Goal: Task Accomplishment & Management: Use online tool/utility

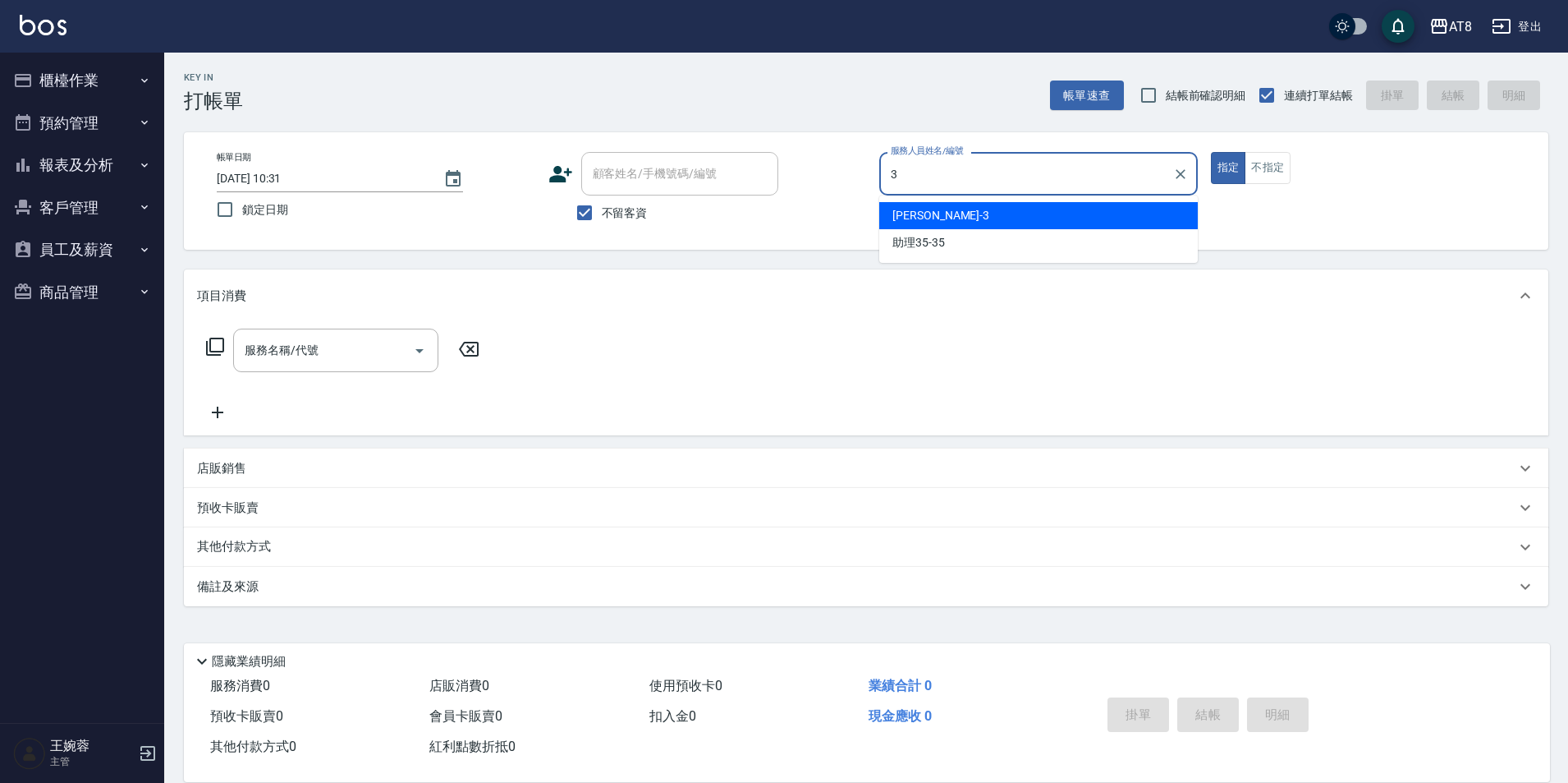
type input "[PERSON_NAME]-3"
type button "true"
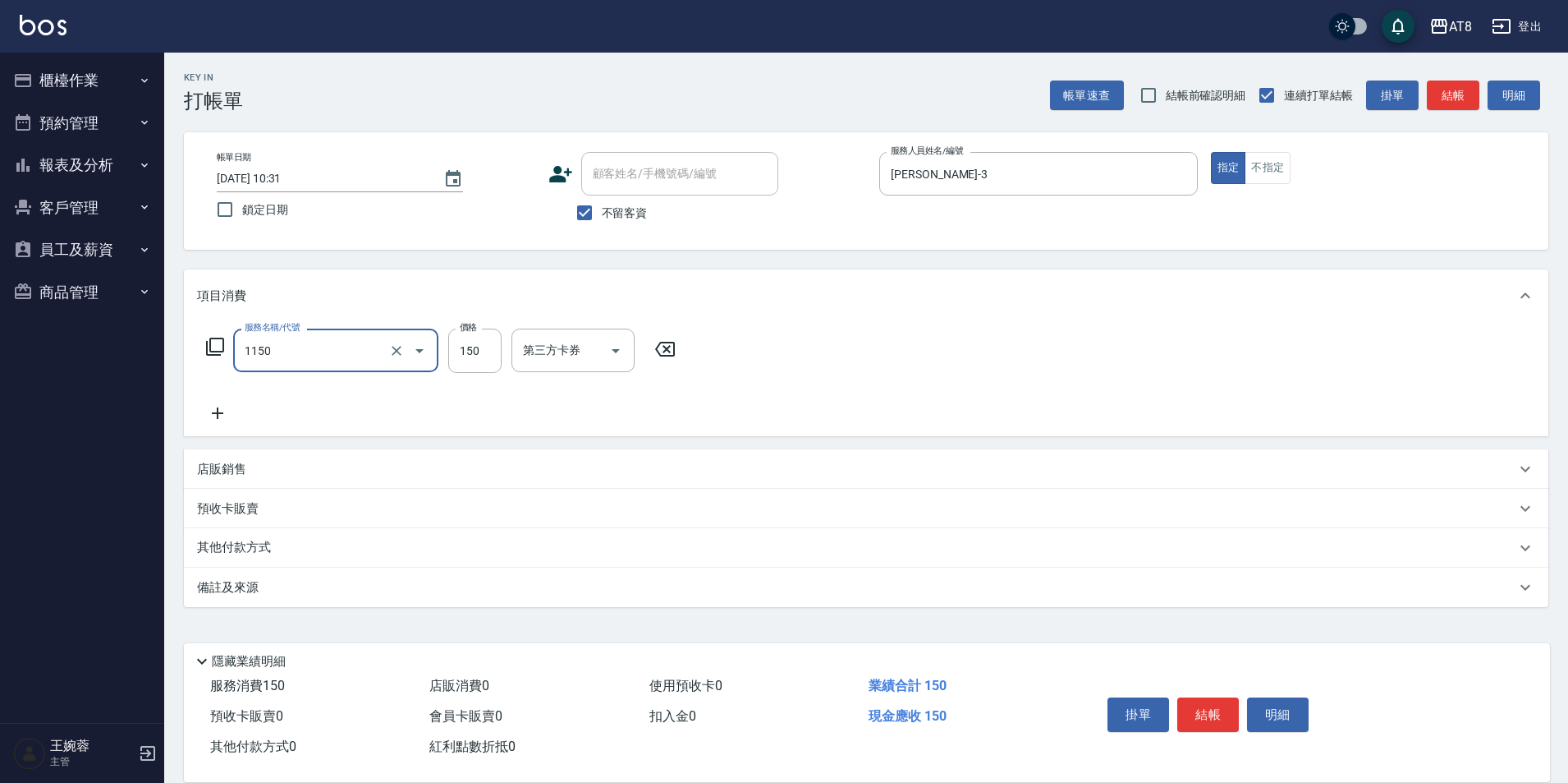
type input "洗髮(1150)"
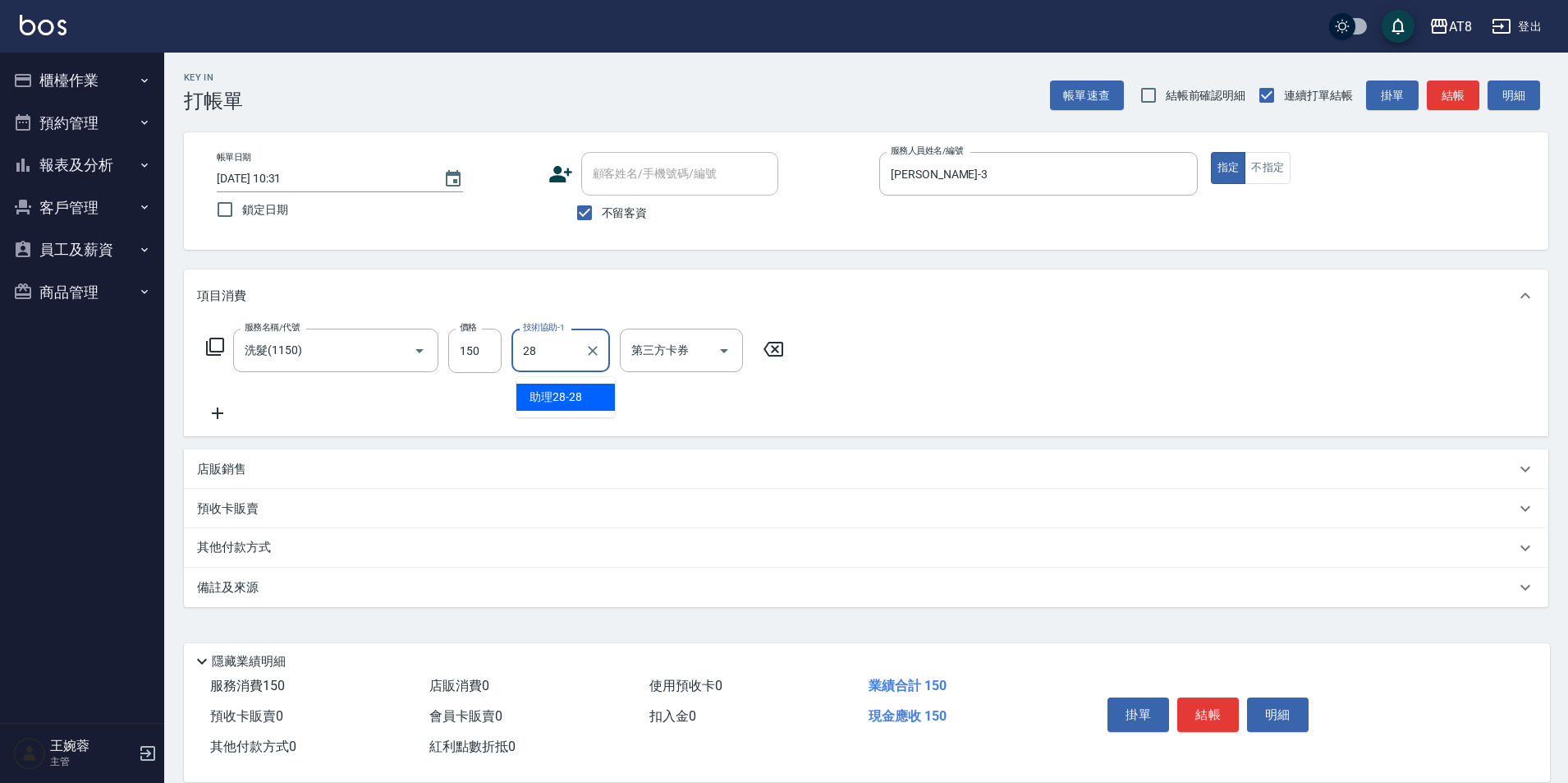
type input "助理28-28"
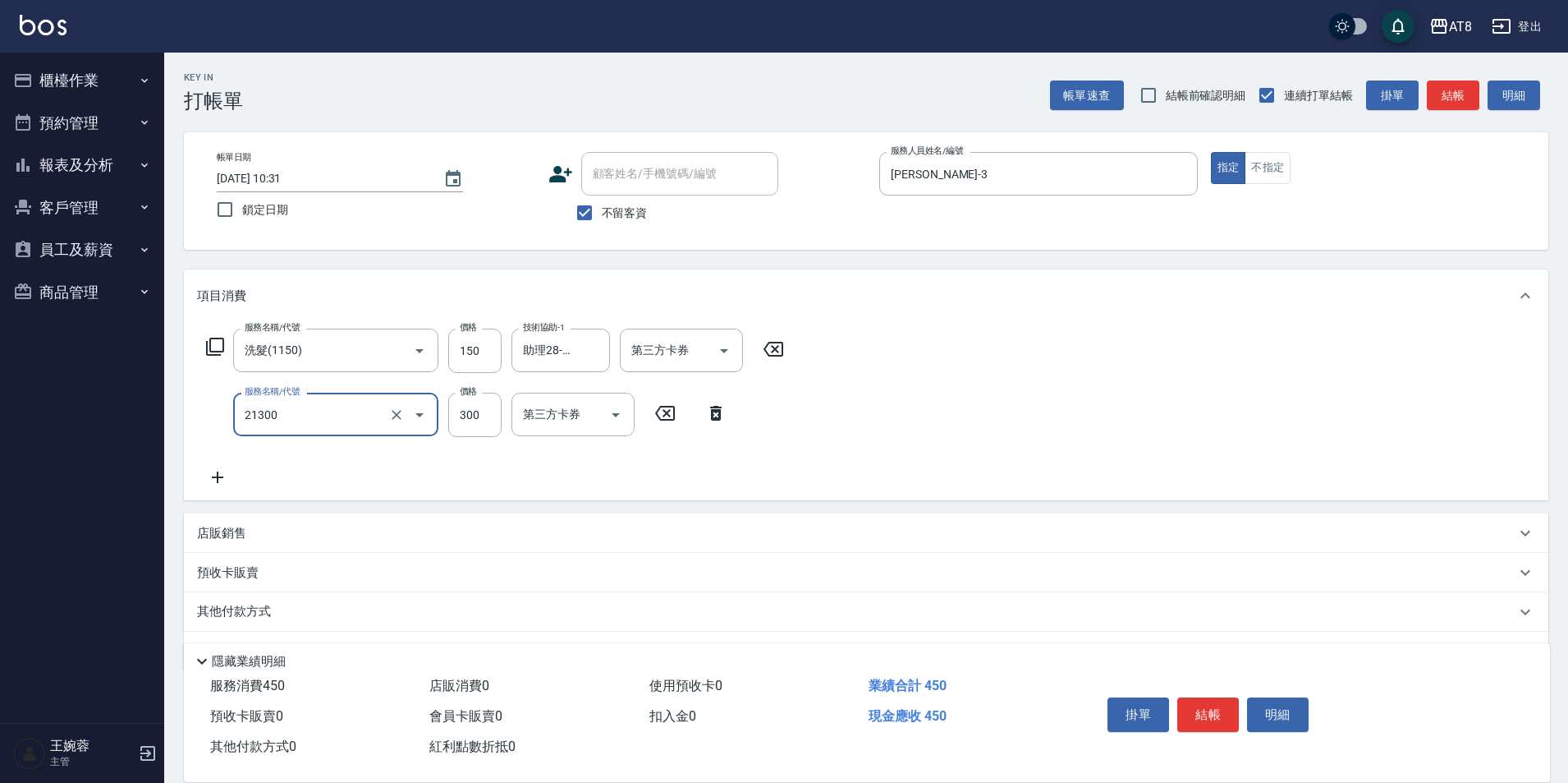
type input "剪髮(21300)"
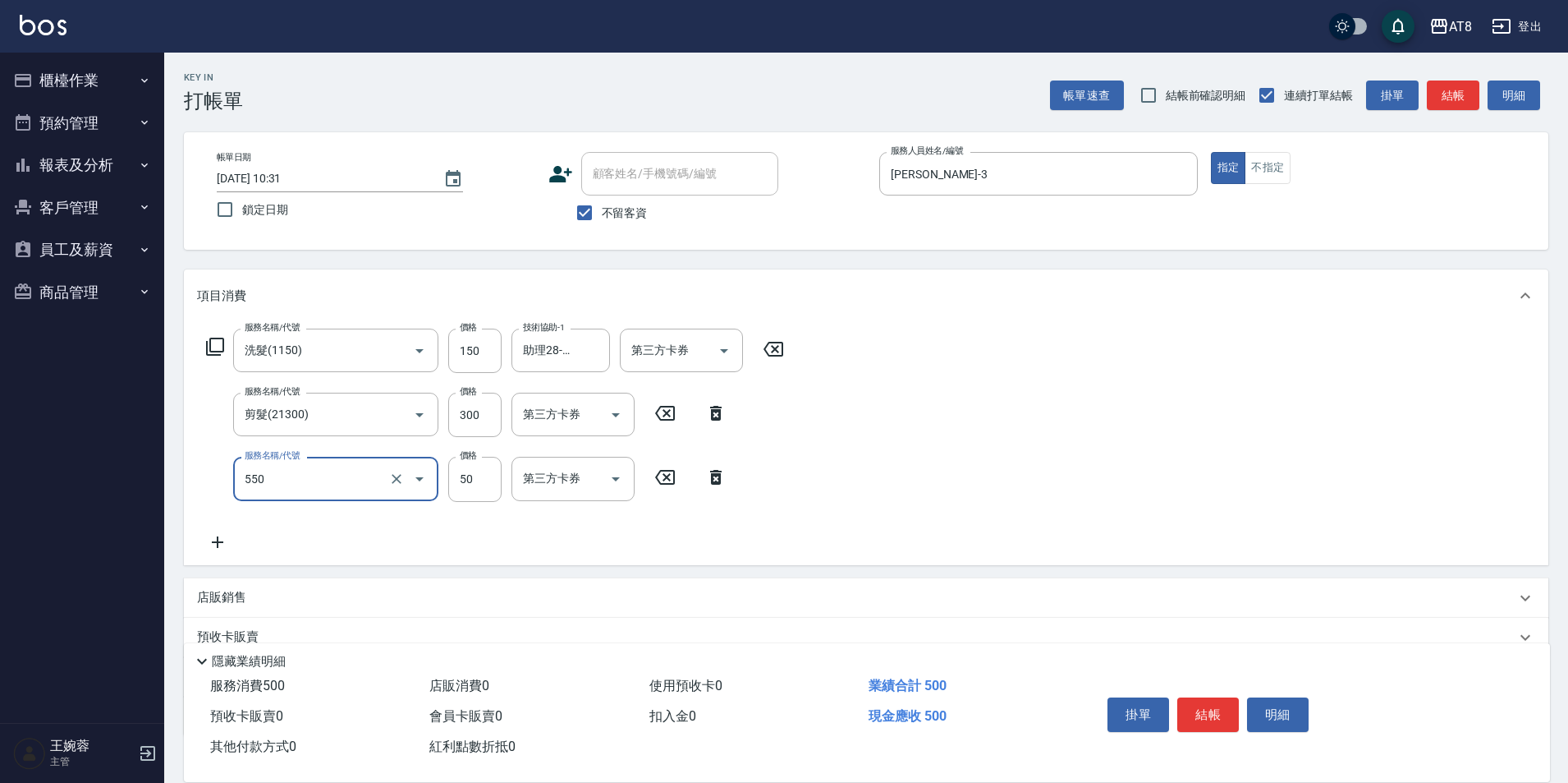
type input "精油或深層(550)"
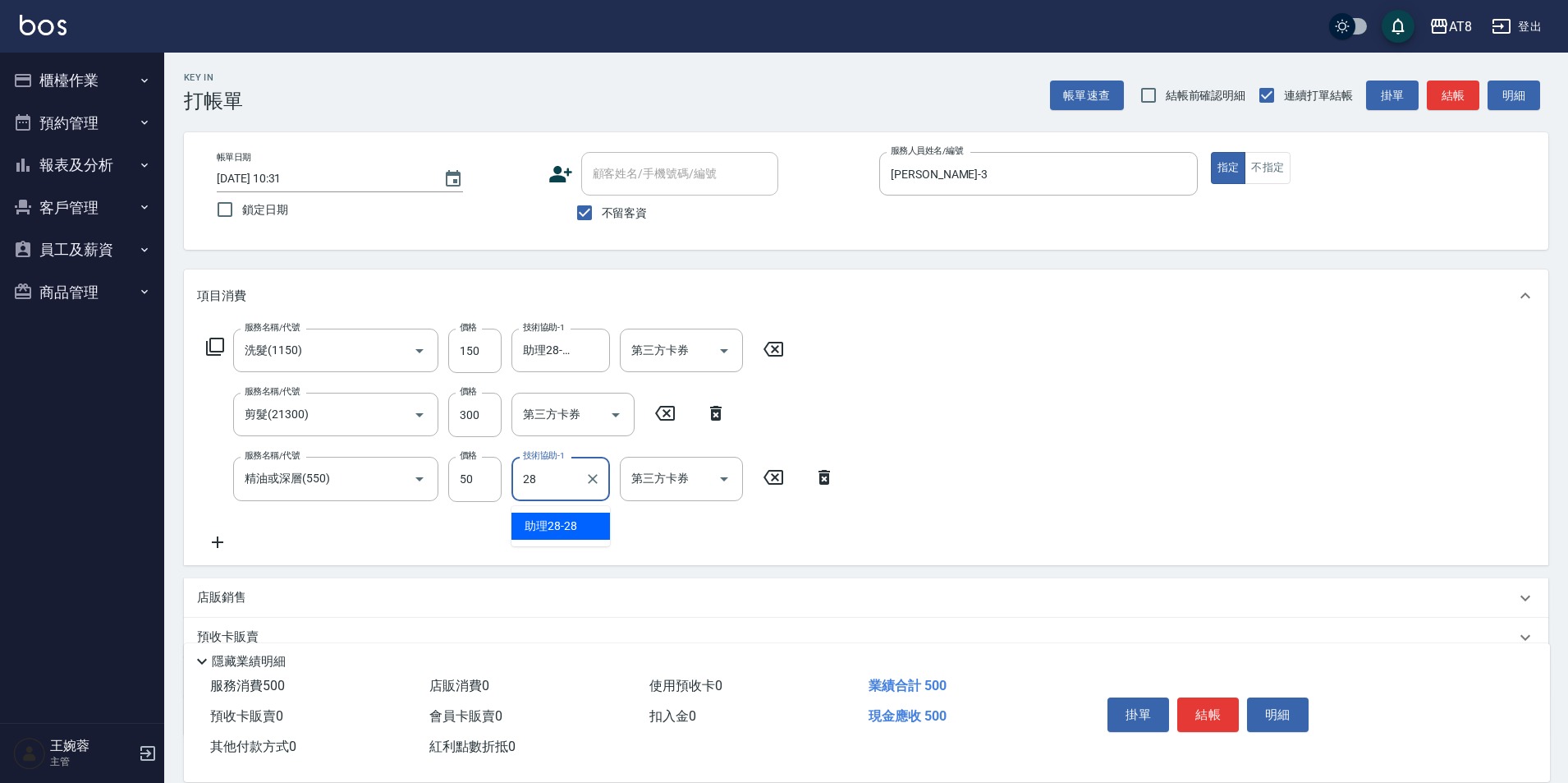
type input "助理28-28"
click at [1200, 697] on button "結帳" at bounding box center [1207, 715] width 61 height 35
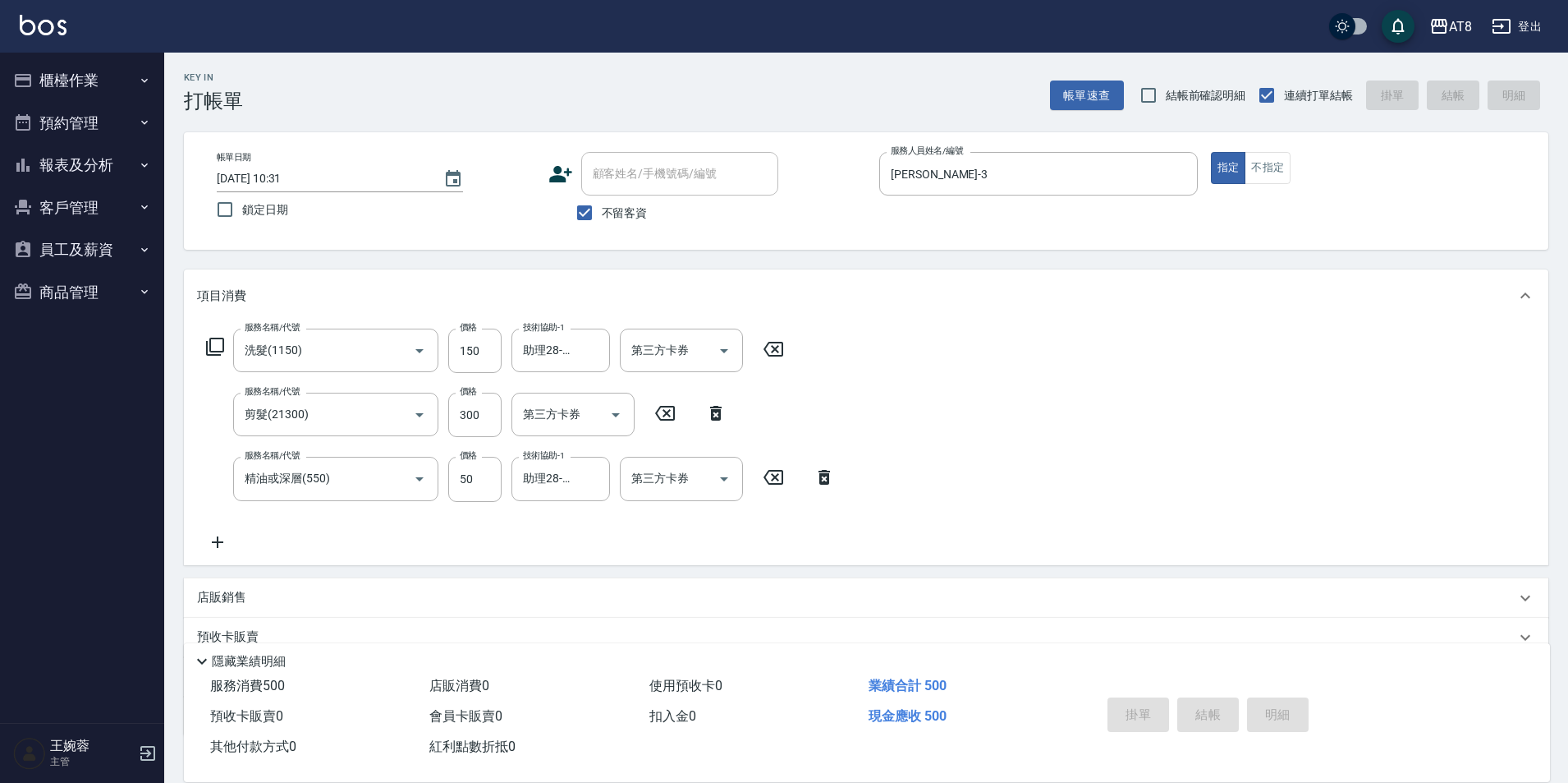
type input "[DATE] 14:27"
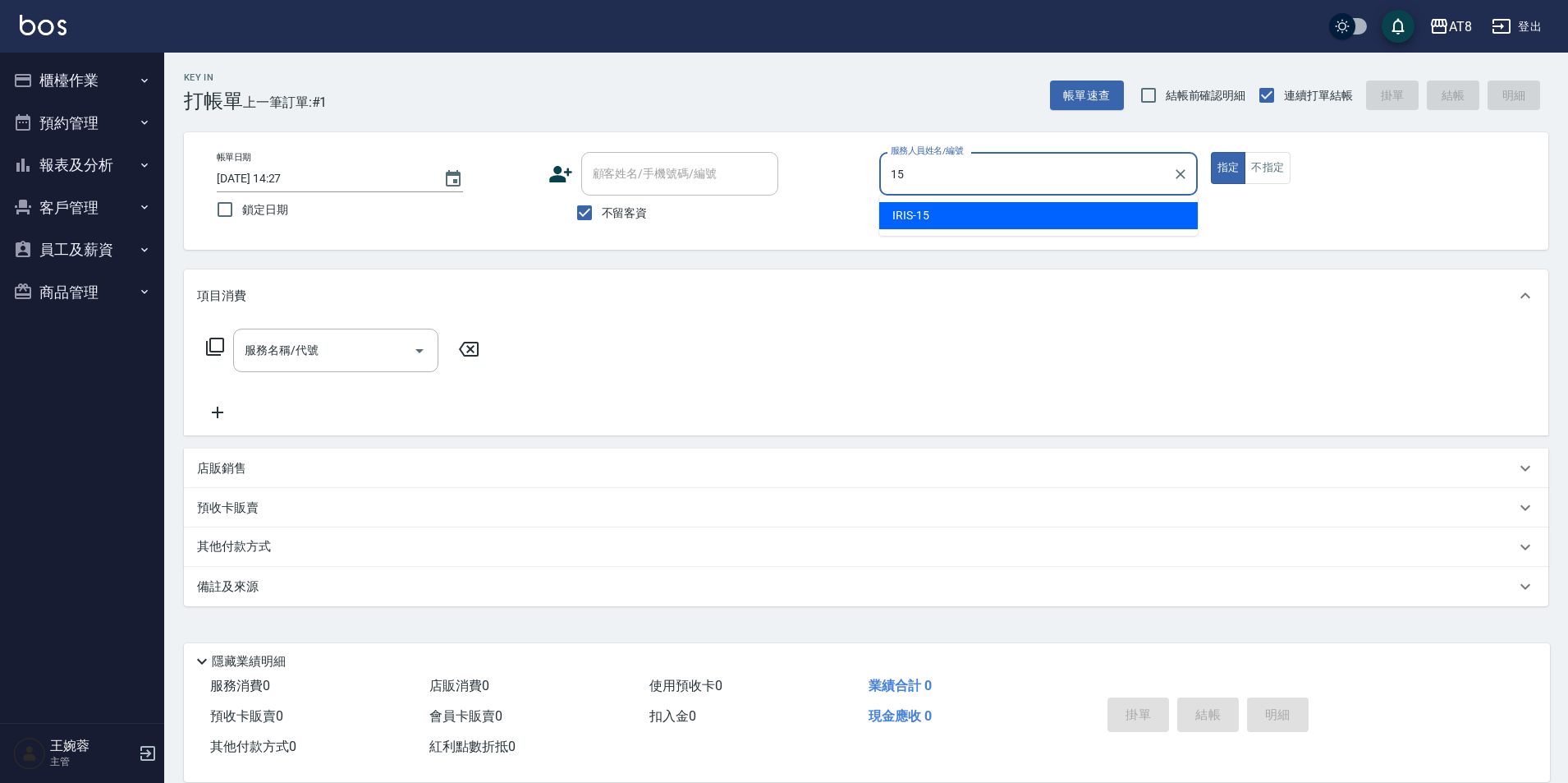
type input "IRIS-15"
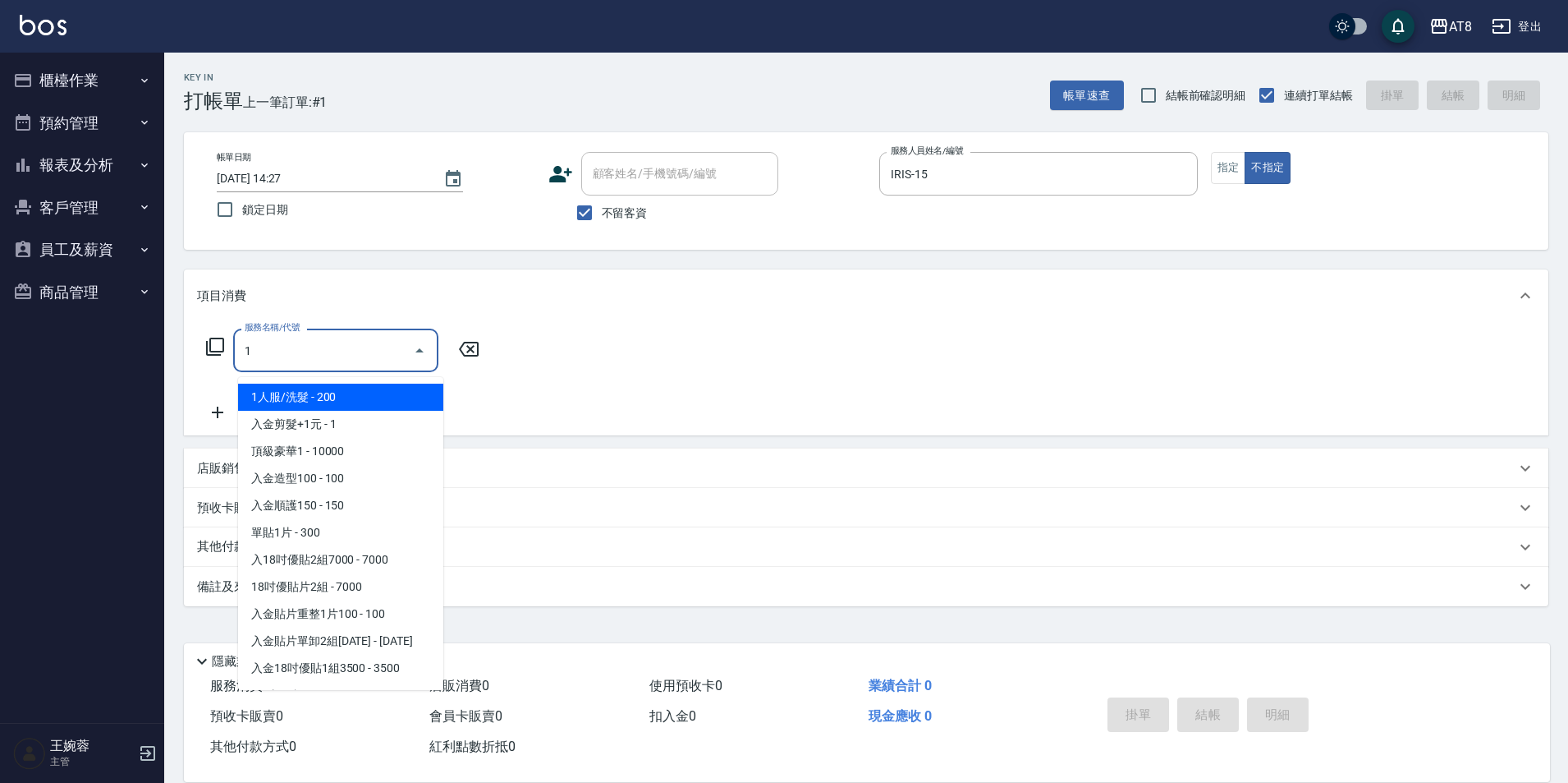
type input "1人服/洗髮(111)"
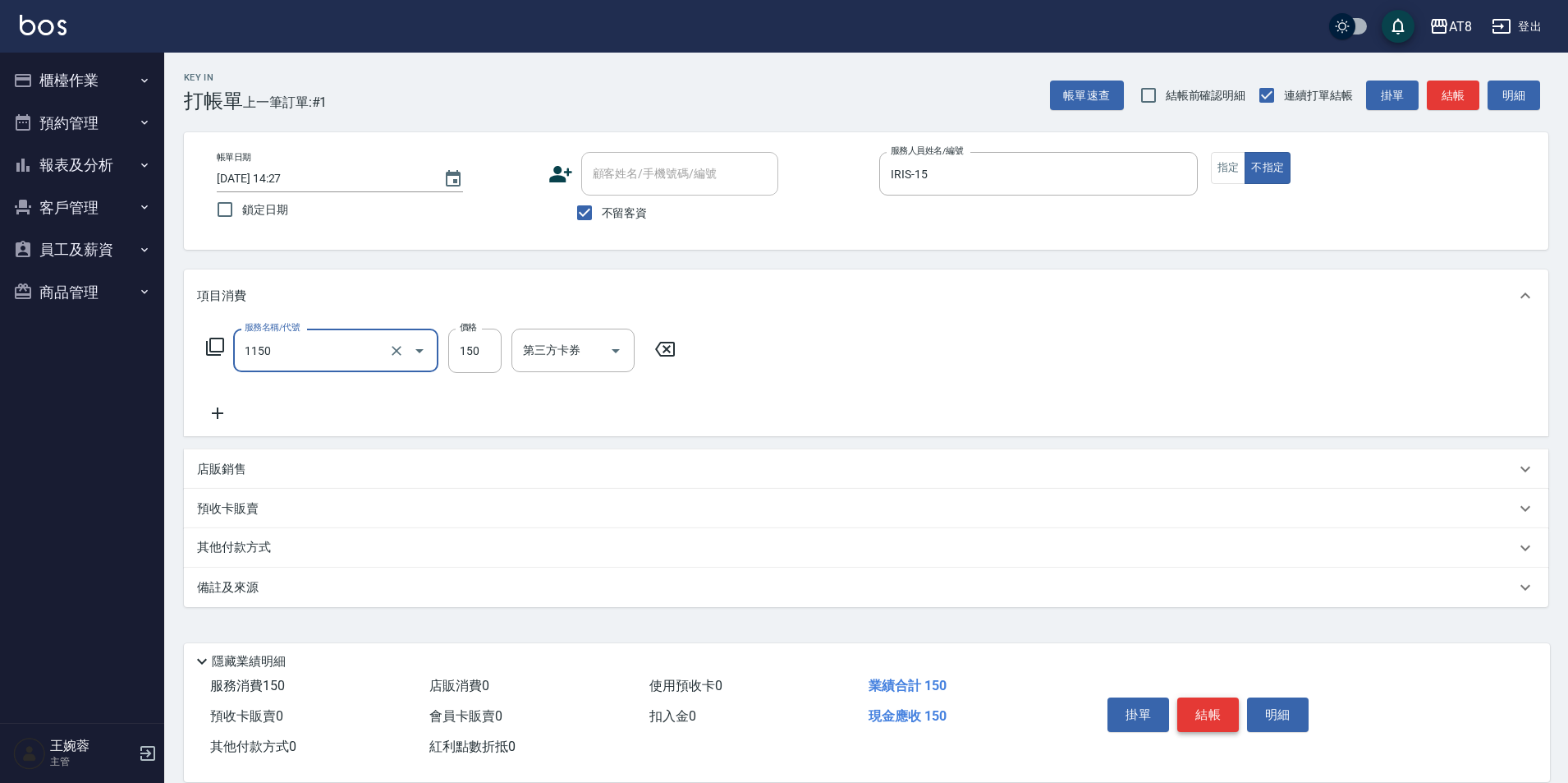
type input "洗髮(1150)"
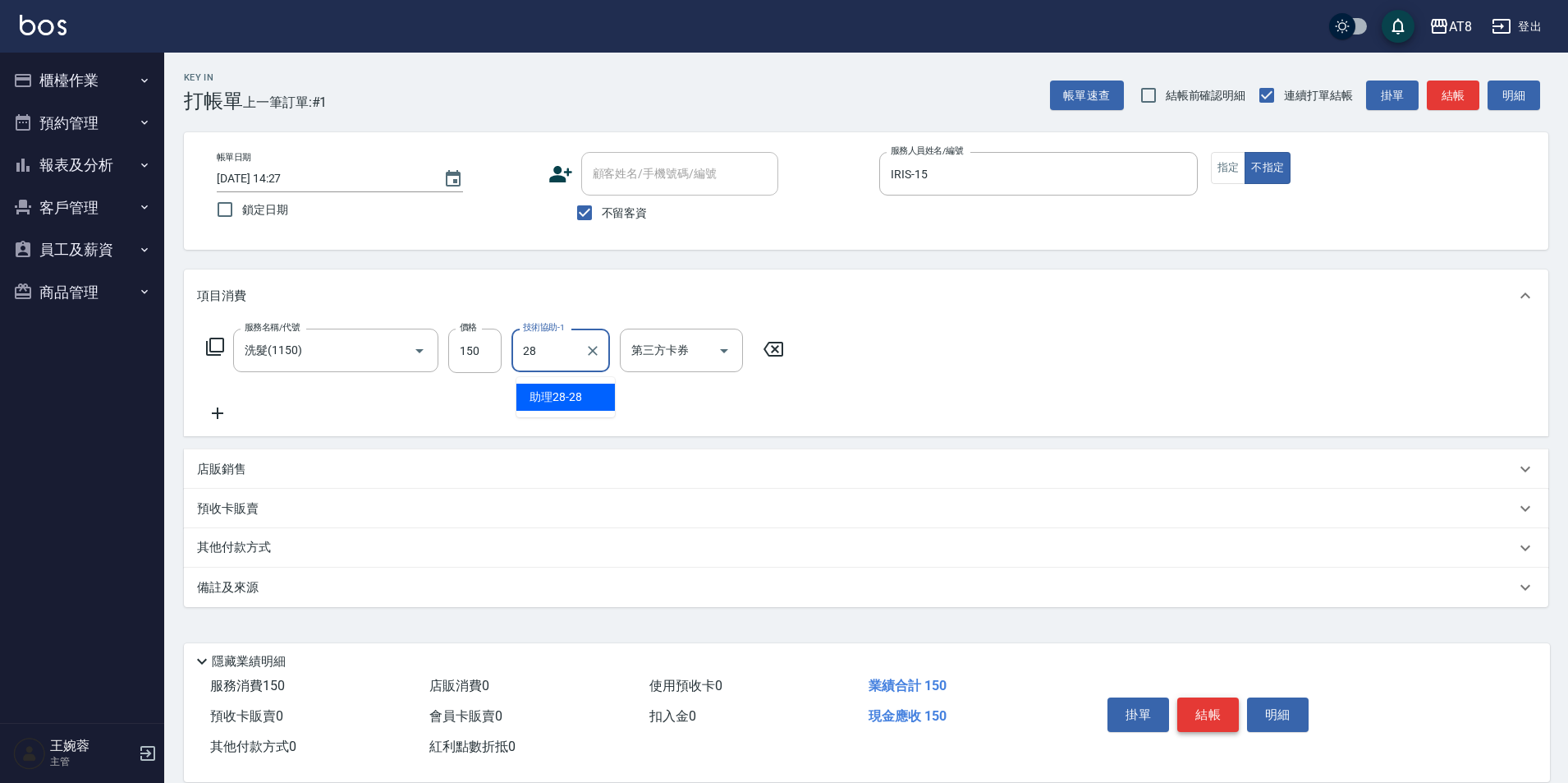
type input "助理28-28"
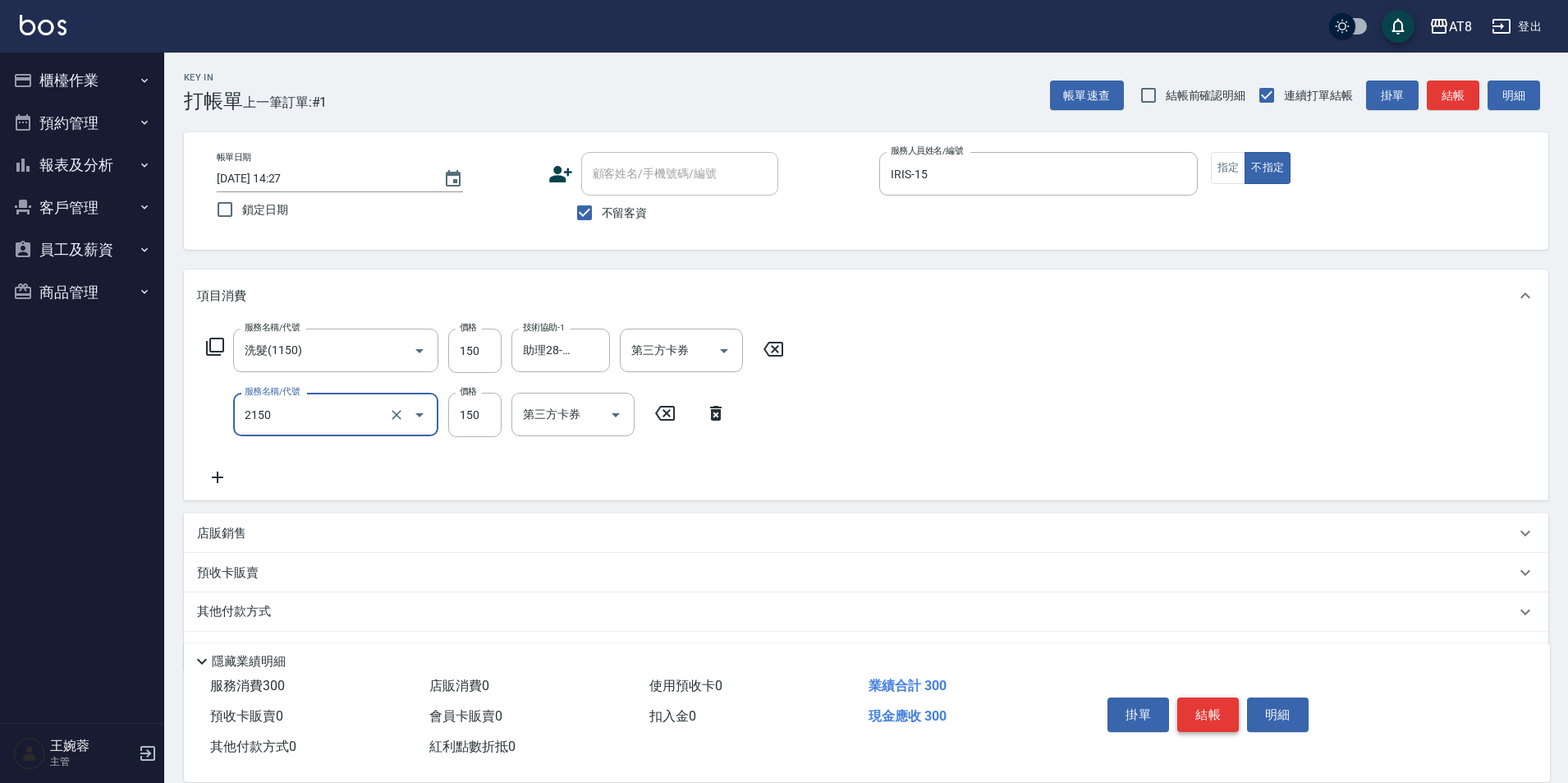
type input "剪髮(2150)"
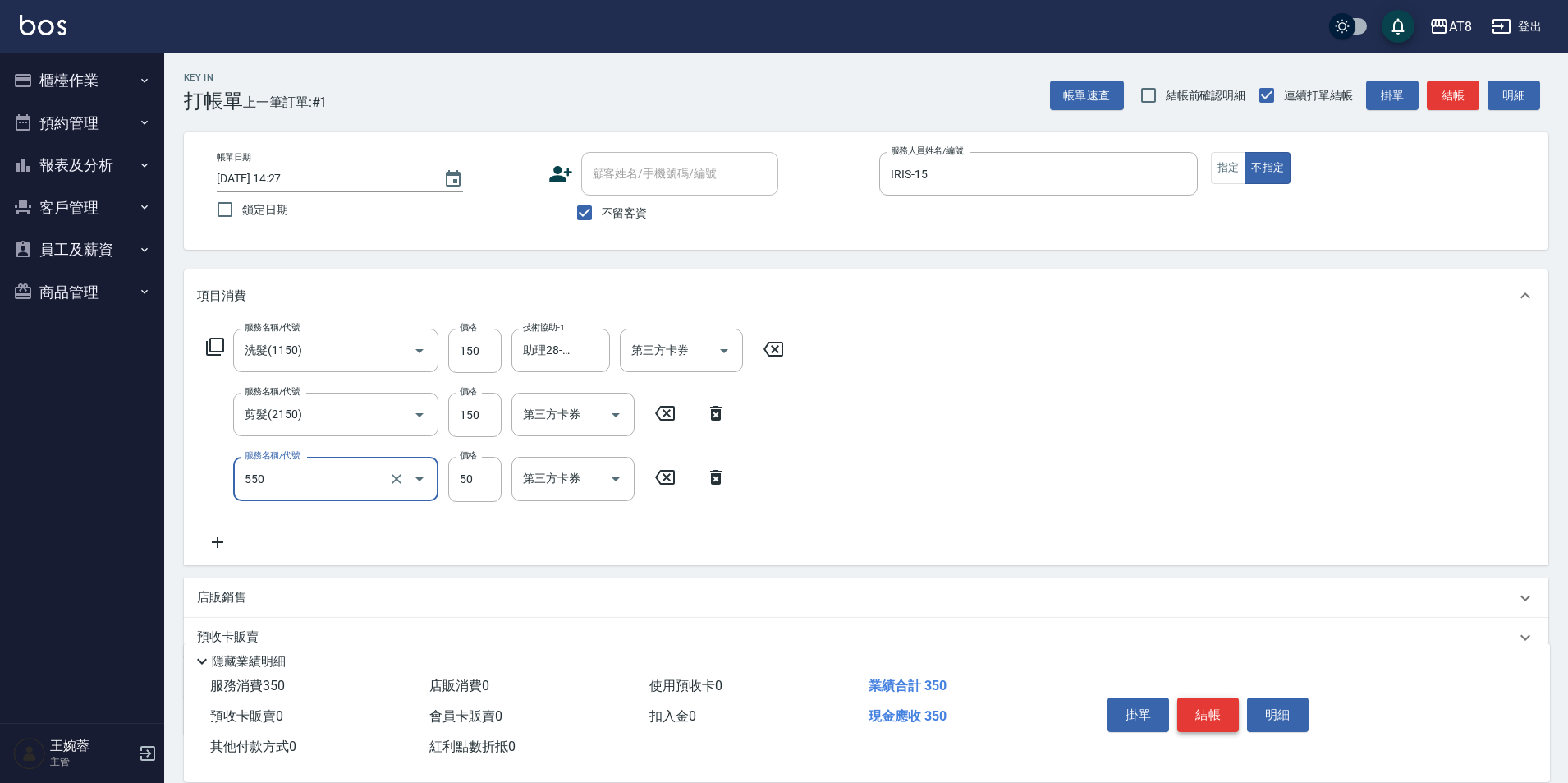
type input "精油或深層(550)"
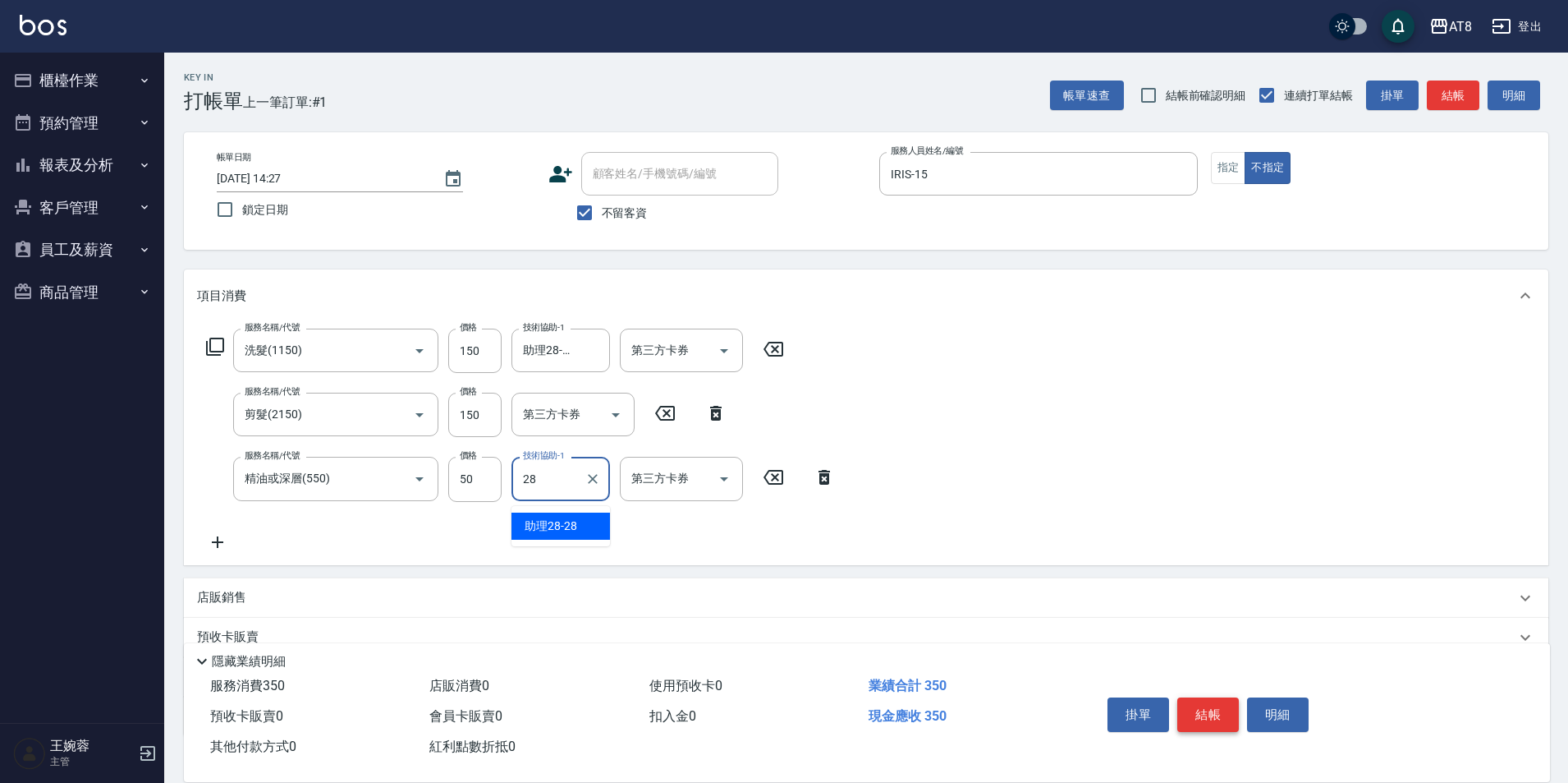
type input "助理28-28"
click at [1200, 697] on button "結帳" at bounding box center [1207, 715] width 61 height 35
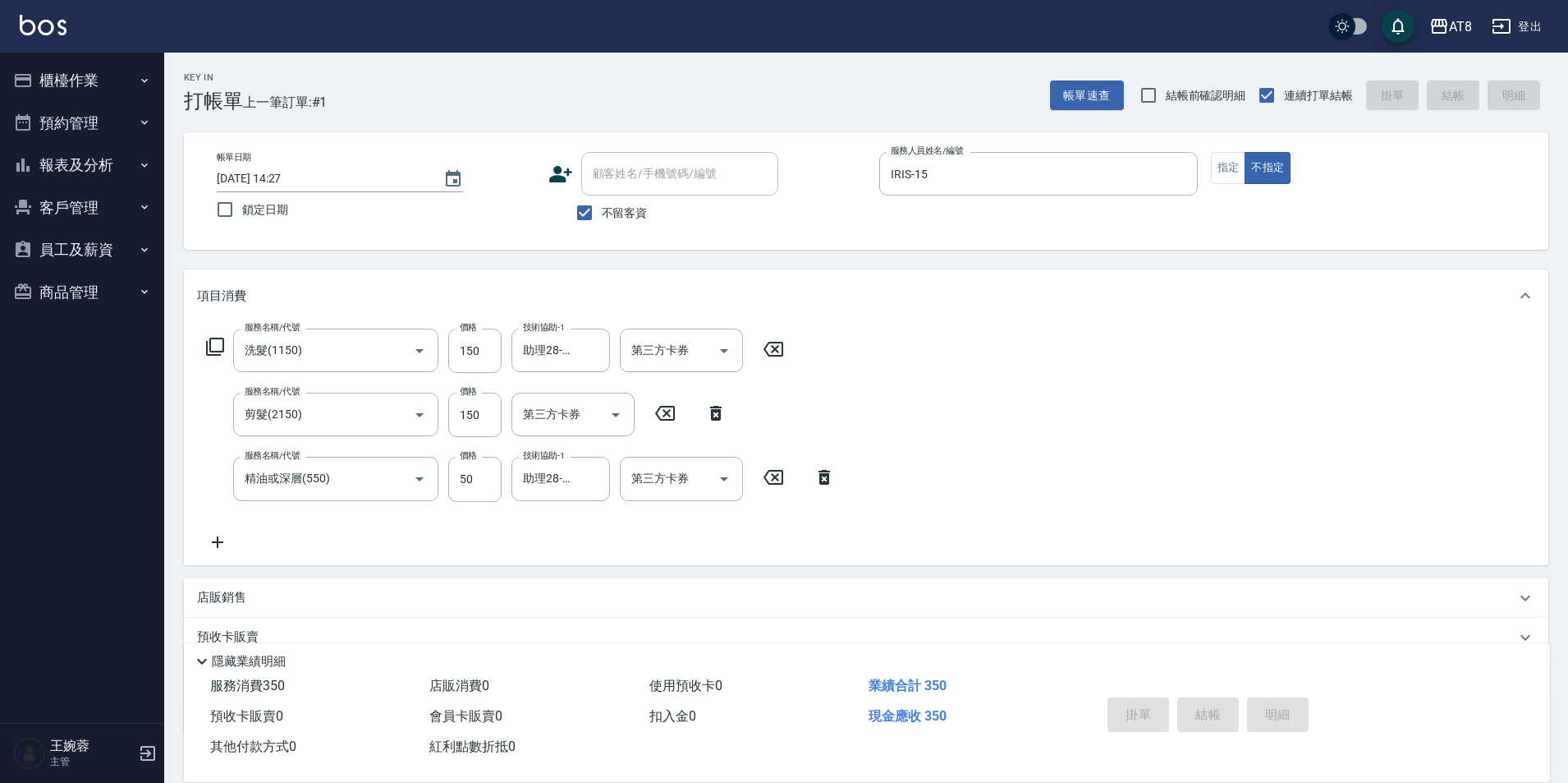
type input "[DATE] 14:28"
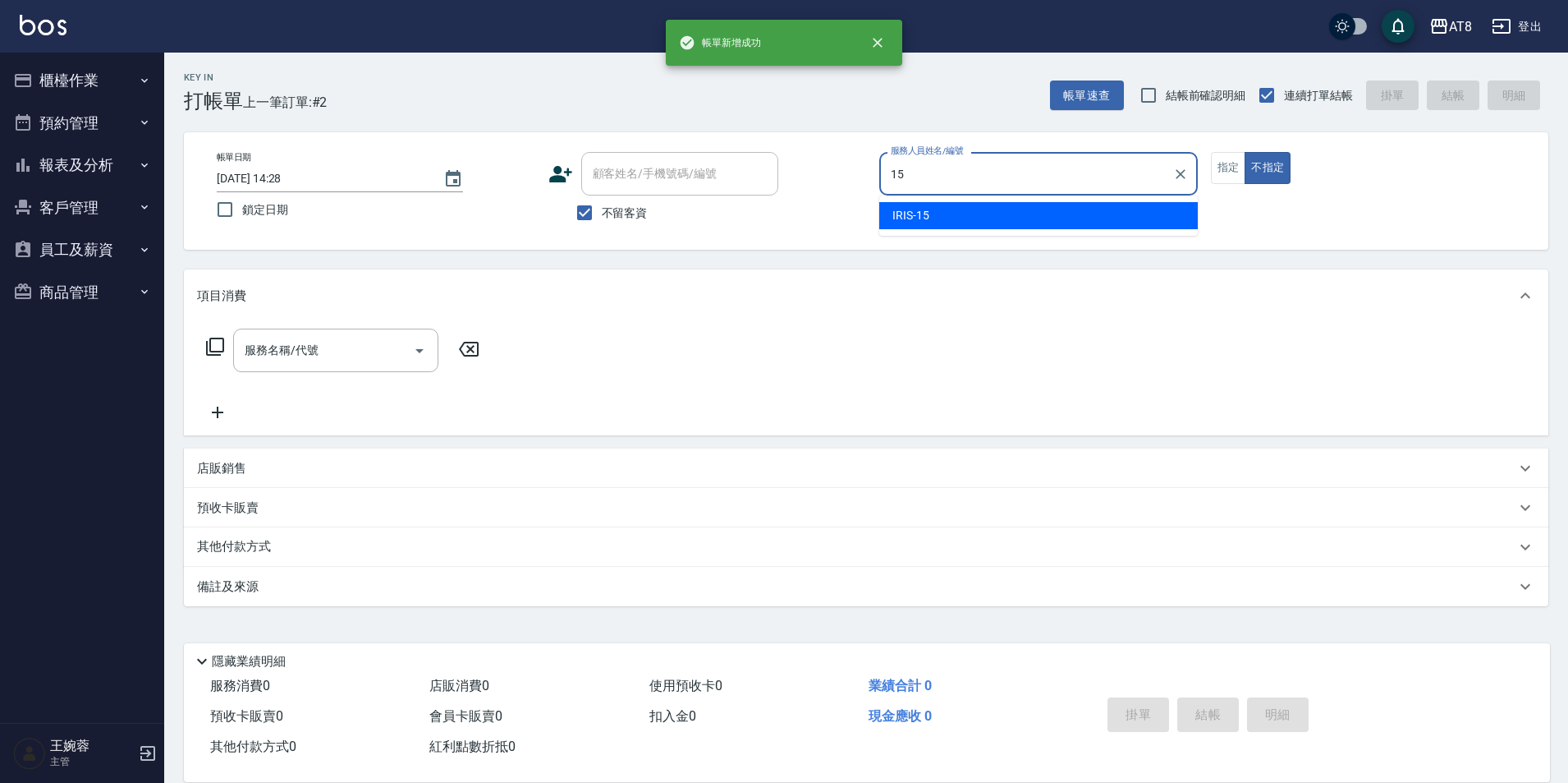
type input "IRIS-15"
type button "false"
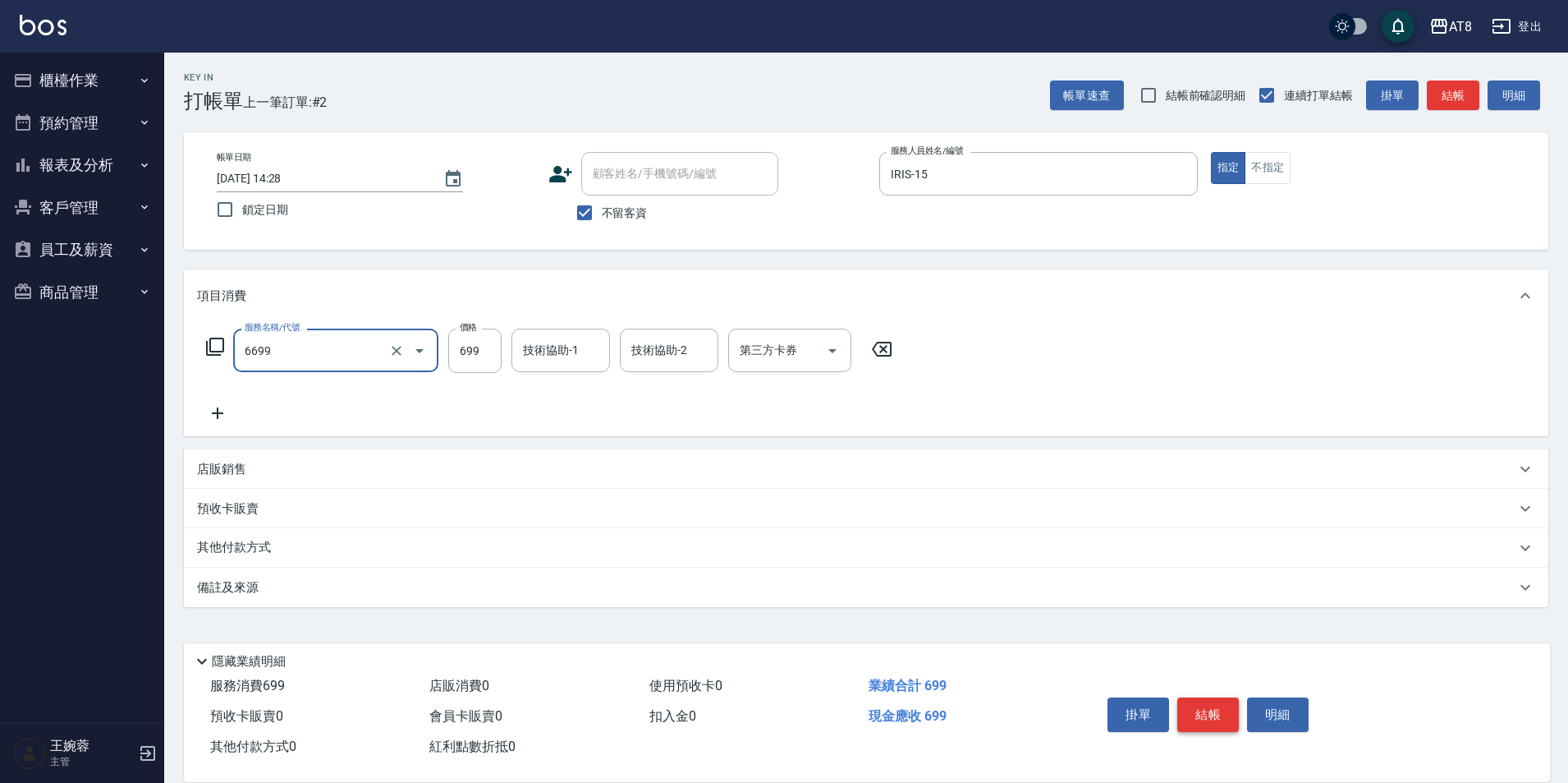
type input "SPA699(6699)"
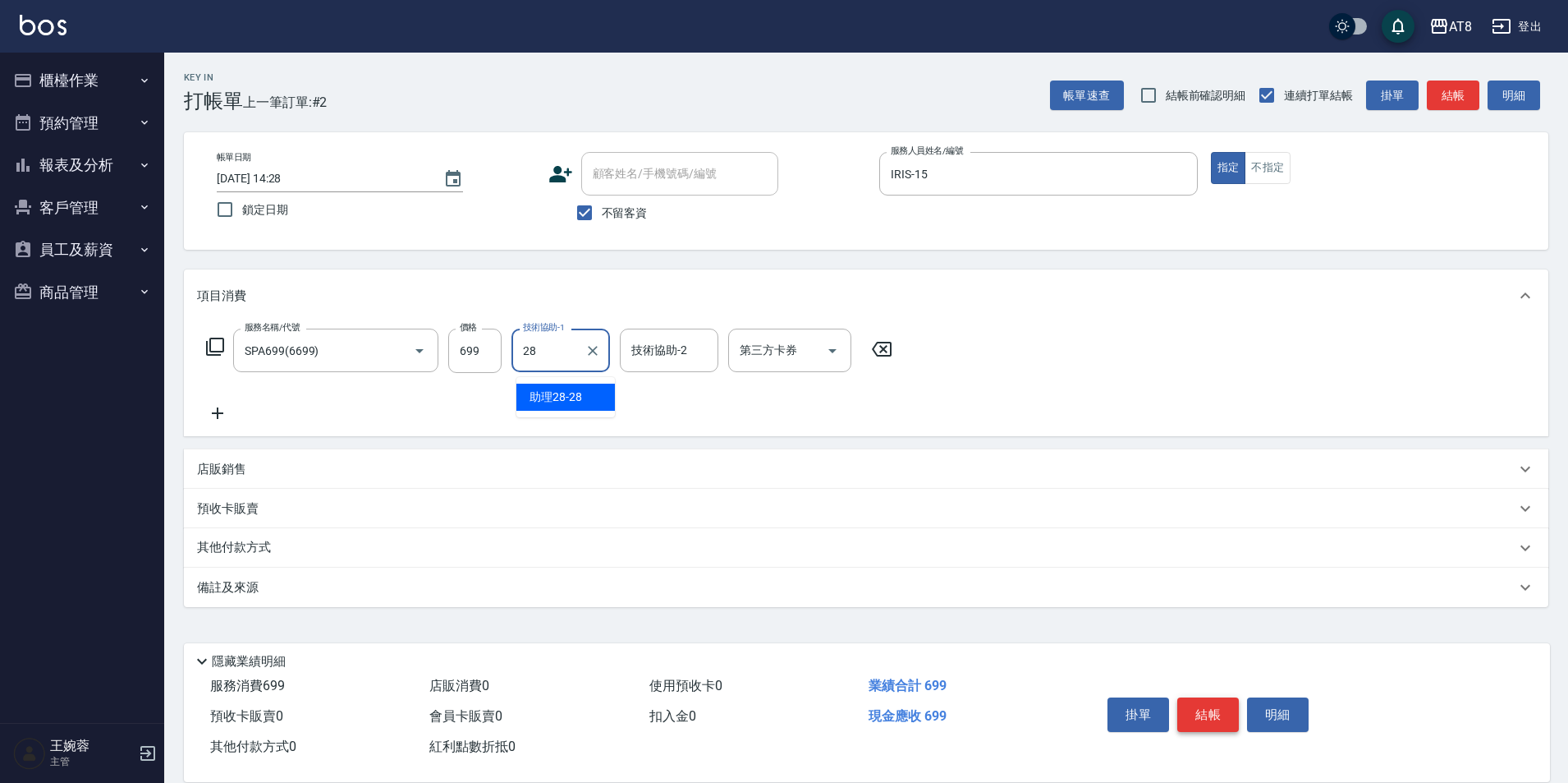
type input "助理28-28"
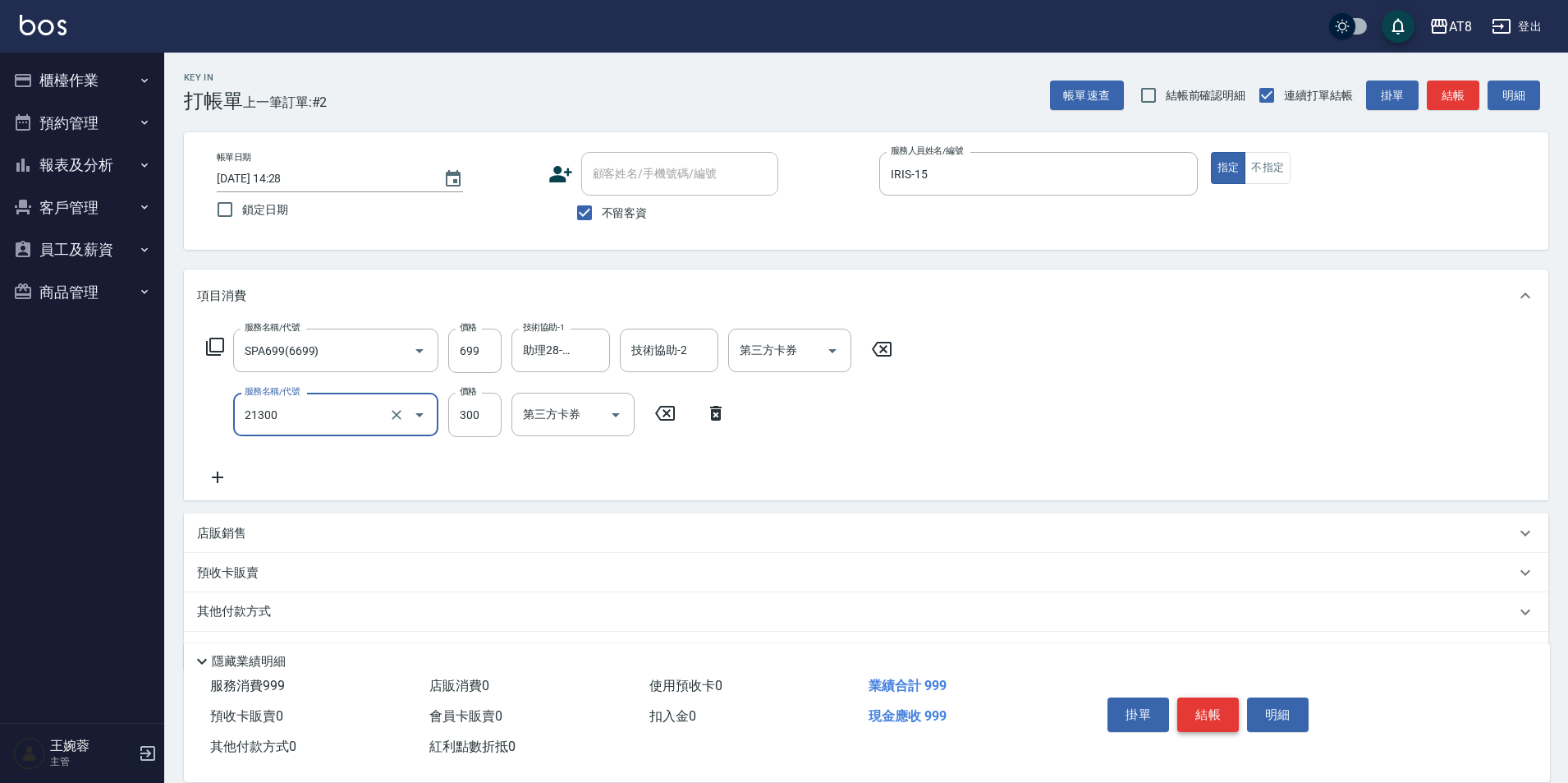
type input "剪髮(21300)"
click at [1200, 697] on button "結帳" at bounding box center [1207, 715] width 61 height 35
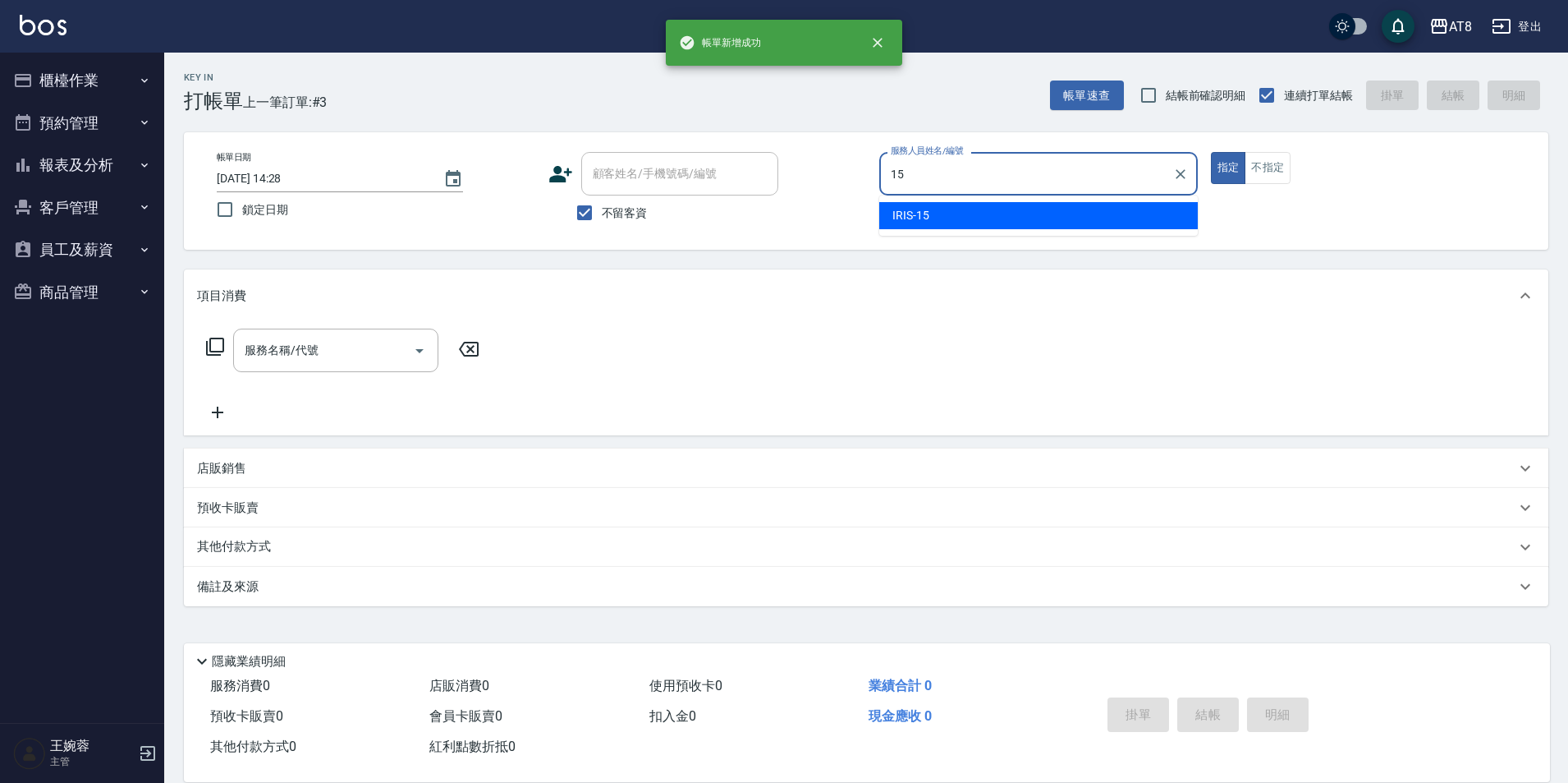
type input "IRIS-15"
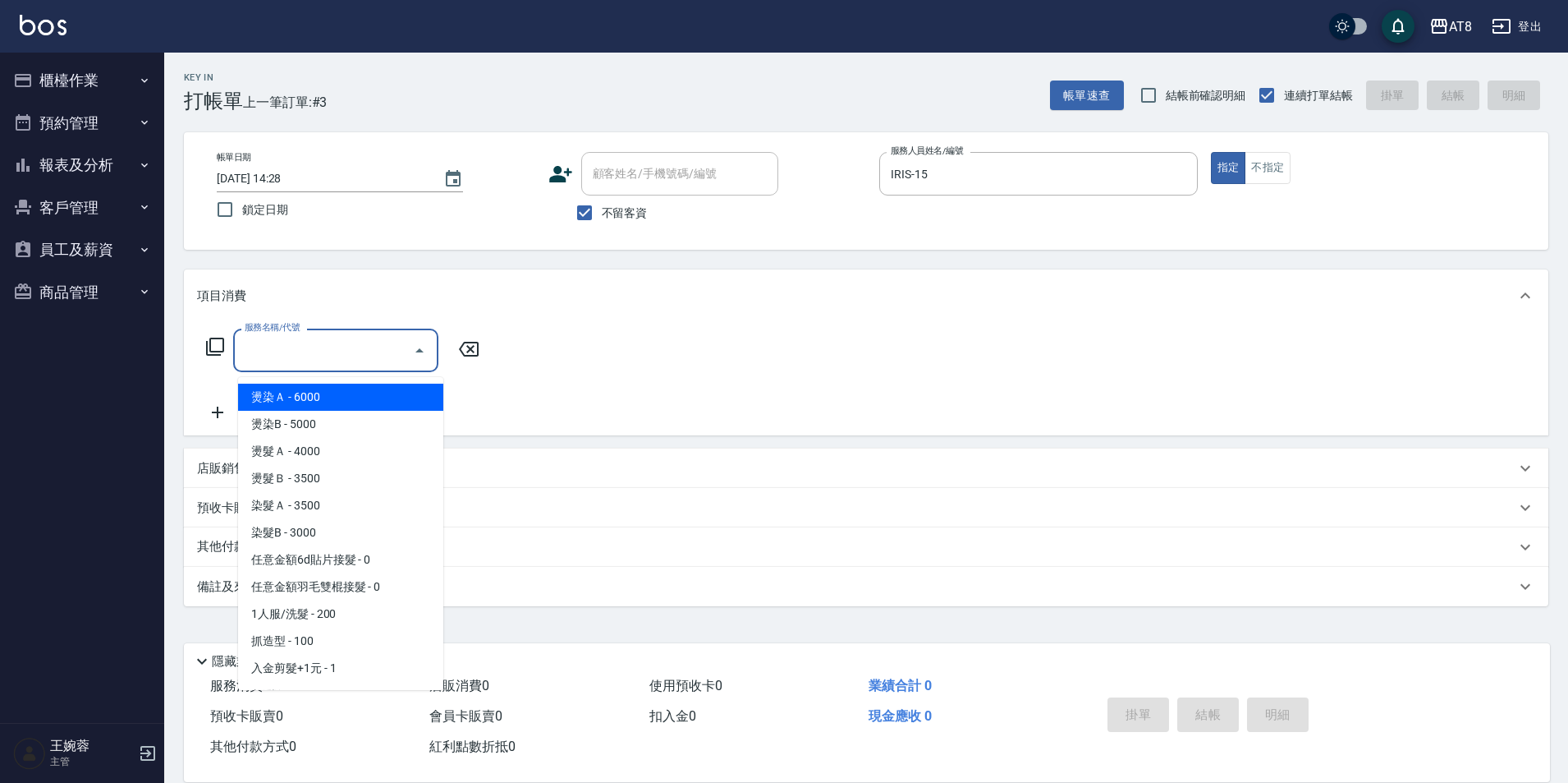
click at [263, 362] on input "服務名稱/代號" at bounding box center [323, 350] width 166 height 29
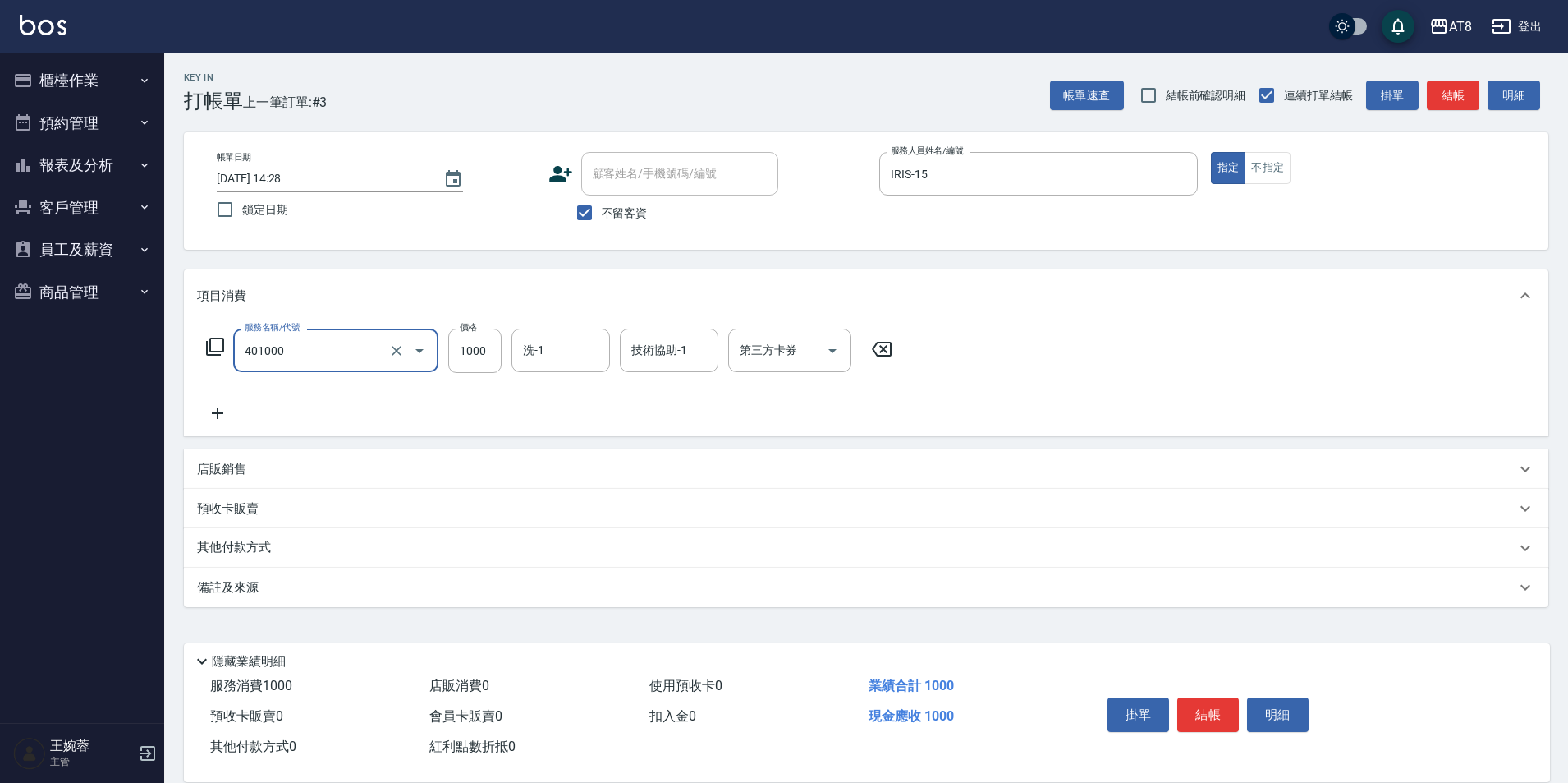
type input "入金染髮1000(401000)"
type input "助理28-28"
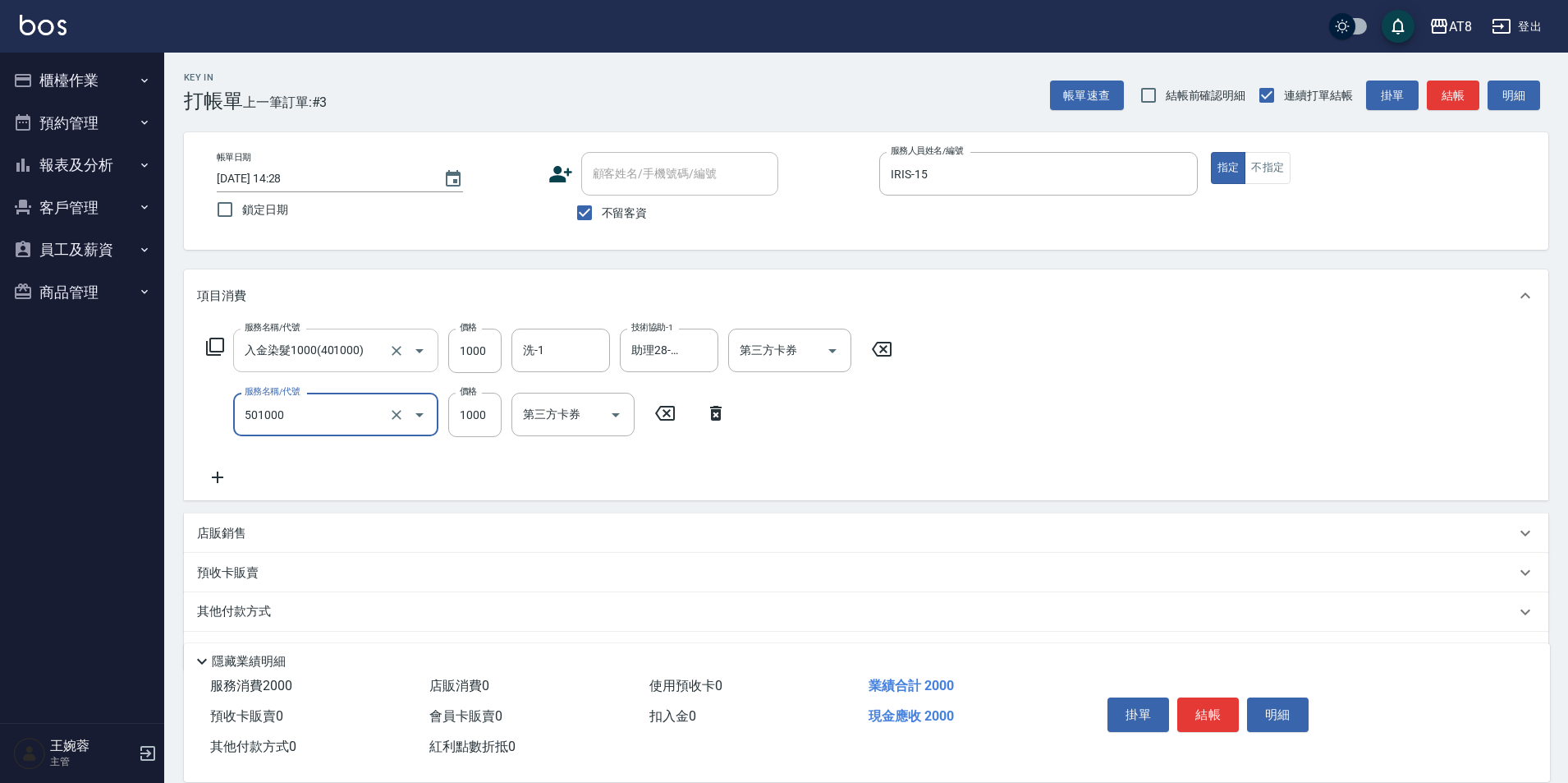
type input "入金護髮1000(501000)"
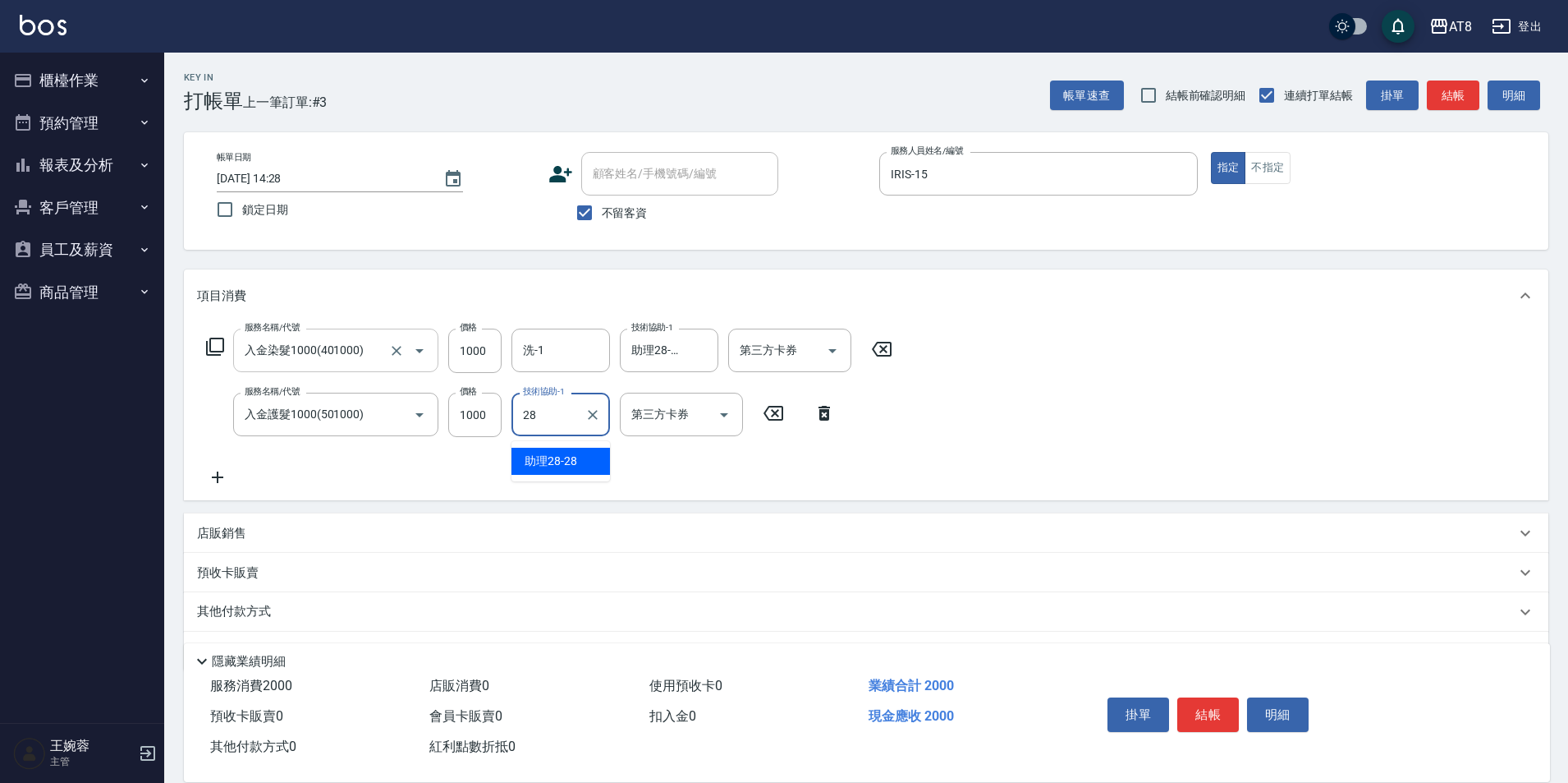
type input "助理28-28"
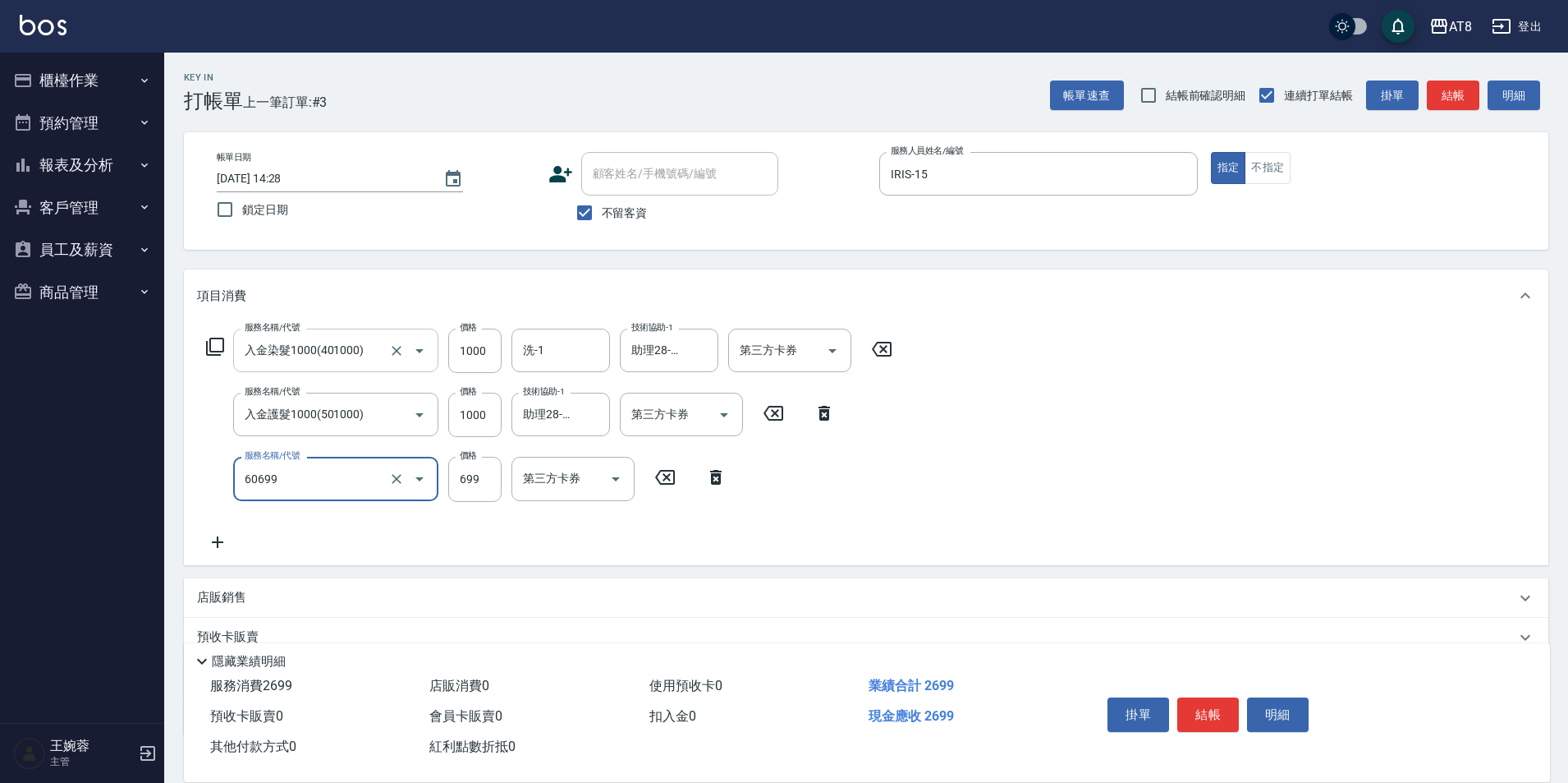
type input "入金SPA699(60699)"
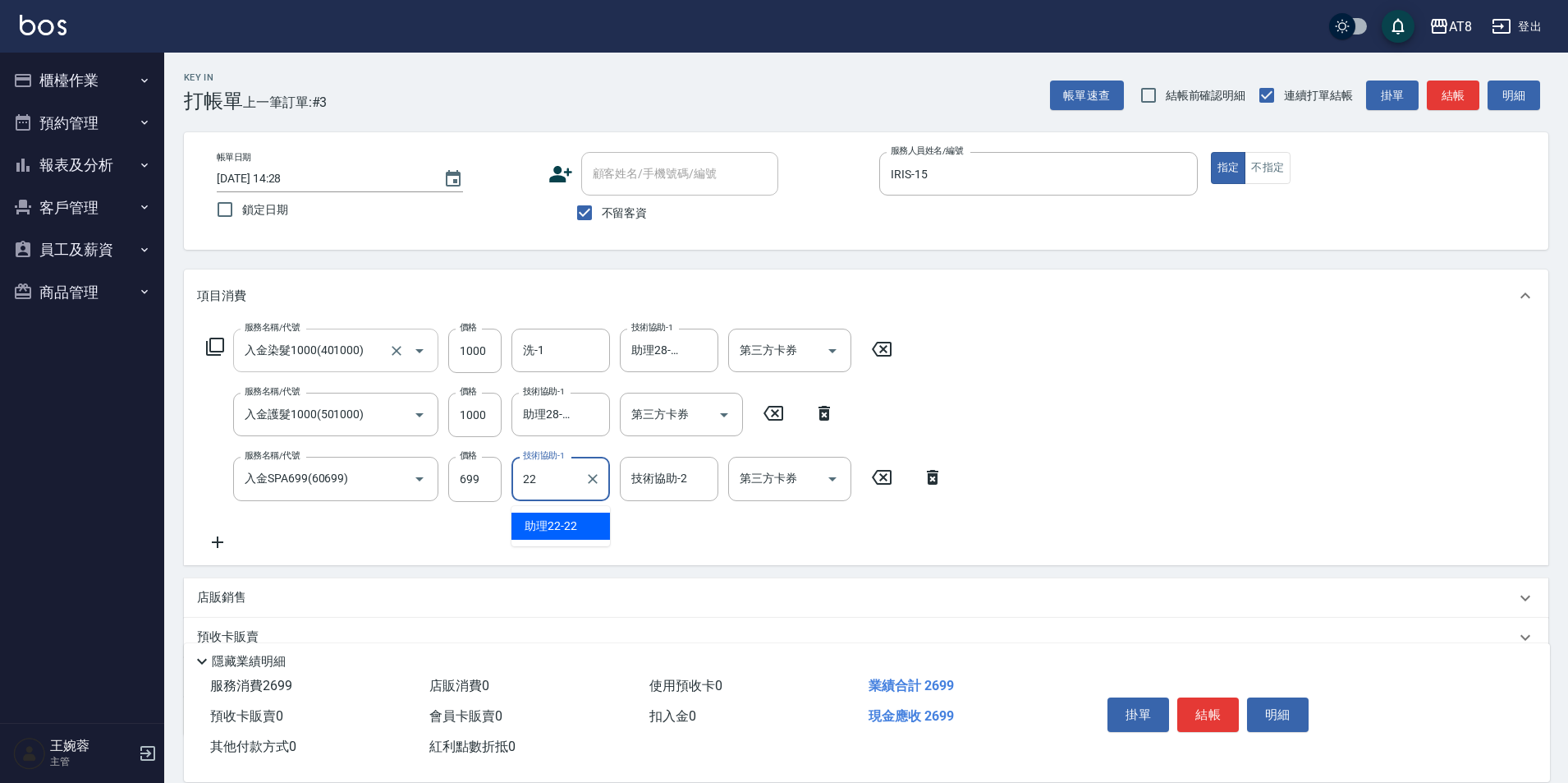
type input "助理22-22"
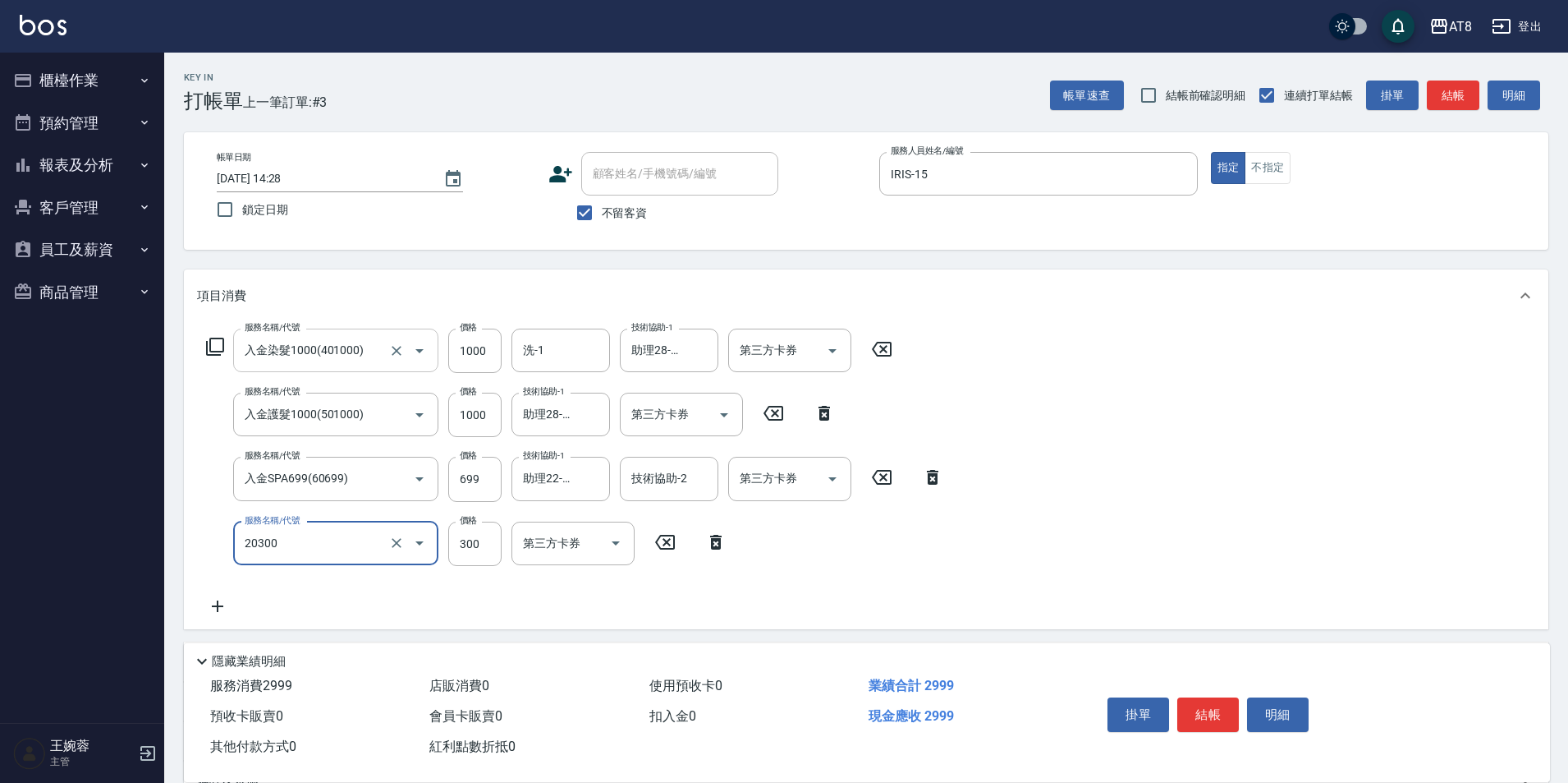
type input "入金剪髮300(20300)"
click at [581, 491] on div at bounding box center [592, 478] width 22 height 43
type input "助"
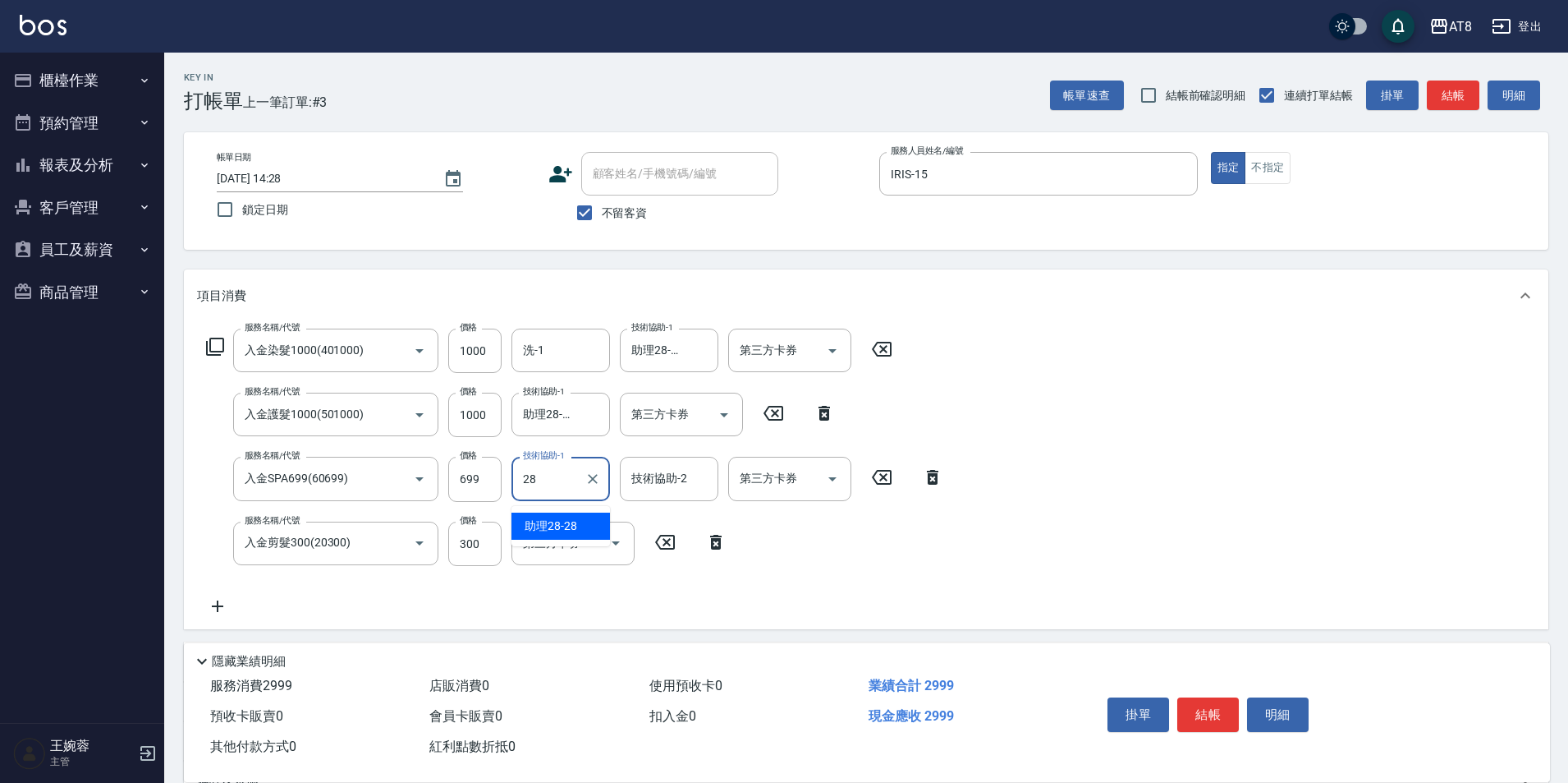
type input "助理28-28"
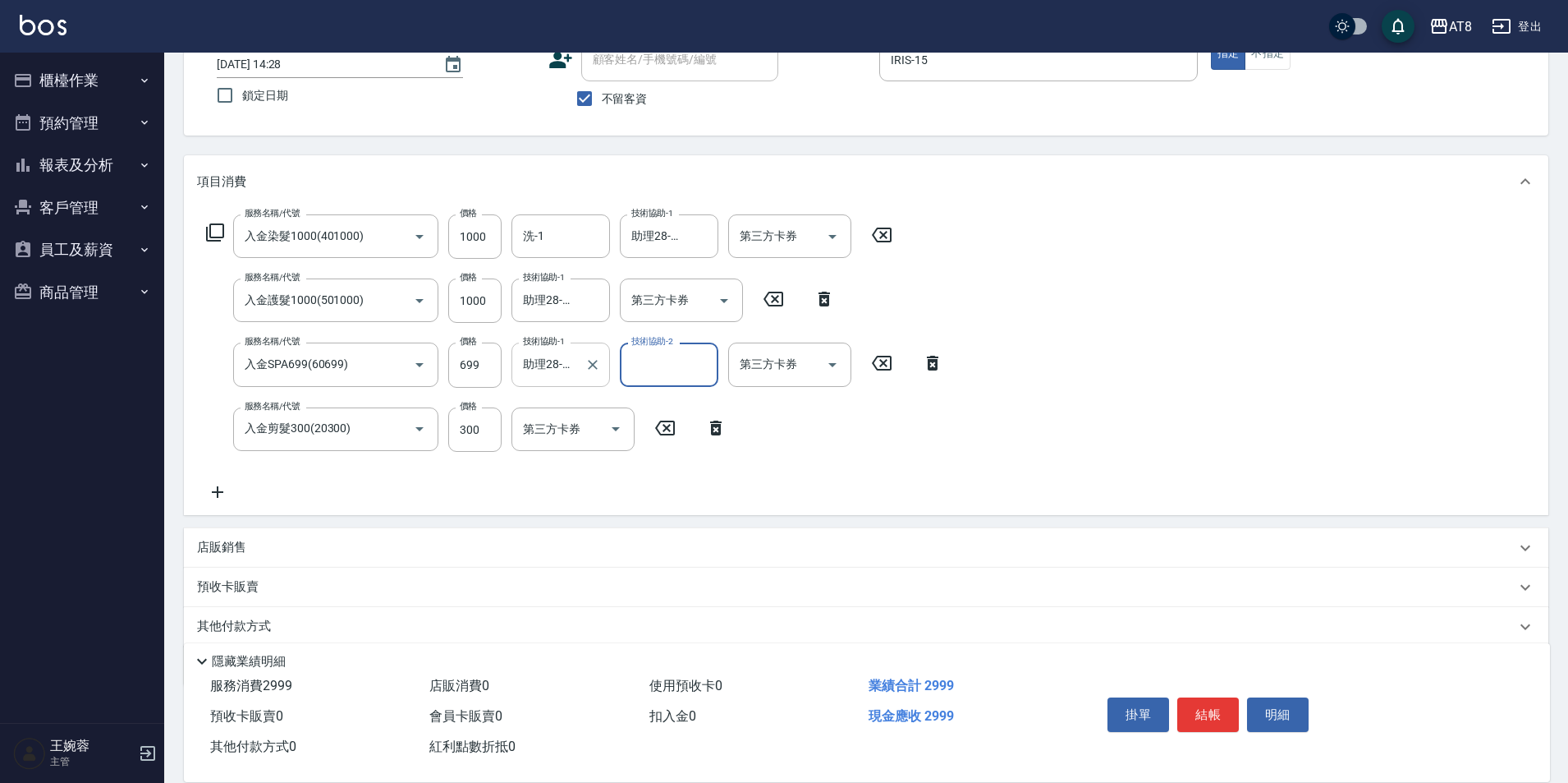
scroll to position [119, 0]
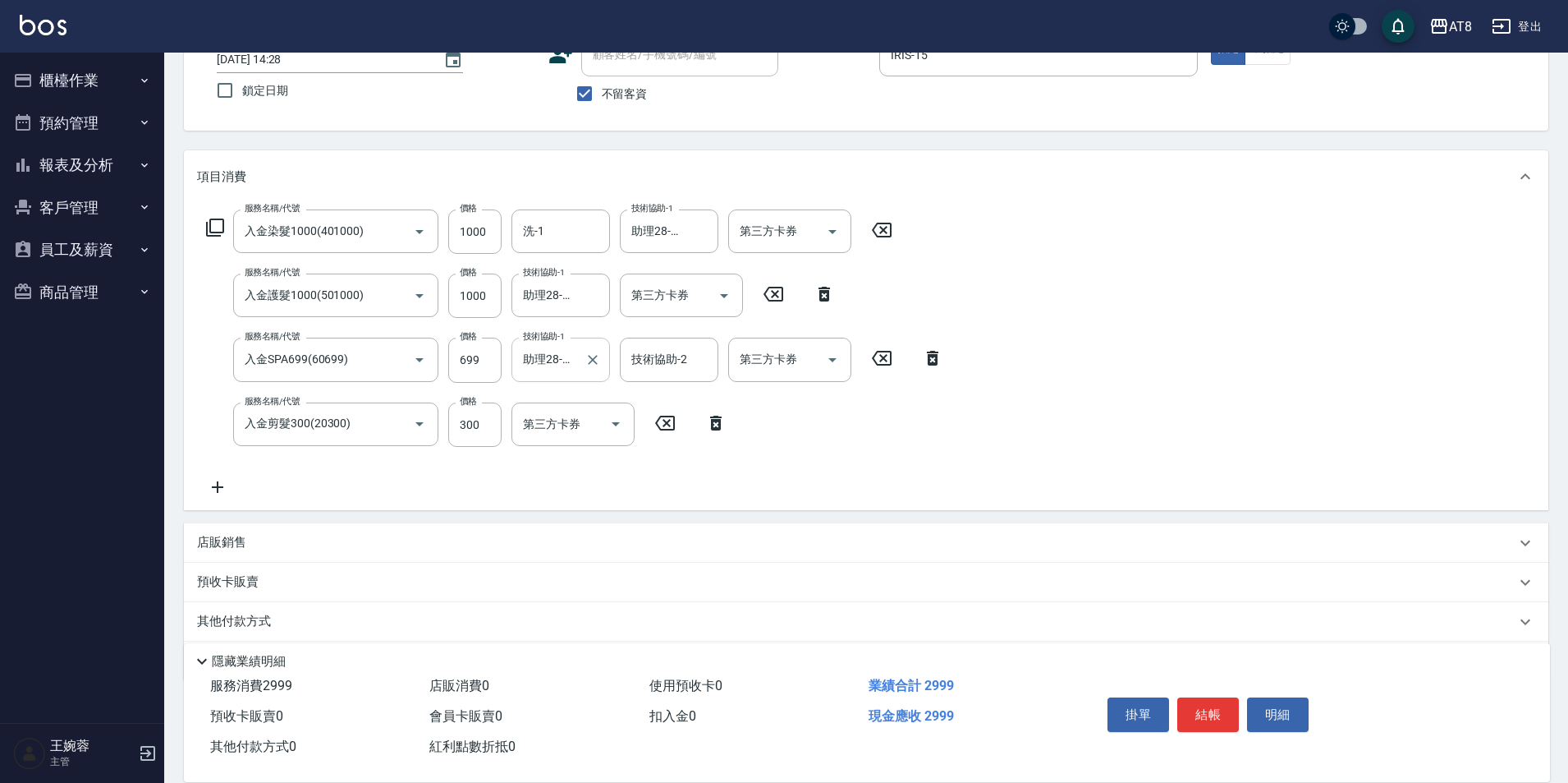
click at [217, 488] on icon at bounding box center [217, 486] width 11 height 11
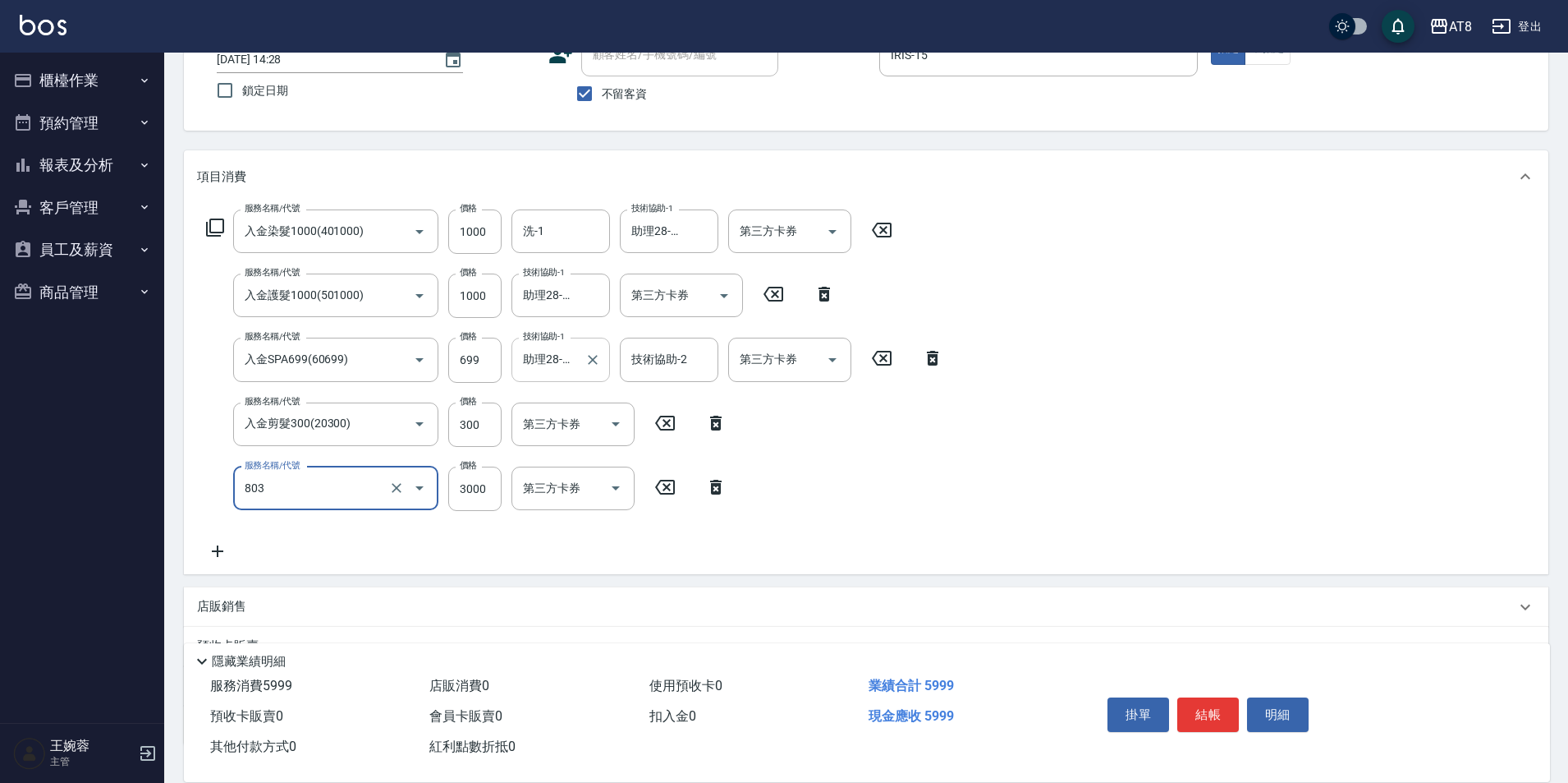
type input "頂級豪華3(803)"
click at [621, 432] on icon "Open" at bounding box center [615, 423] width 20 height 20
type input "2049"
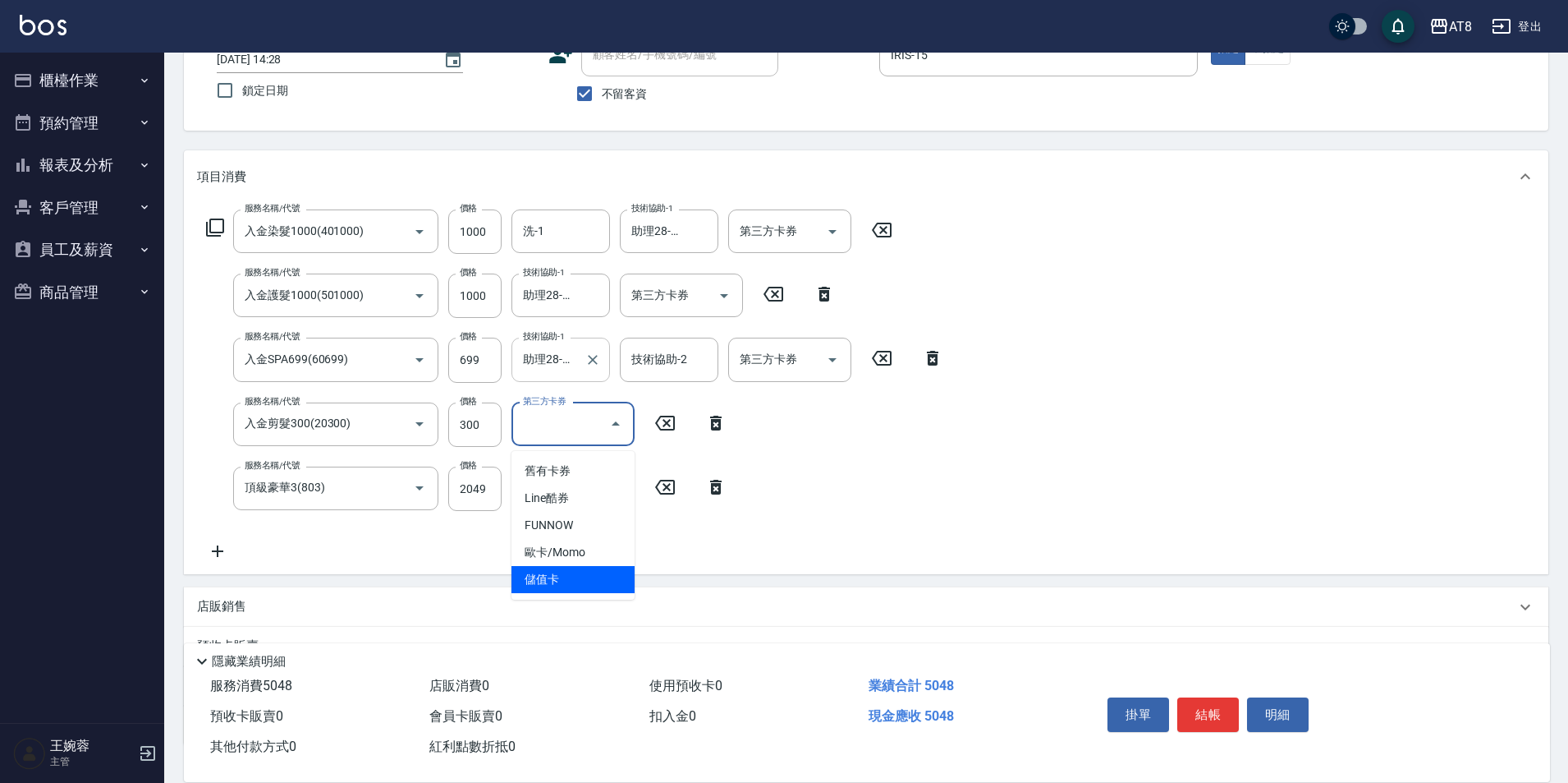
click at [596, 587] on span "儲值卡" at bounding box center [573, 579] width 123 height 27
type input "儲值卡"
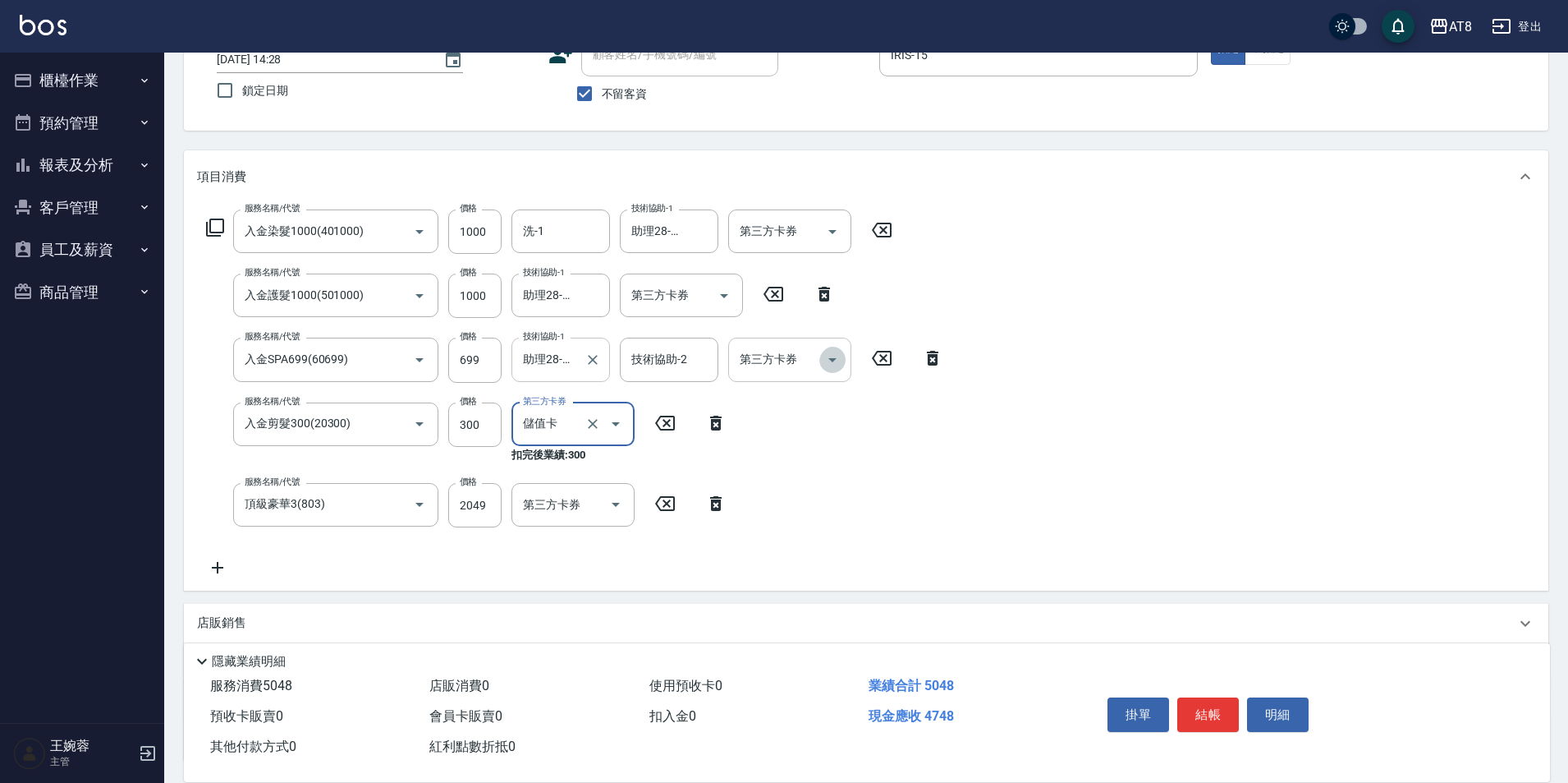
click at [823, 356] on icon "Open" at bounding box center [832, 359] width 20 height 20
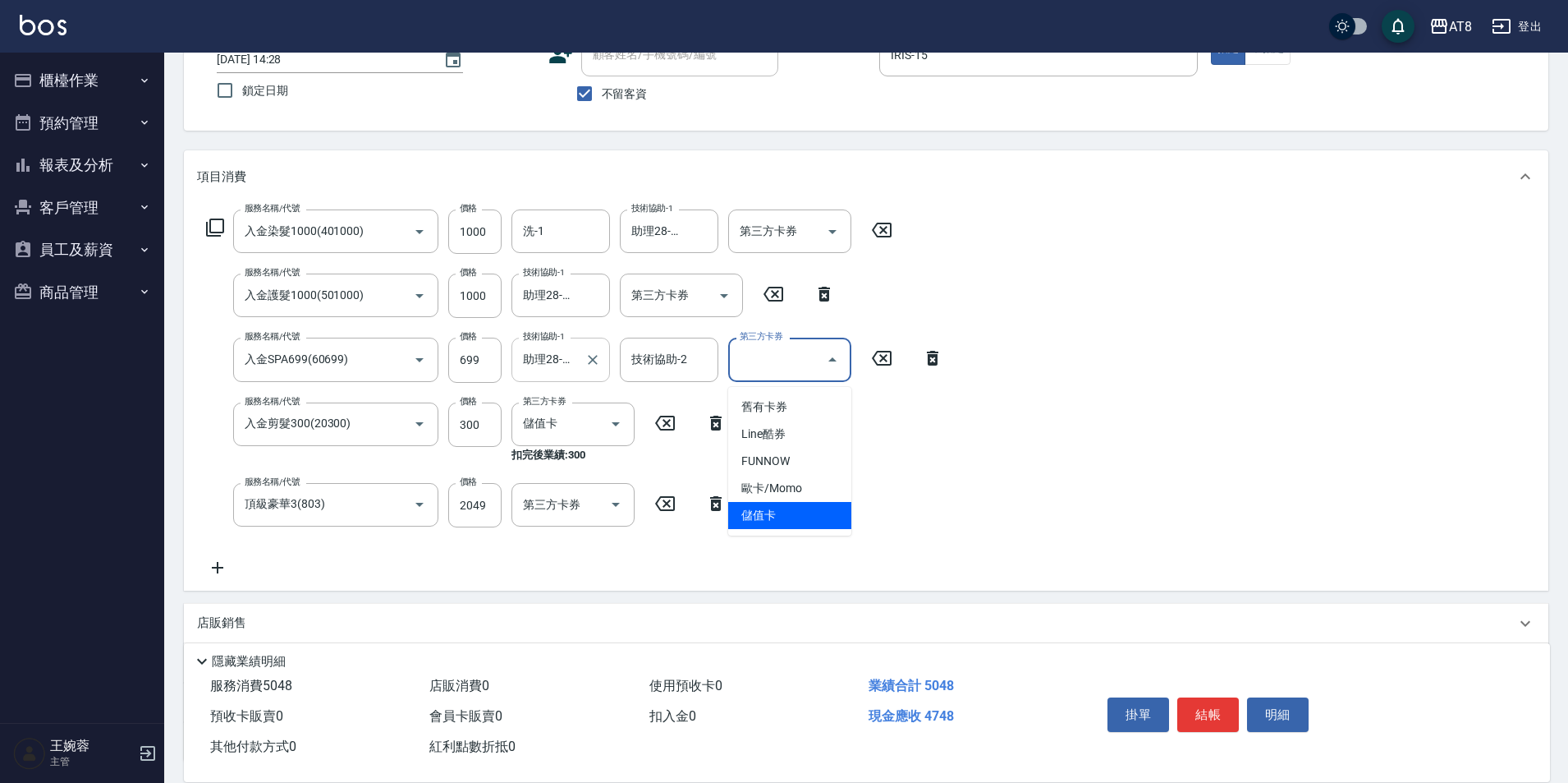
click at [787, 516] on span "儲值卡" at bounding box center [790, 515] width 123 height 27
type input "儲值卡"
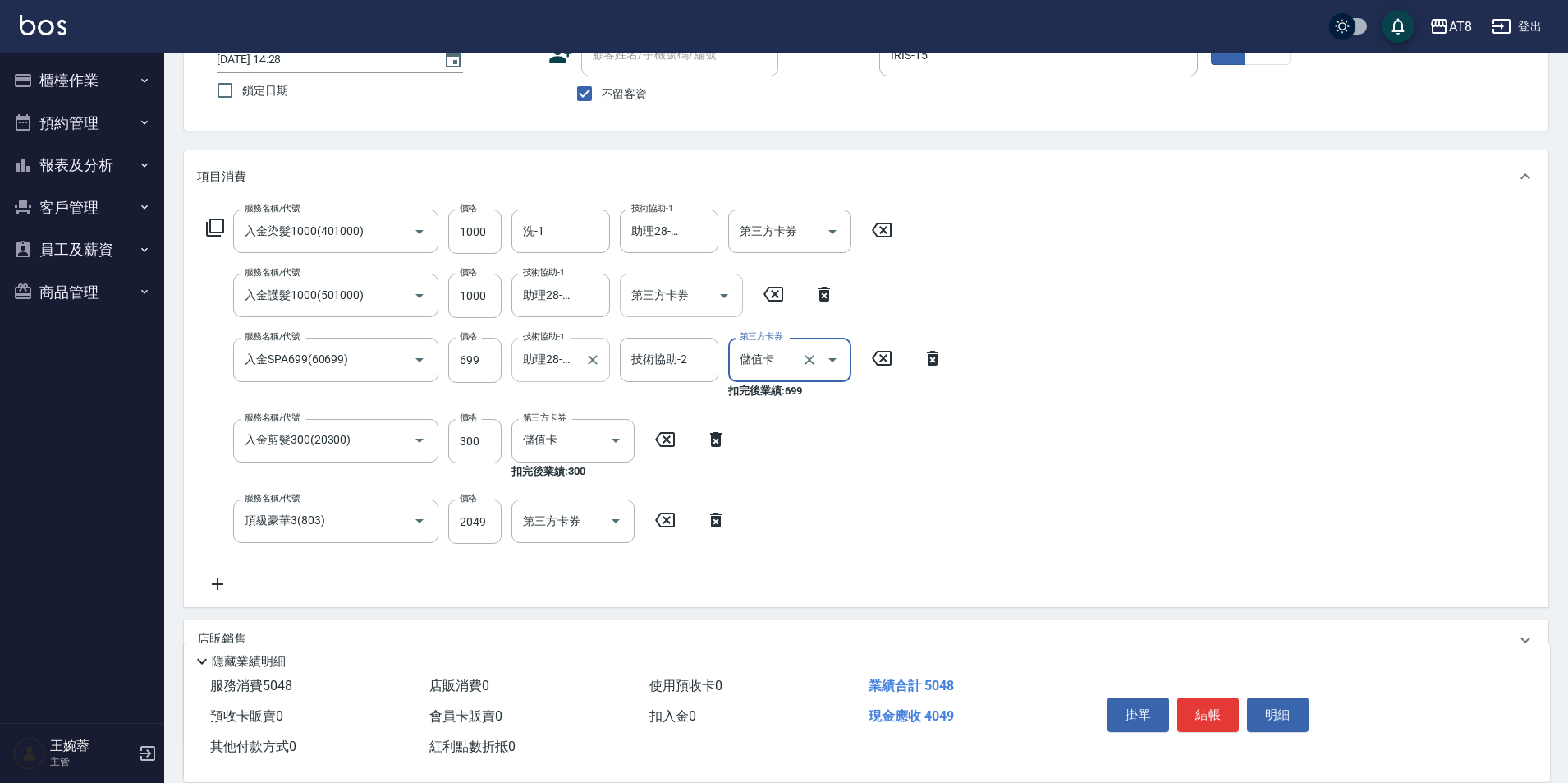
click at [726, 299] on icon "Open" at bounding box center [724, 295] width 20 height 20
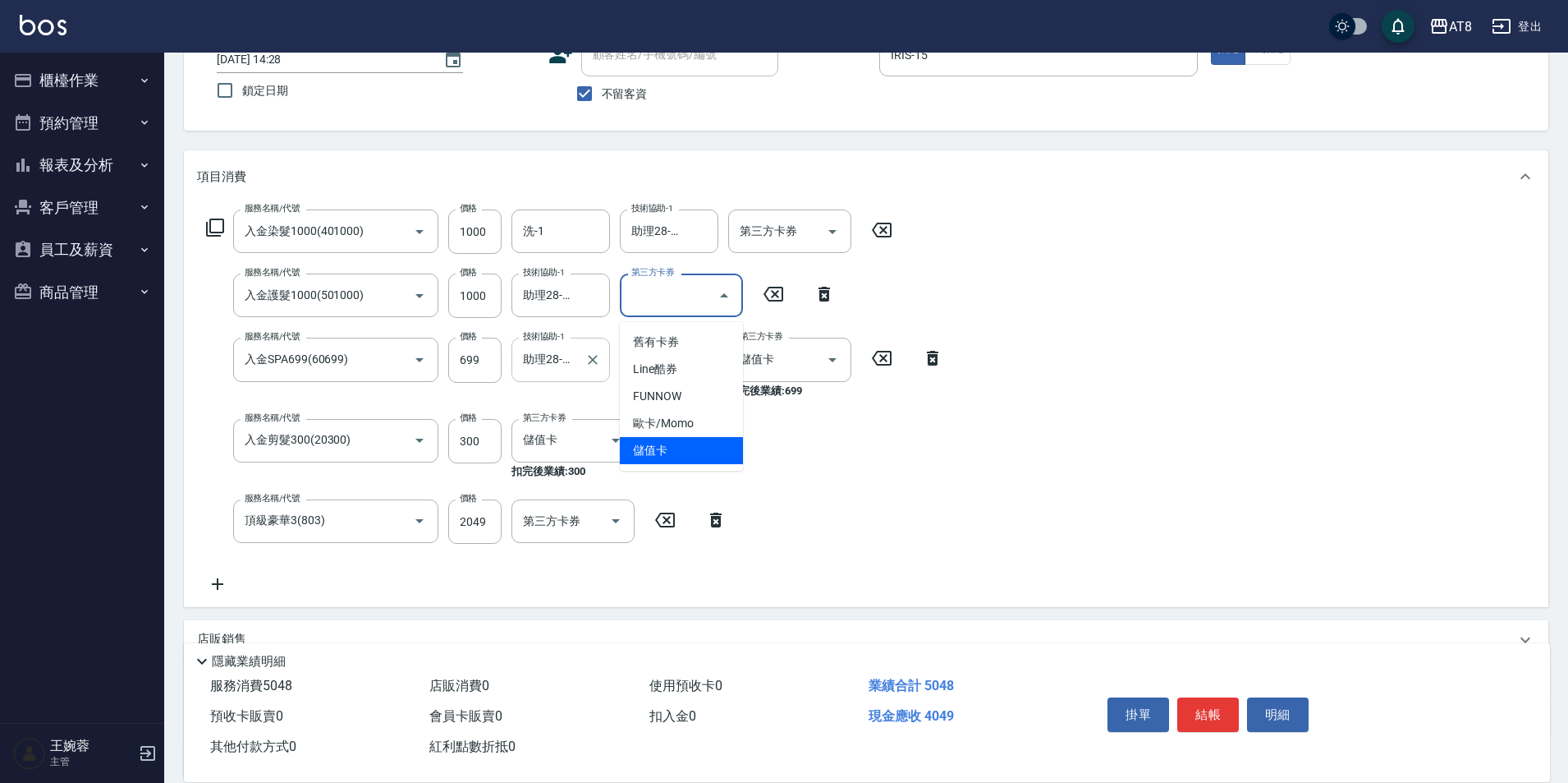
click at [701, 448] on span "儲值卡" at bounding box center [682, 450] width 123 height 27
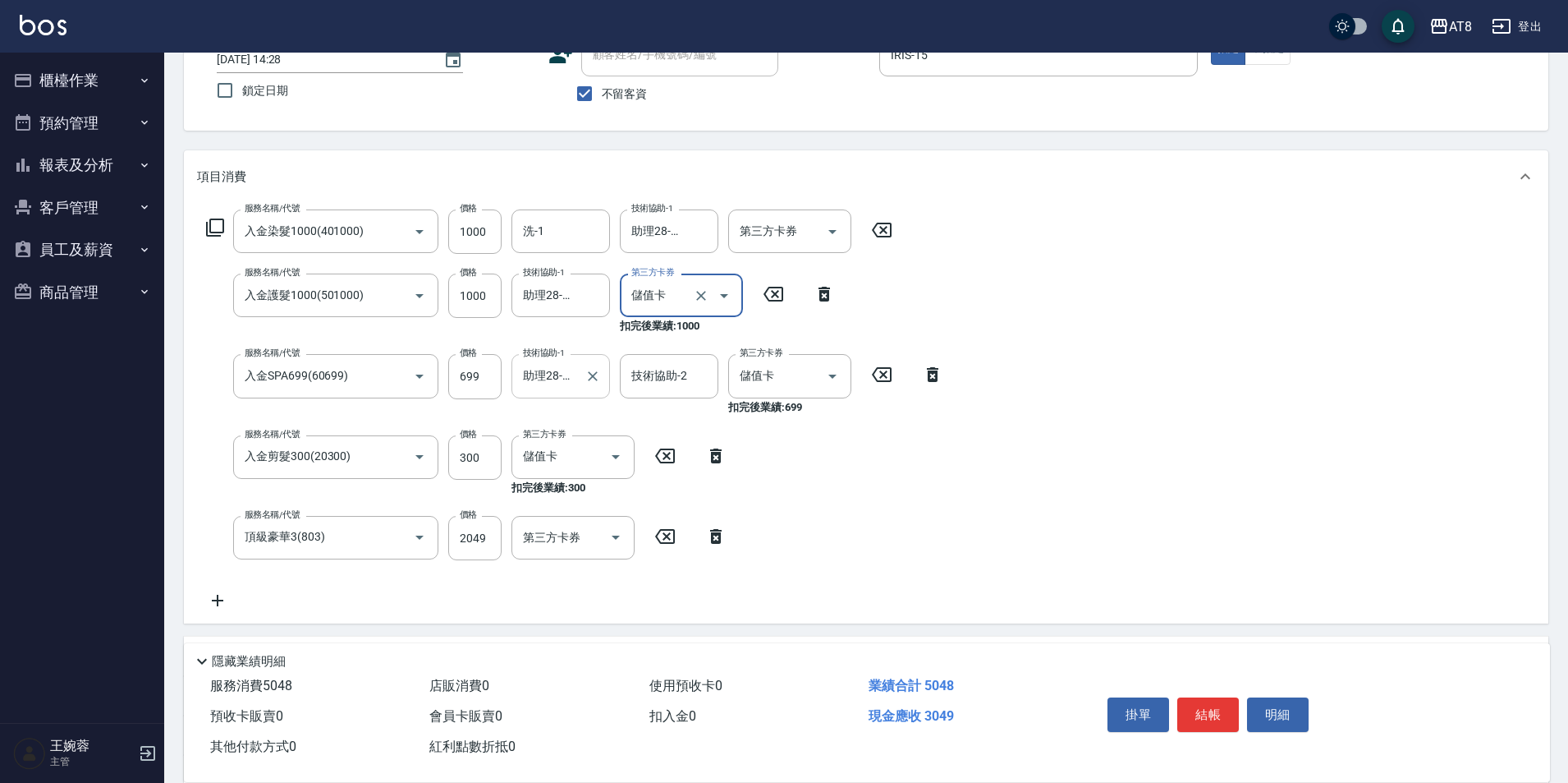
type input "儲值卡"
click at [837, 241] on icon "Open" at bounding box center [832, 231] width 20 height 20
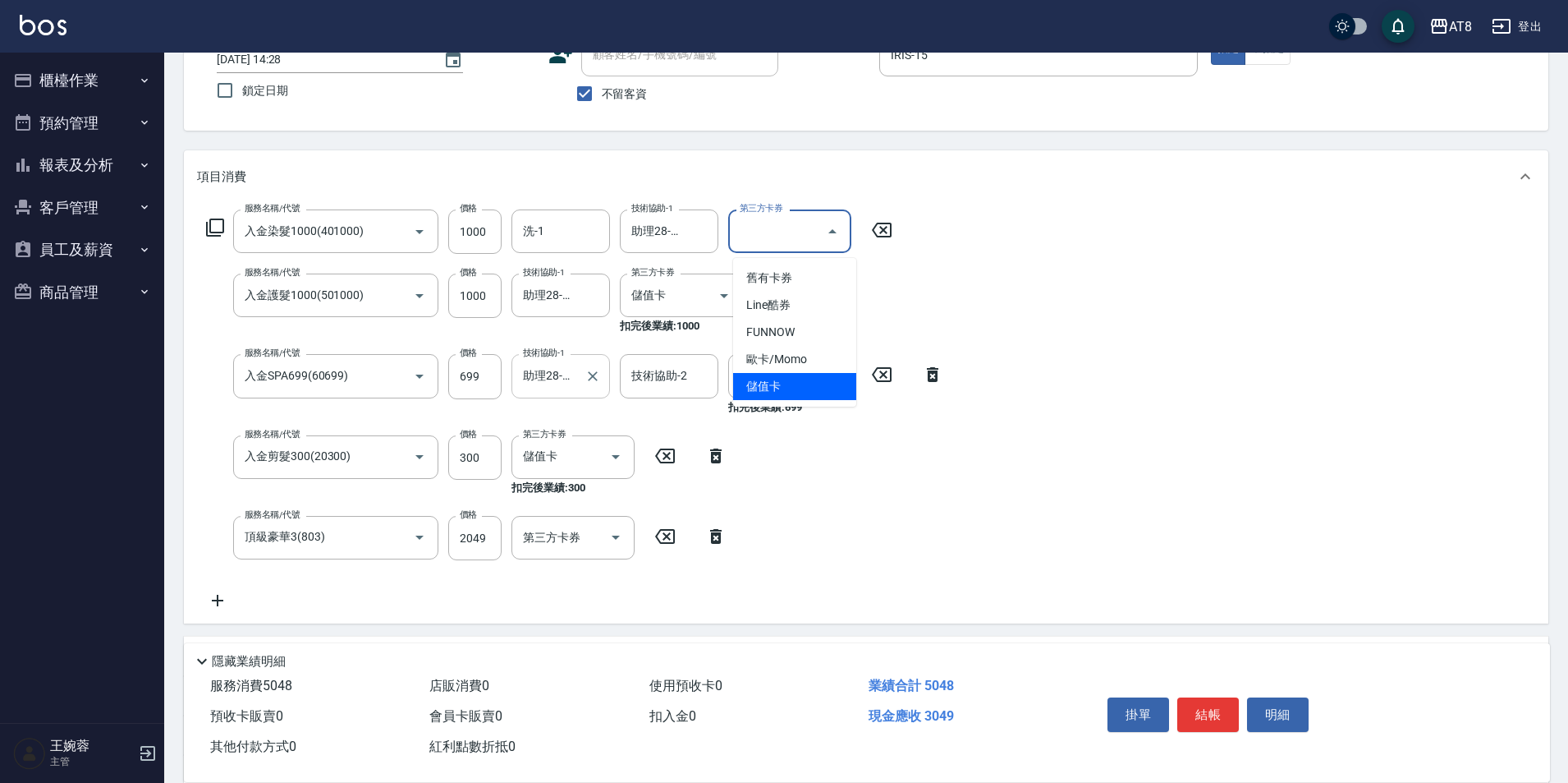
click at [798, 393] on span "儲值卡" at bounding box center [795, 386] width 123 height 27
type input "儲值卡"
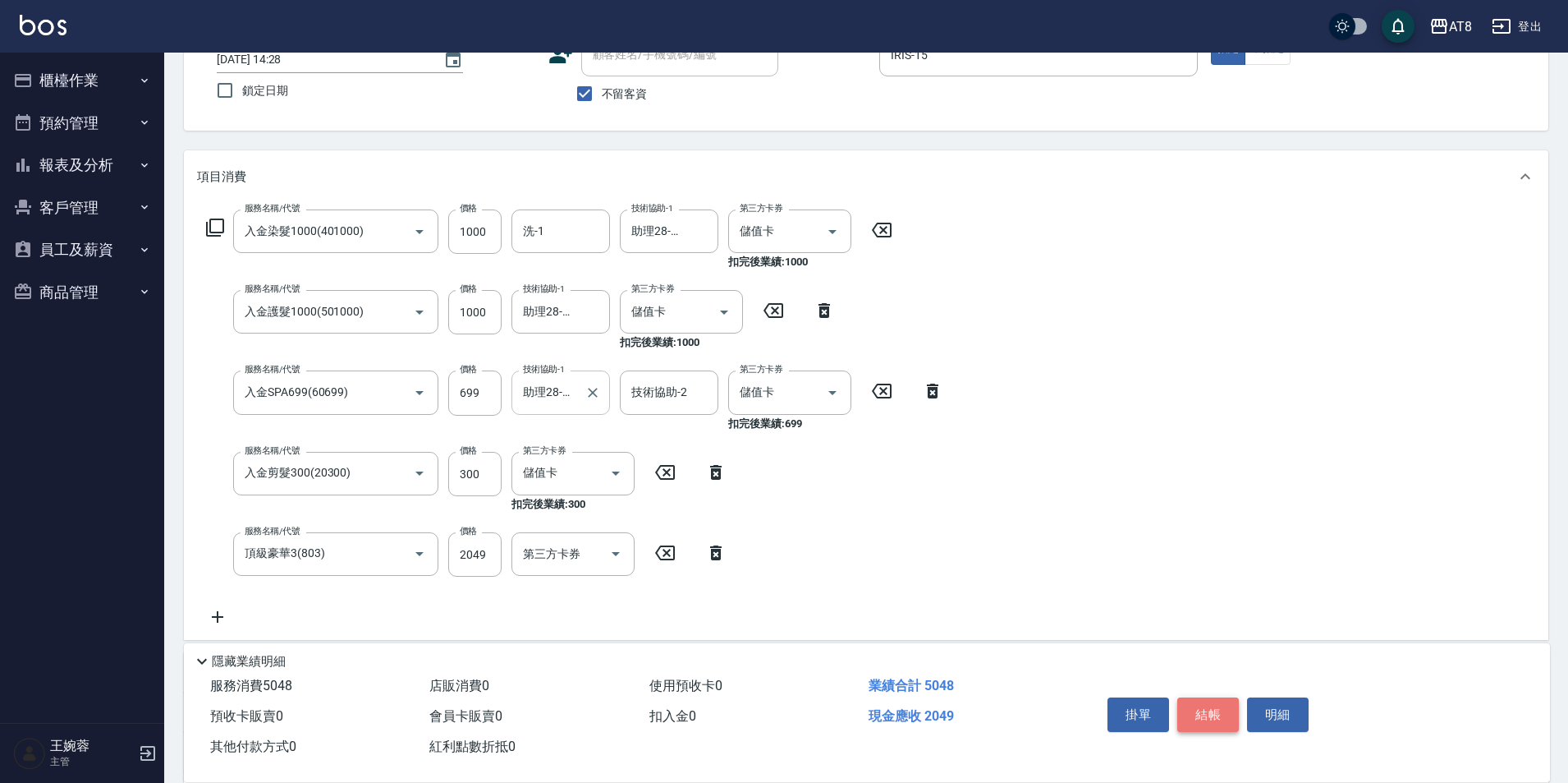
click at [1226, 701] on button "結帳" at bounding box center [1207, 715] width 61 height 35
type input "[DATE] 14:36"
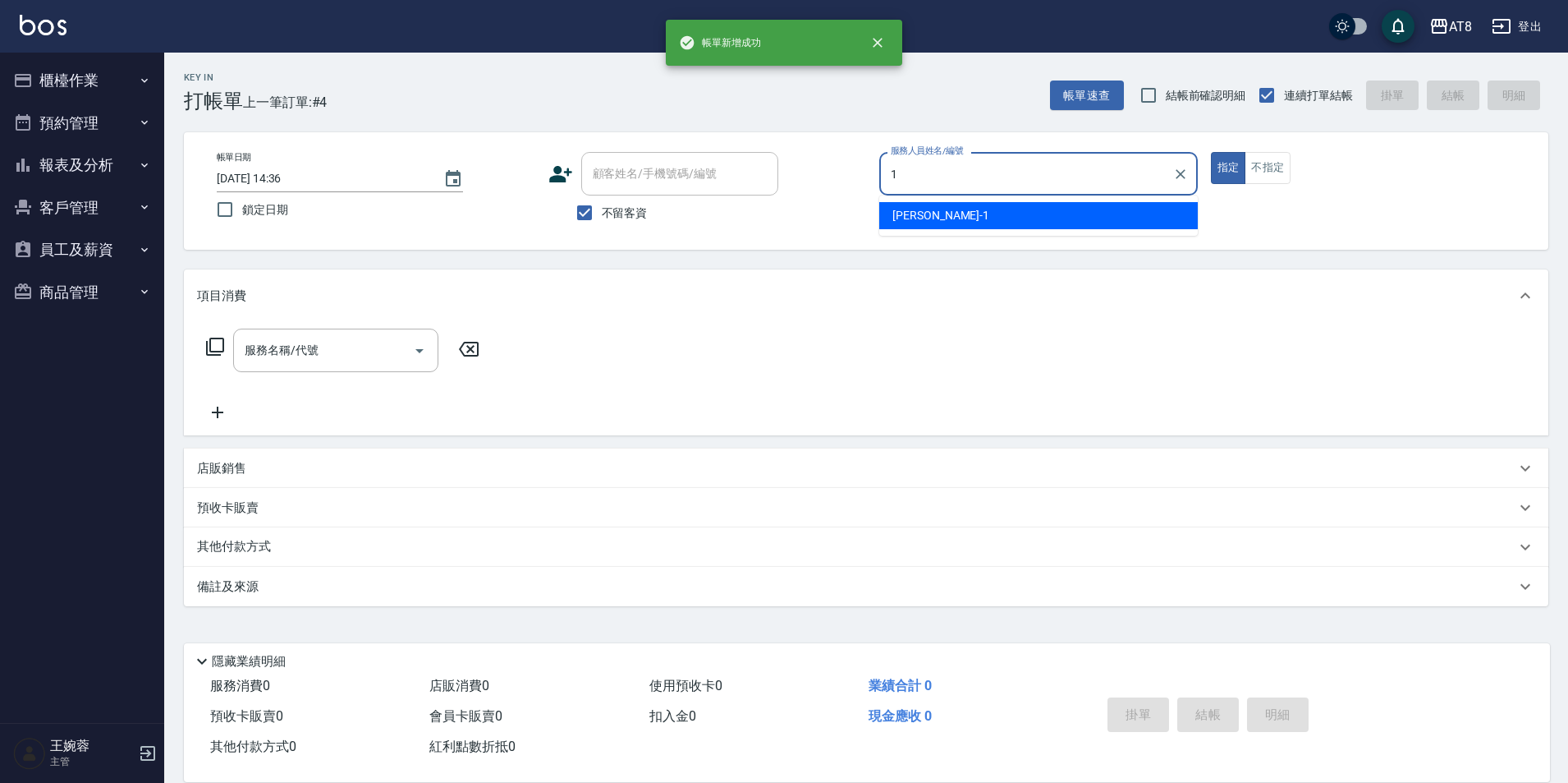
type input "YUKI-1"
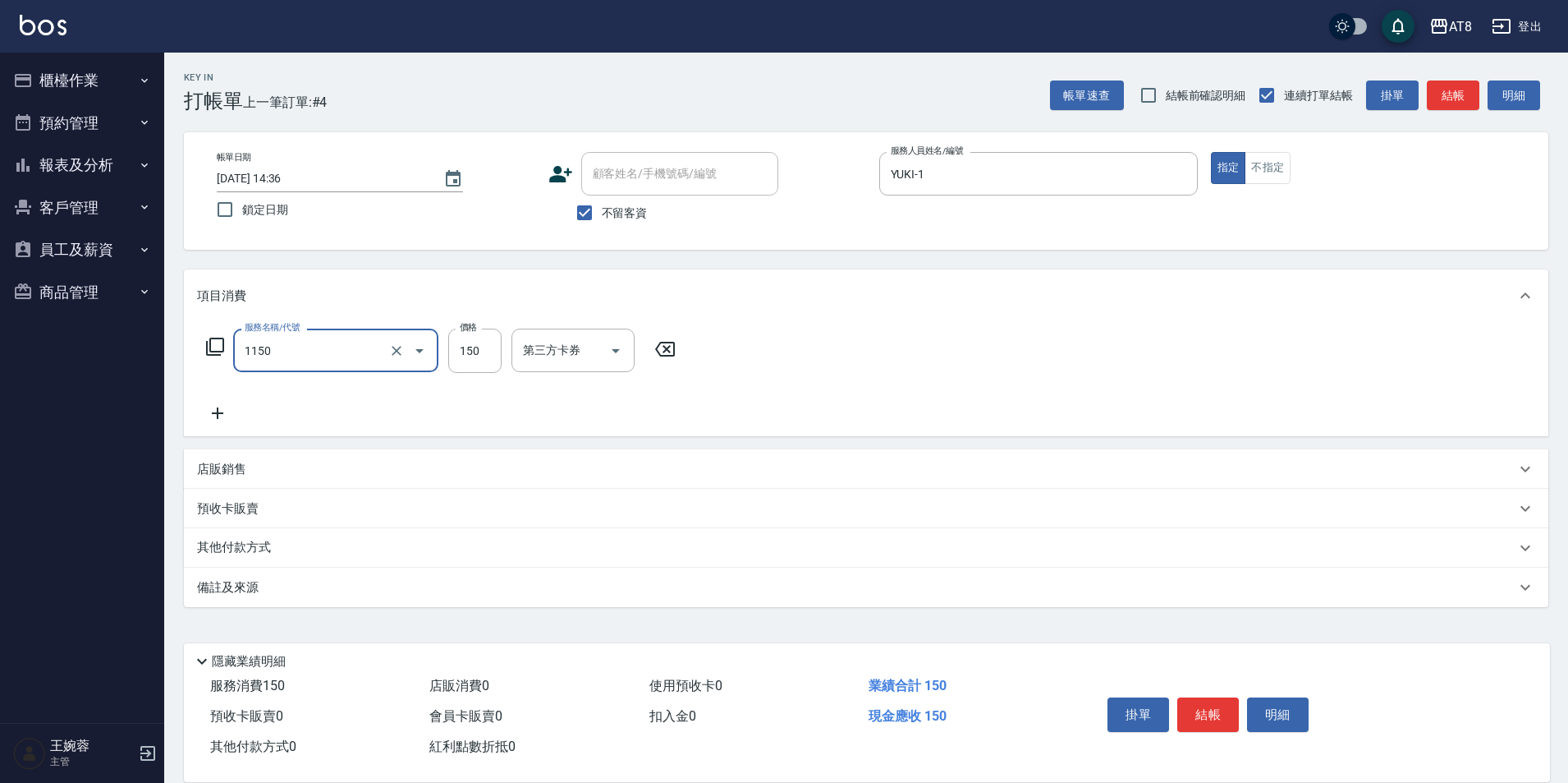
type input "洗髮(1150)"
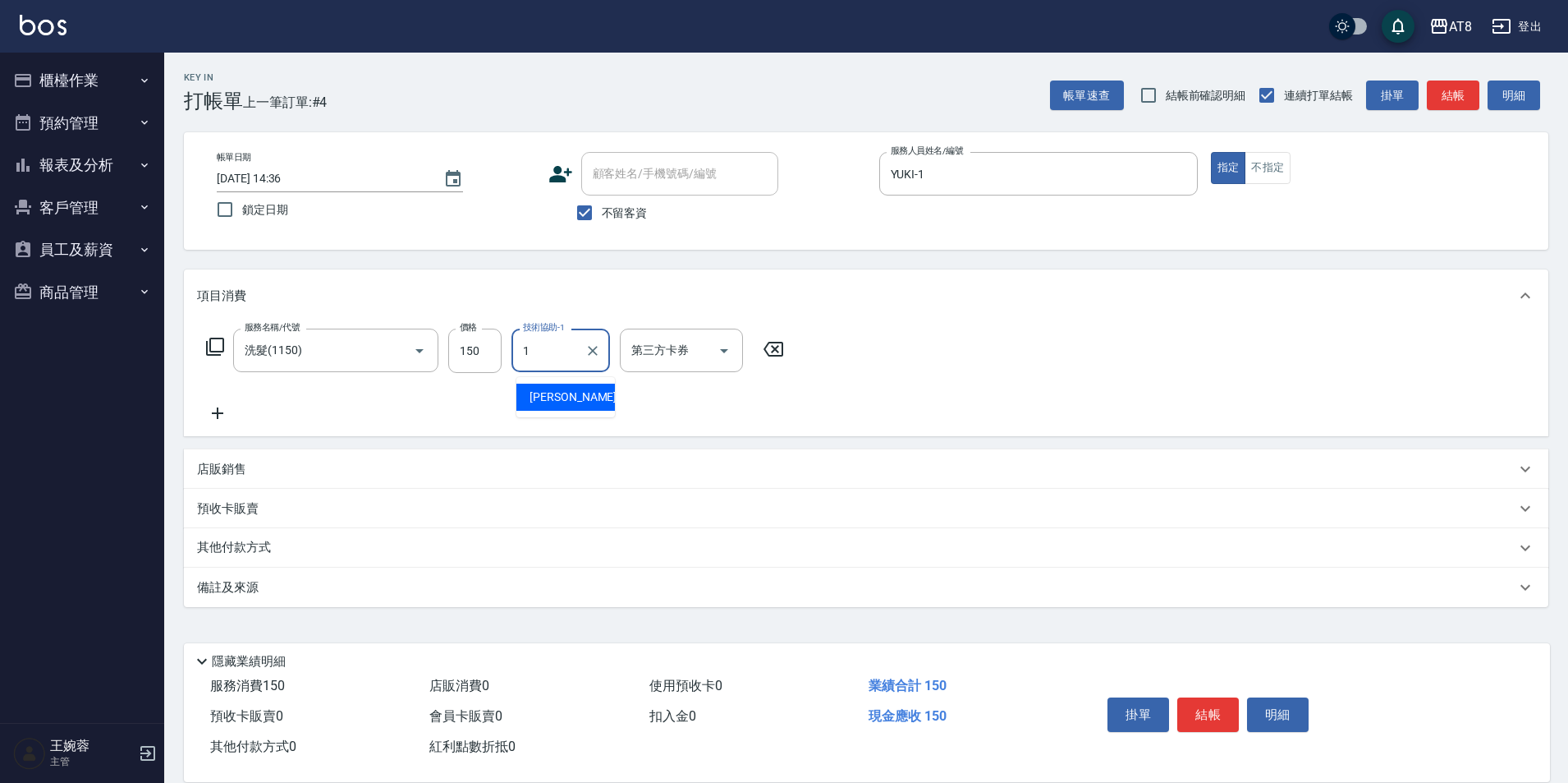
type input "YUKI-1"
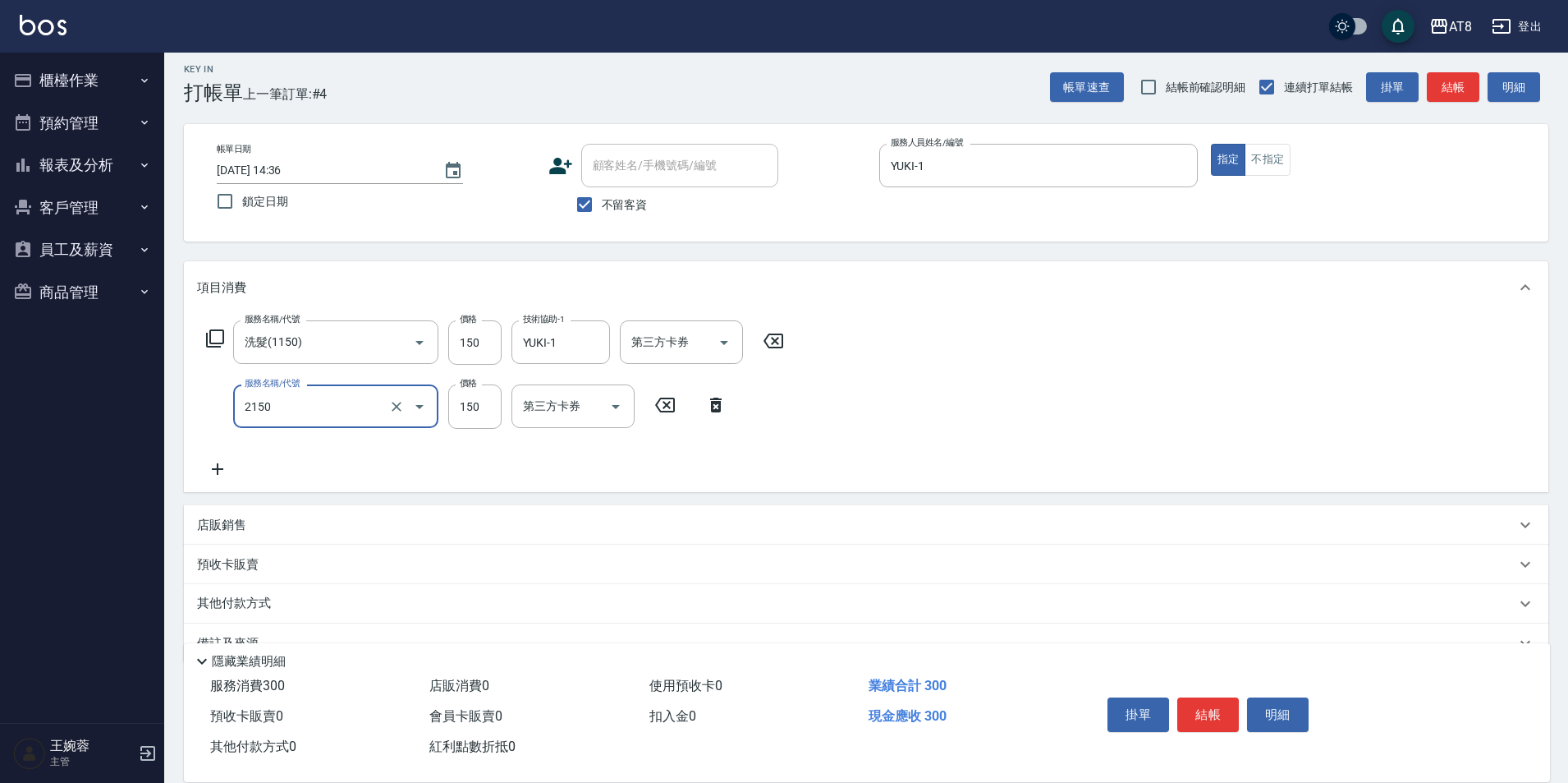
type input "剪髮(2150)"
click at [1197, 697] on button "結帳" at bounding box center [1207, 715] width 61 height 35
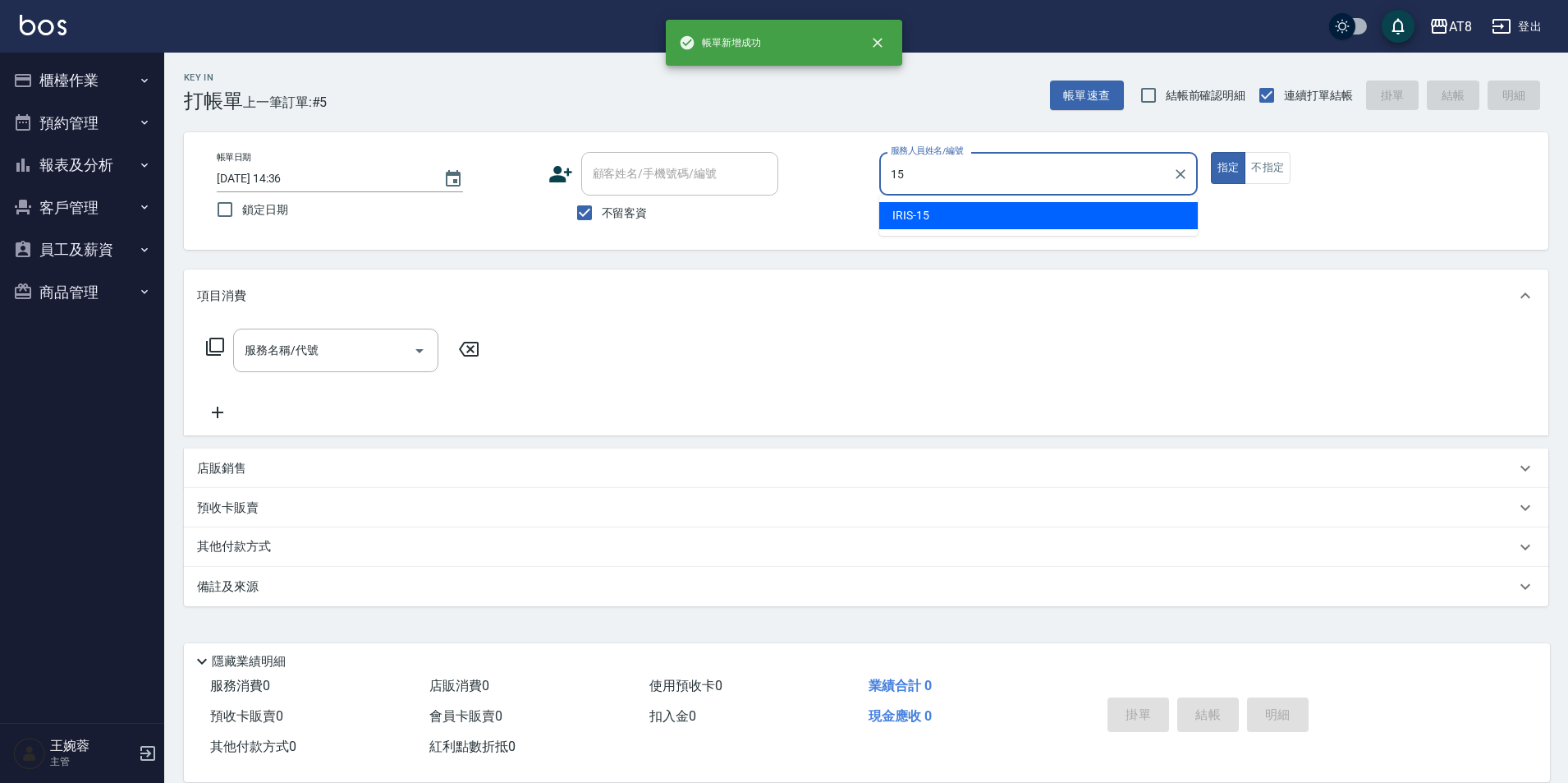
type input "IRIS-15"
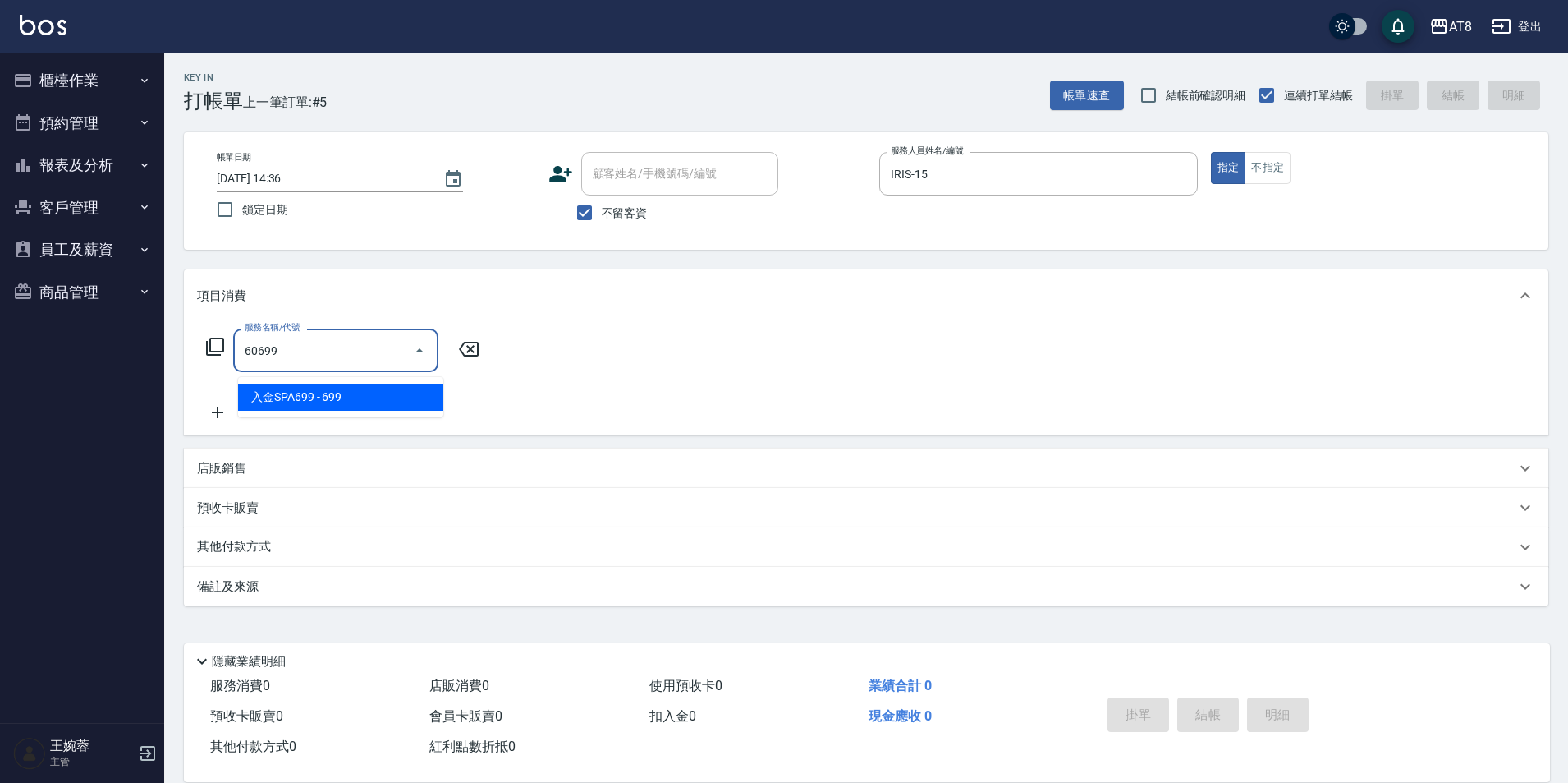
type input "入金SPA699(60699)"
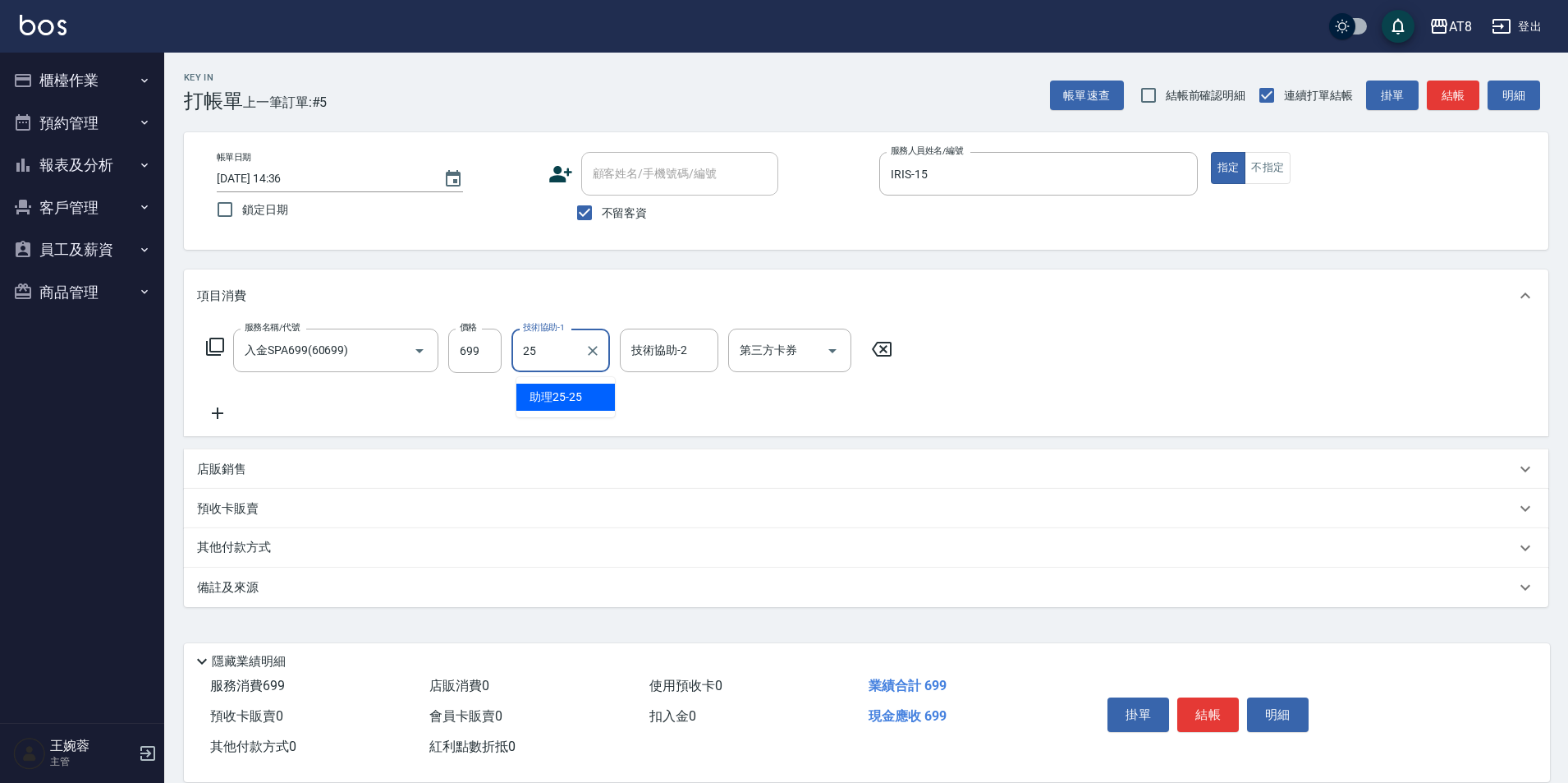
type input "助理25-25"
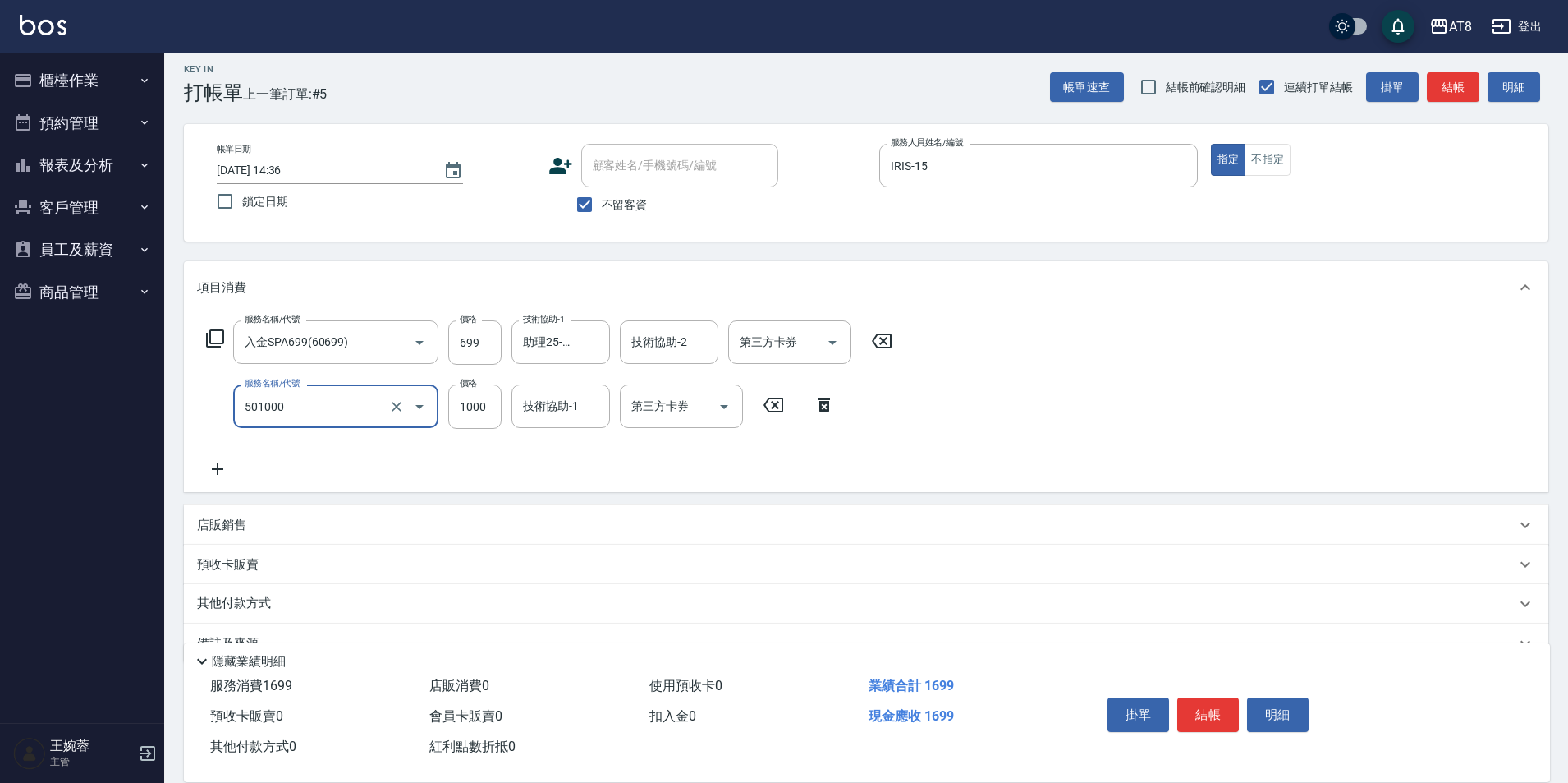
type input "入金護髮1000(501000)"
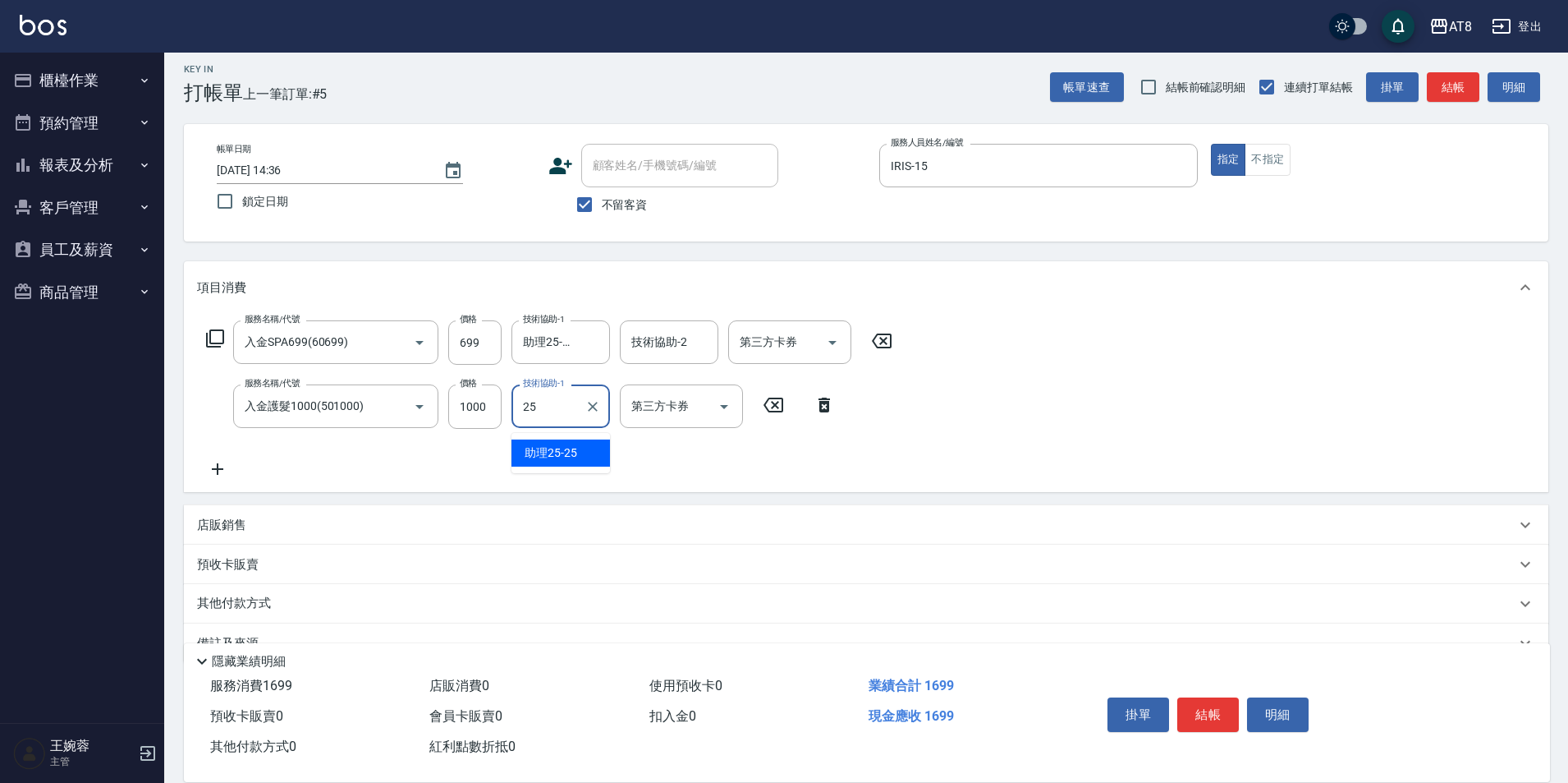
type input "助理25-25"
click at [822, 350] on icon "Open" at bounding box center [832, 342] width 20 height 20
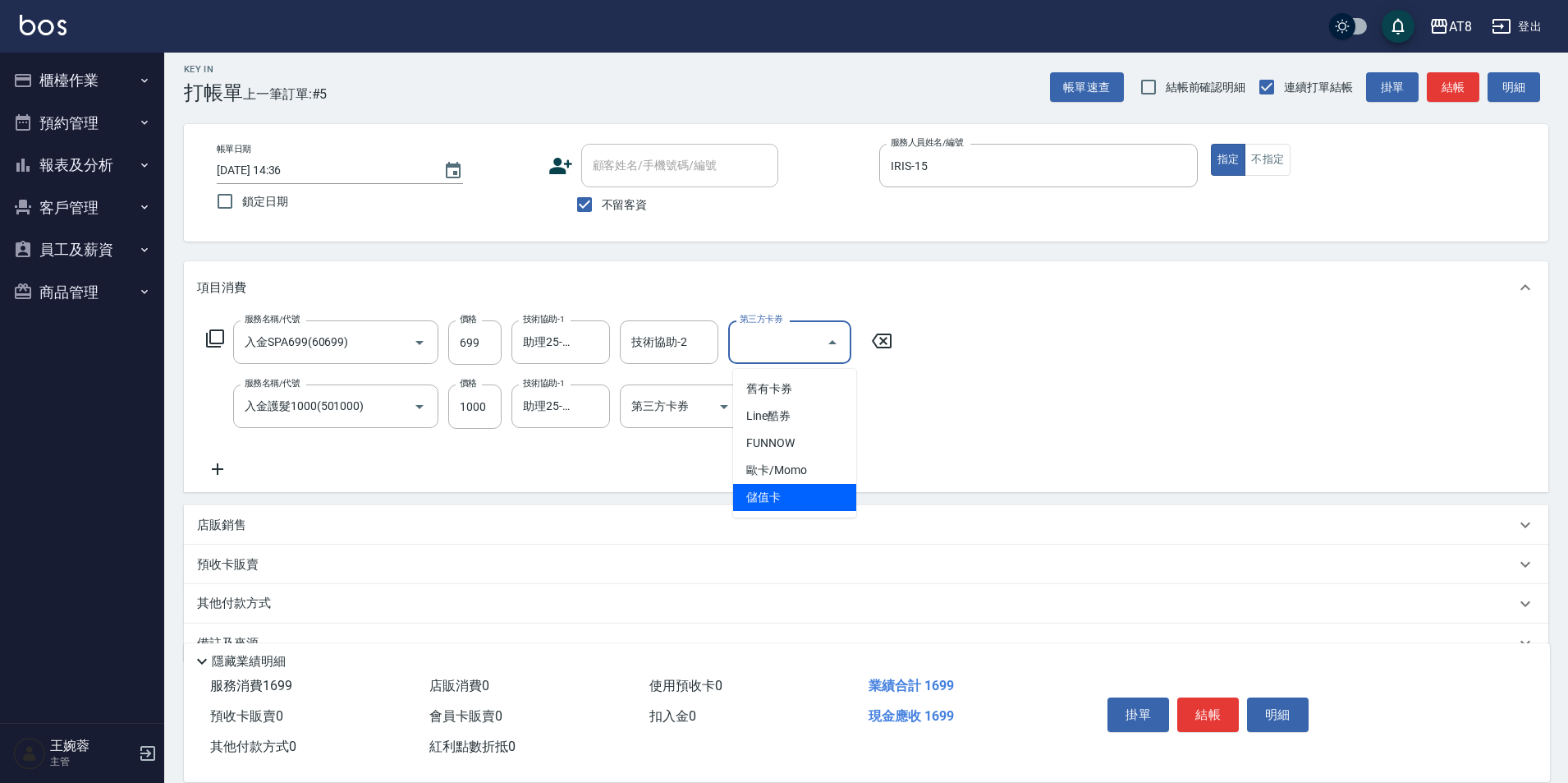
click at [801, 496] on span "儲值卡" at bounding box center [795, 497] width 123 height 27
type input "儲值卡"
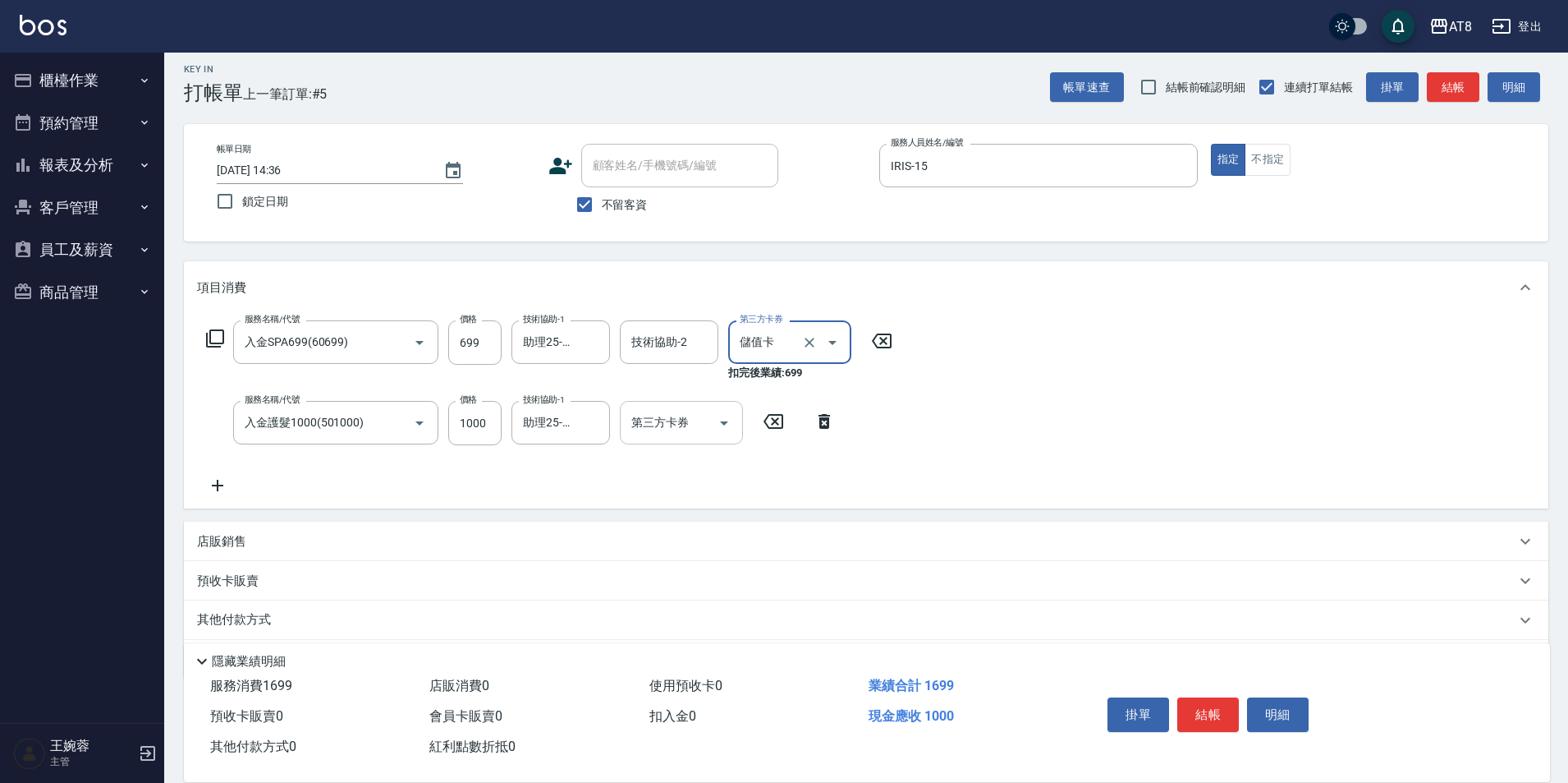
click at [711, 420] on div at bounding box center [723, 422] width 24 height 43
click at [720, 426] on icon "Open" at bounding box center [723, 423] width 8 height 4
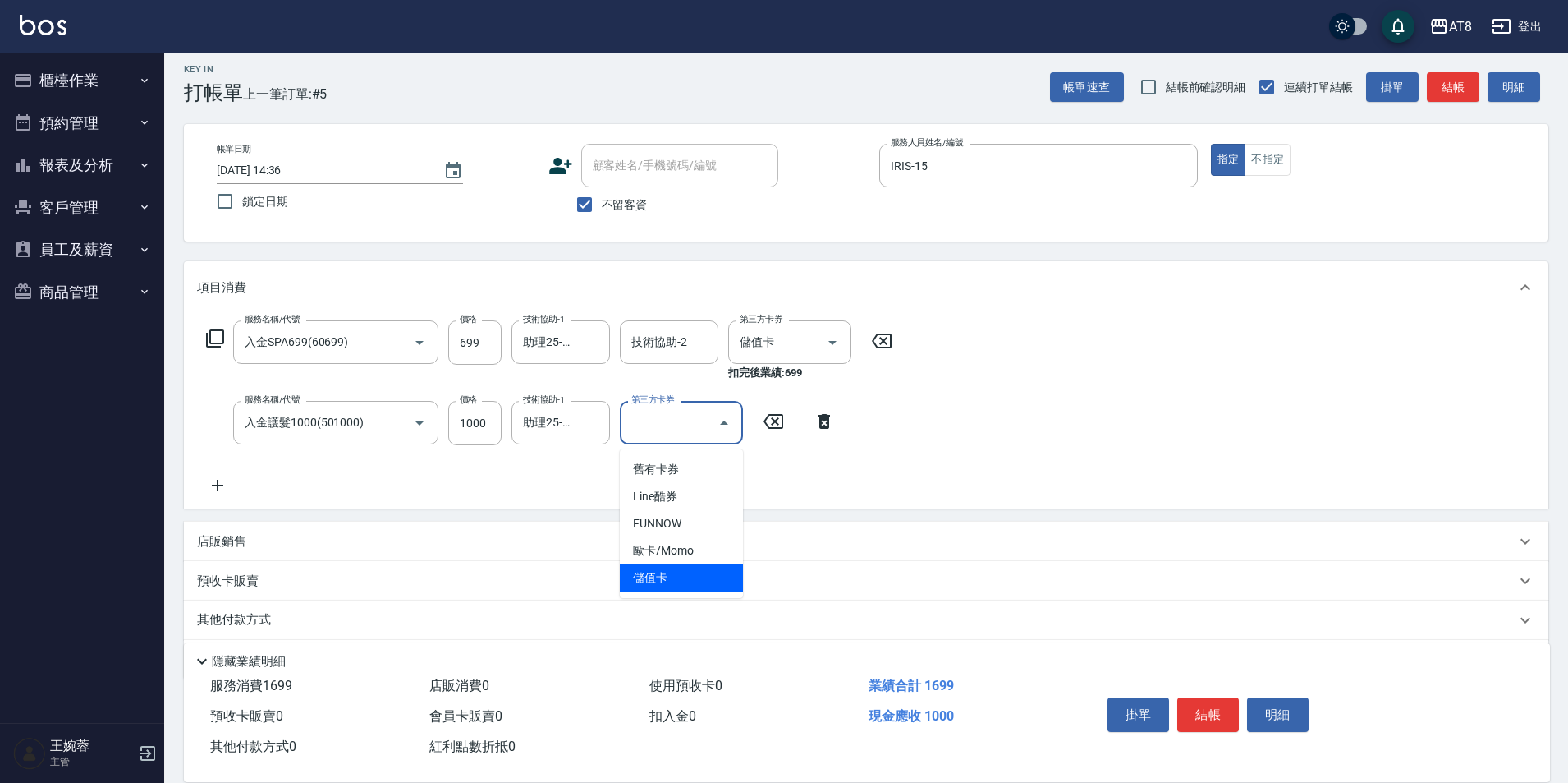
click at [697, 571] on span "儲值卡" at bounding box center [682, 577] width 123 height 27
type input "儲值卡"
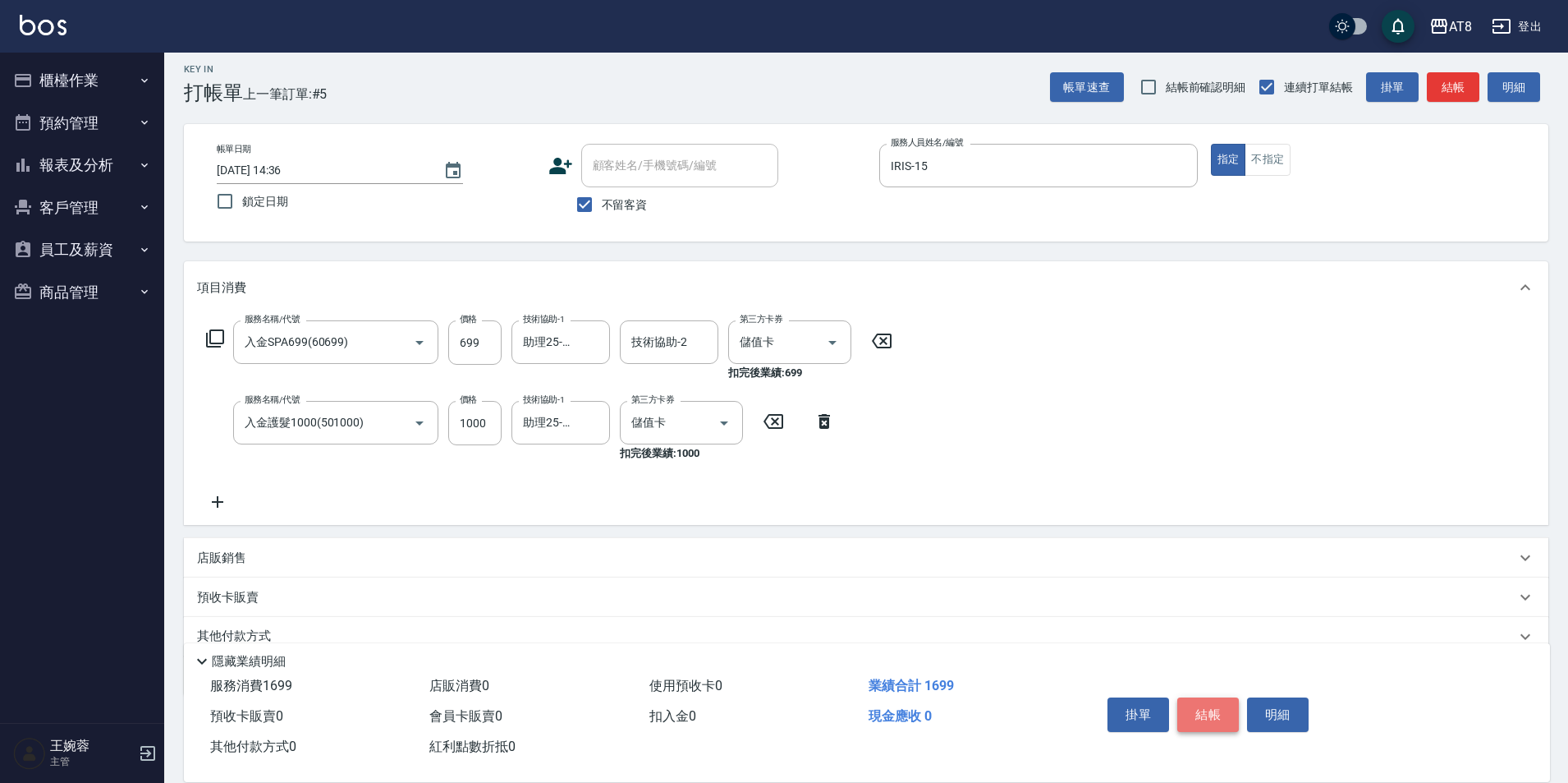
click at [1235, 697] on button "結帳" at bounding box center [1207, 715] width 61 height 35
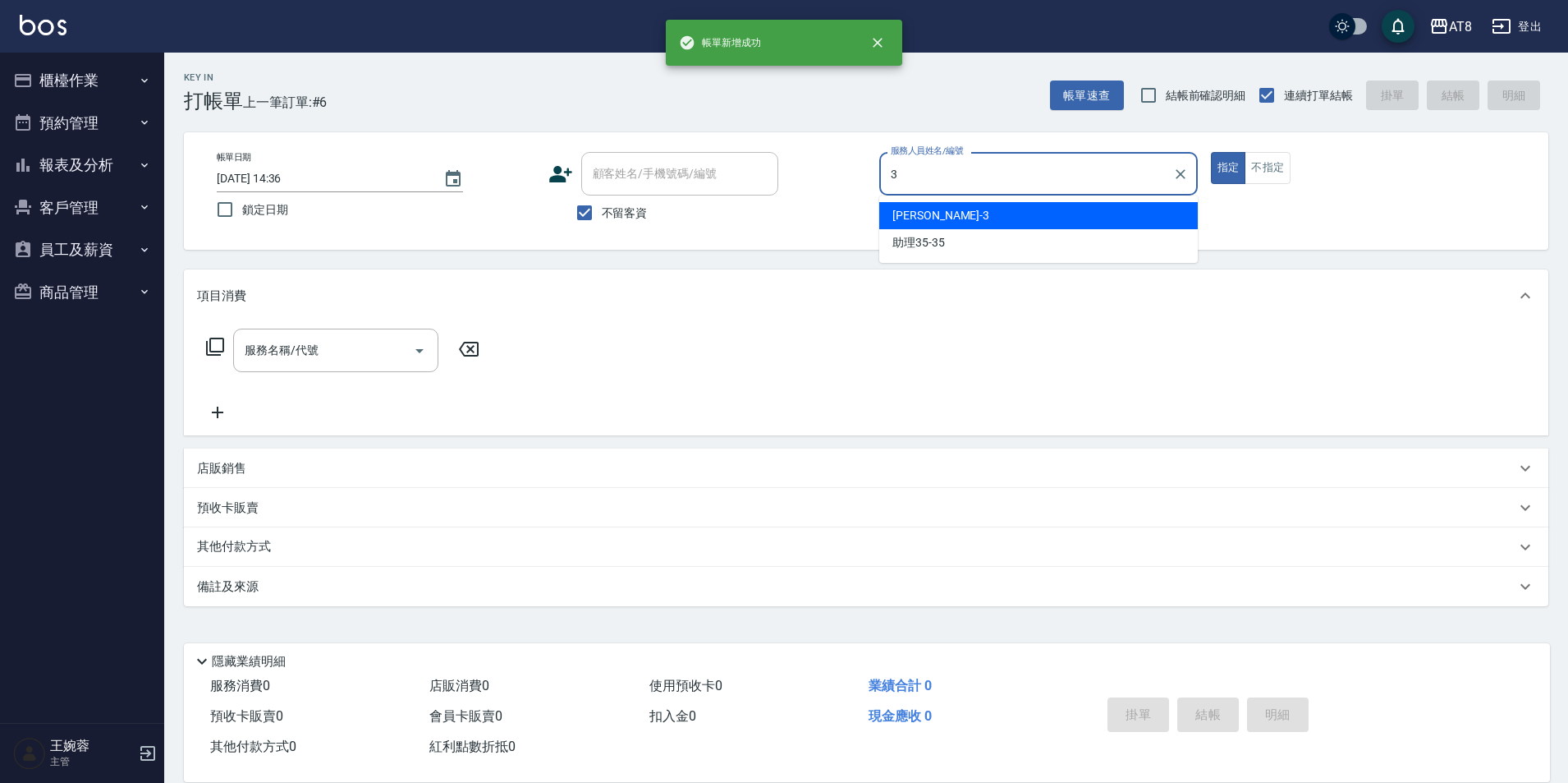
type input "[PERSON_NAME]-3"
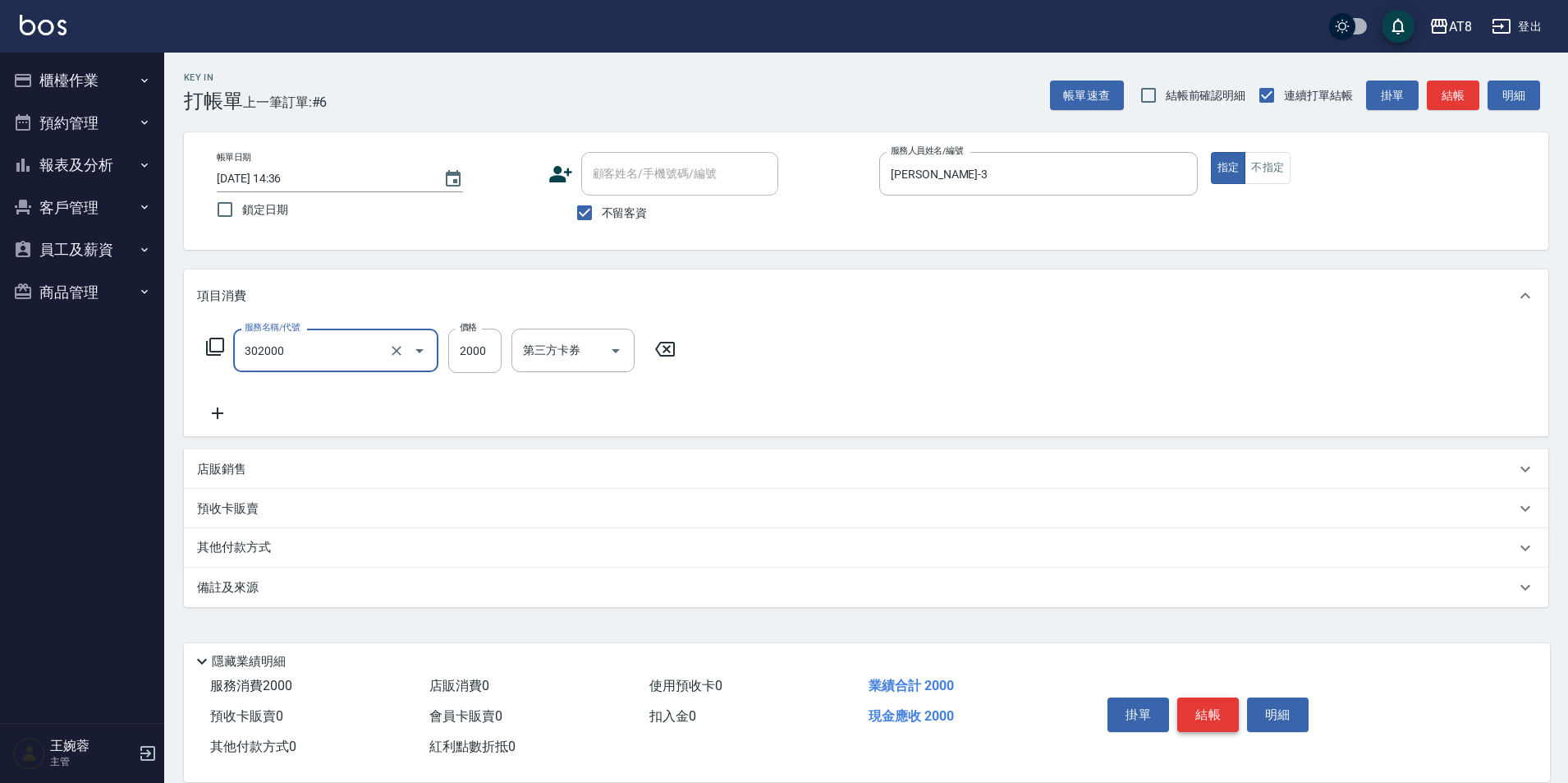
type input "入金燙髮2000(302000)"
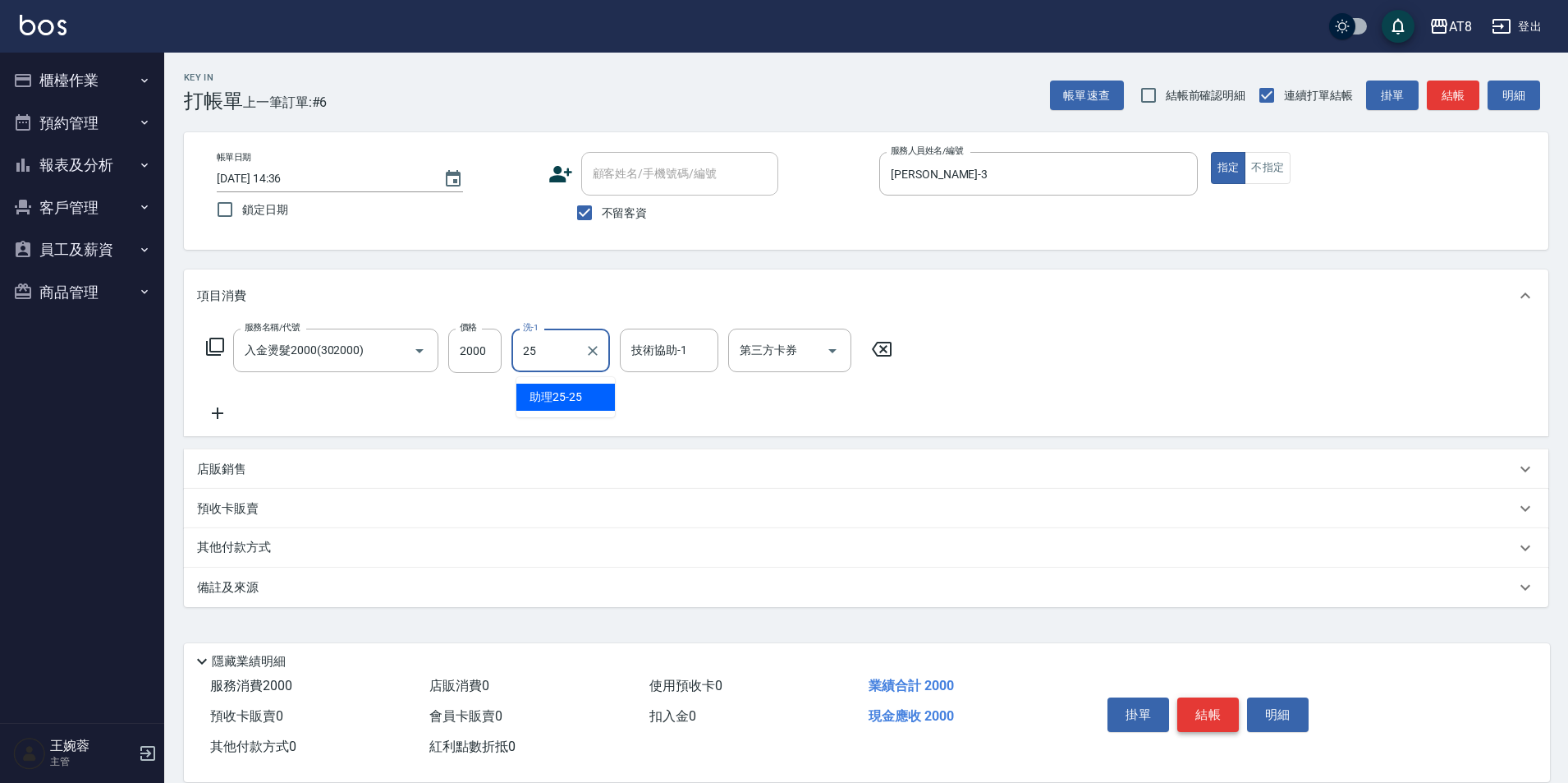
type input "助理25-25"
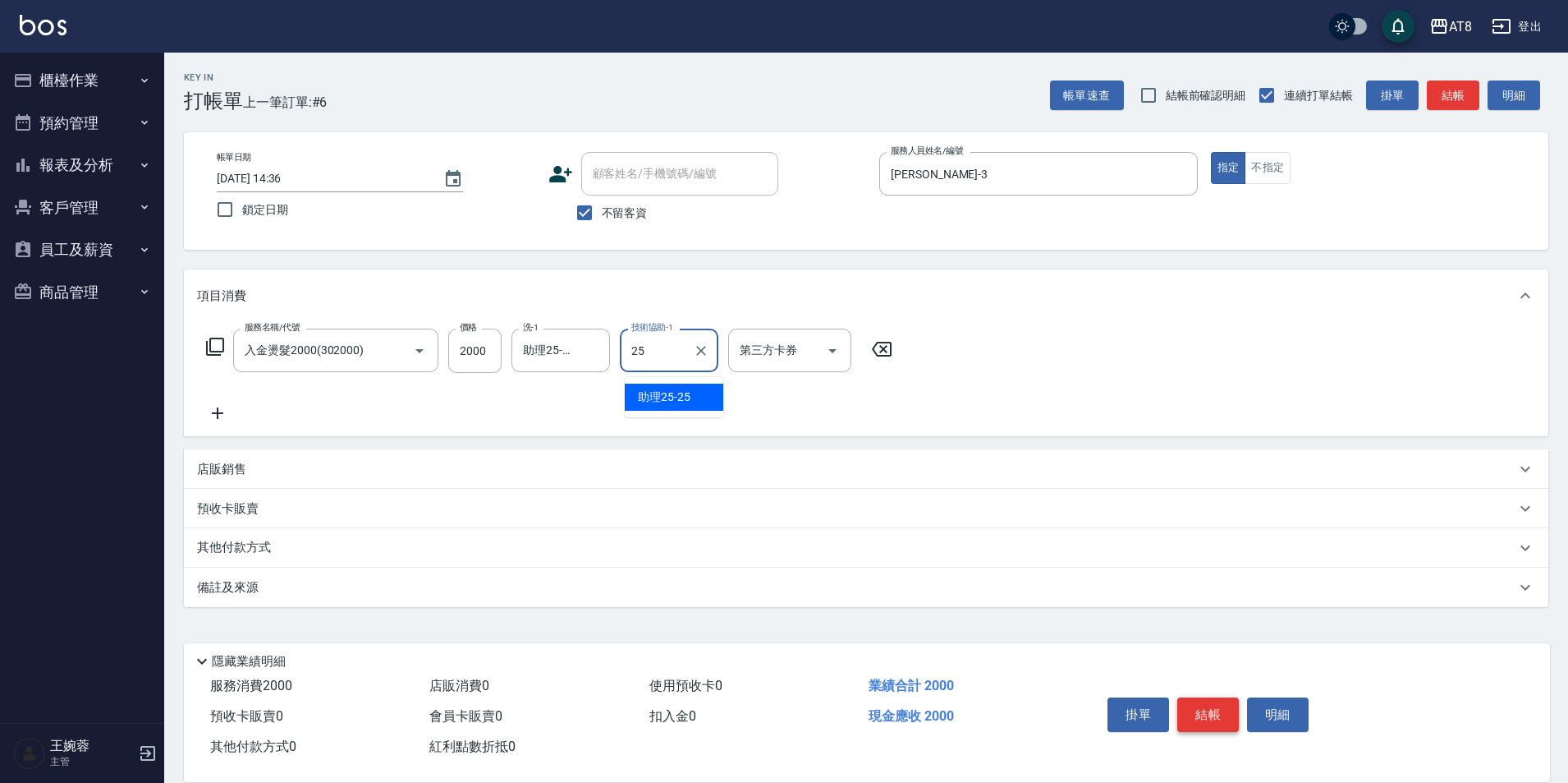
type input "助理25-25"
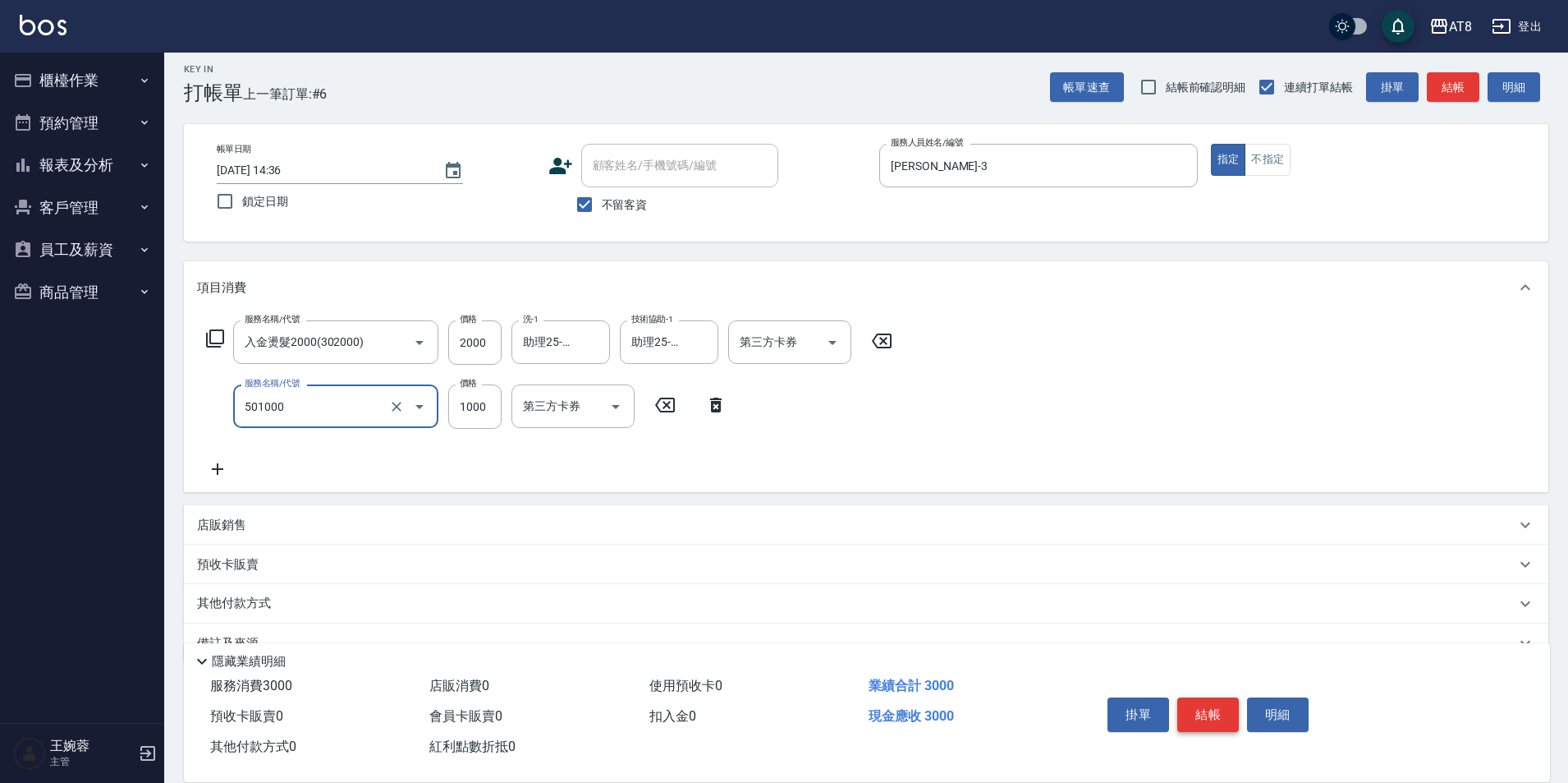
type input "入金護髮1000(501000)"
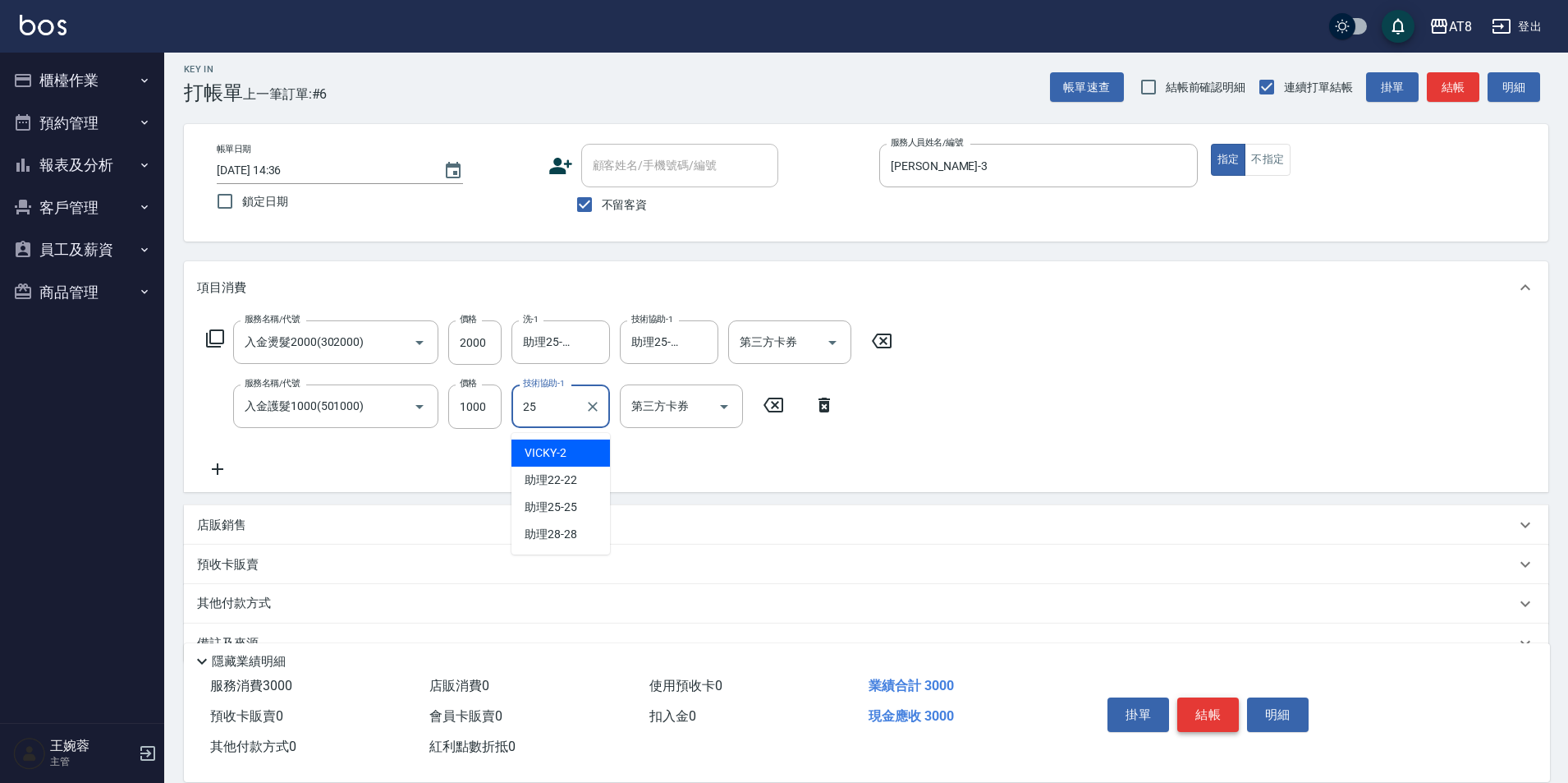
type input "助理25-25"
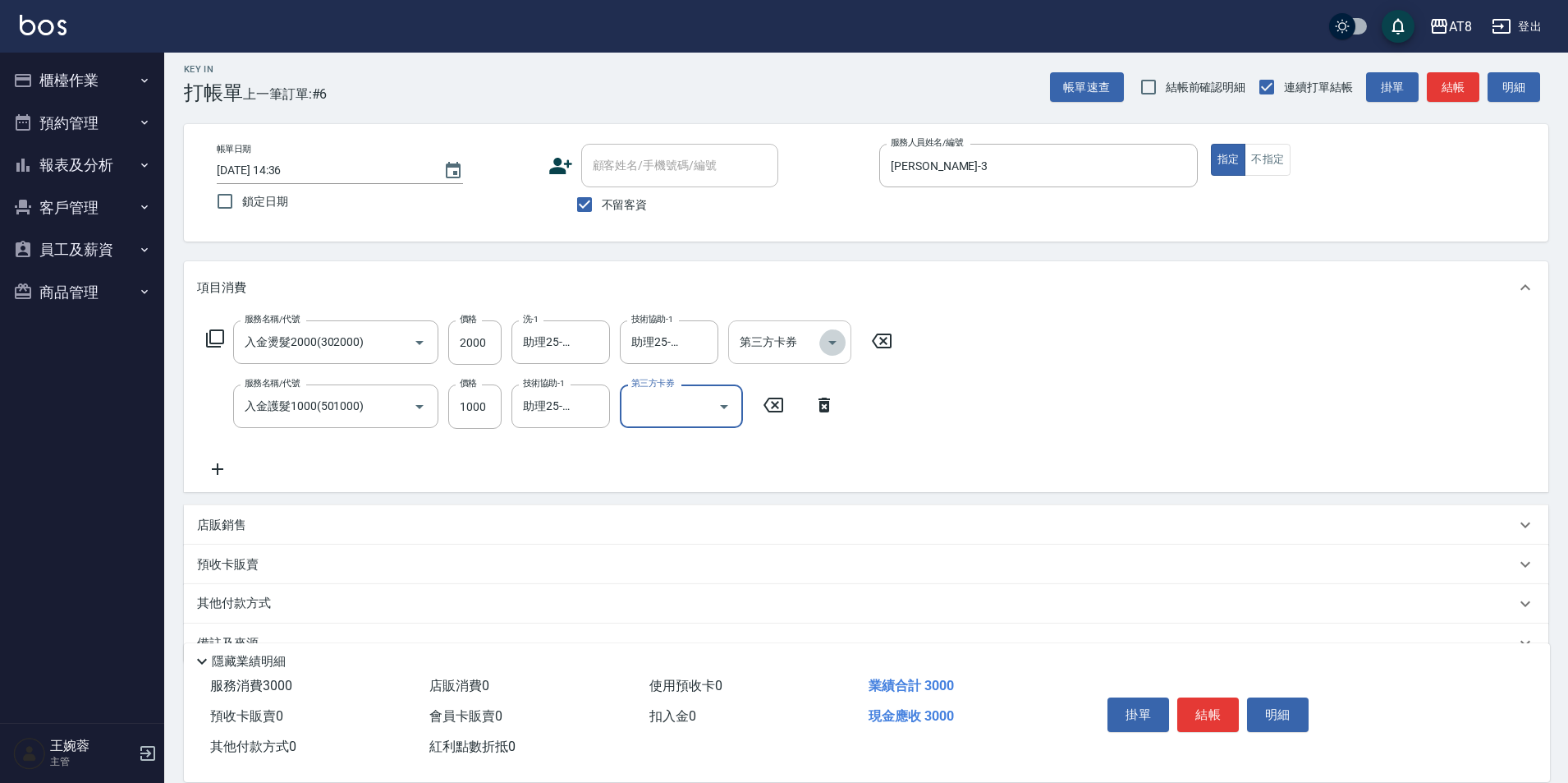
click at [826, 343] on icon "Open" at bounding box center [832, 342] width 20 height 20
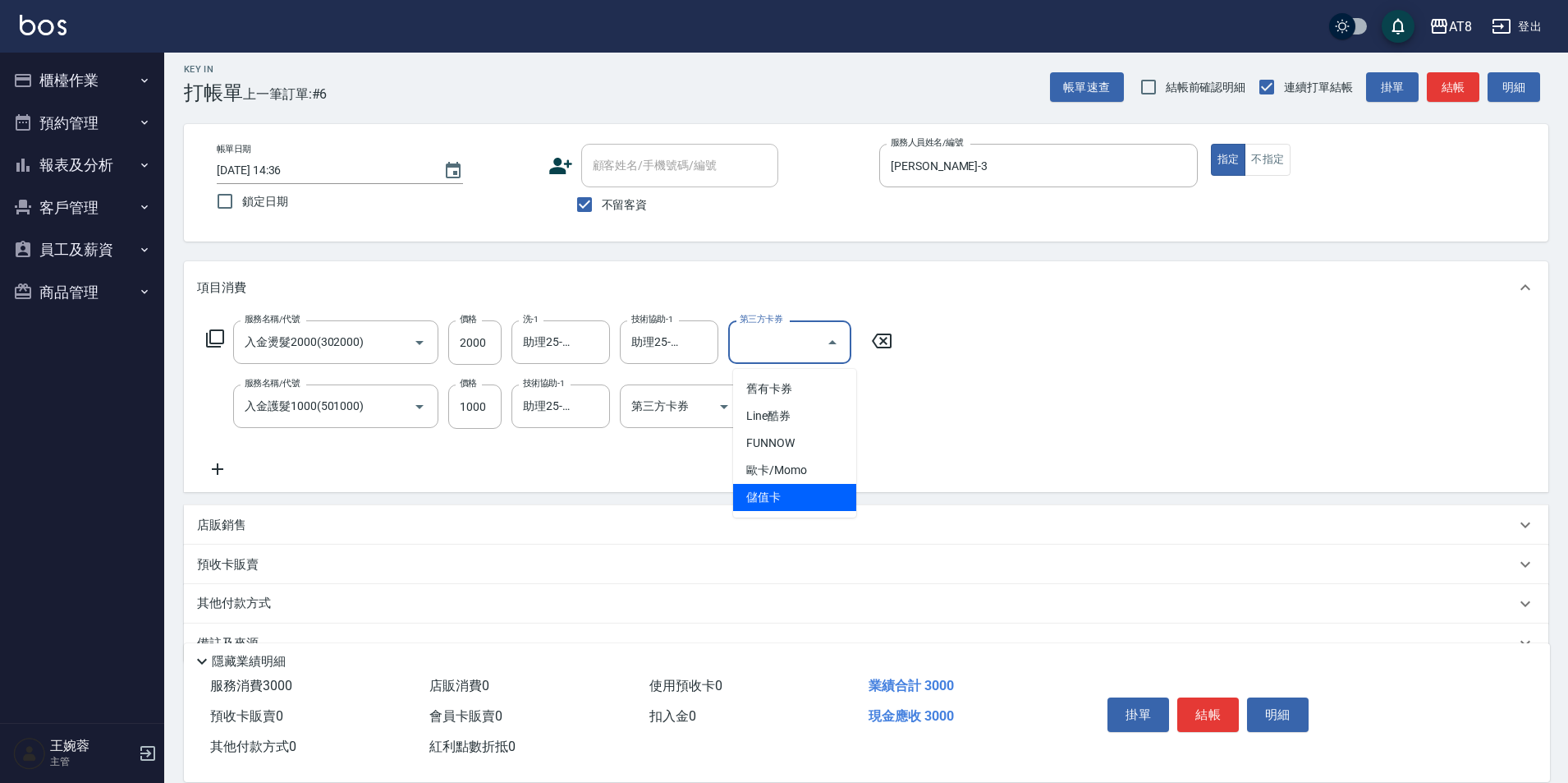
click at [806, 507] on span "儲值卡" at bounding box center [795, 497] width 123 height 27
type input "儲值卡"
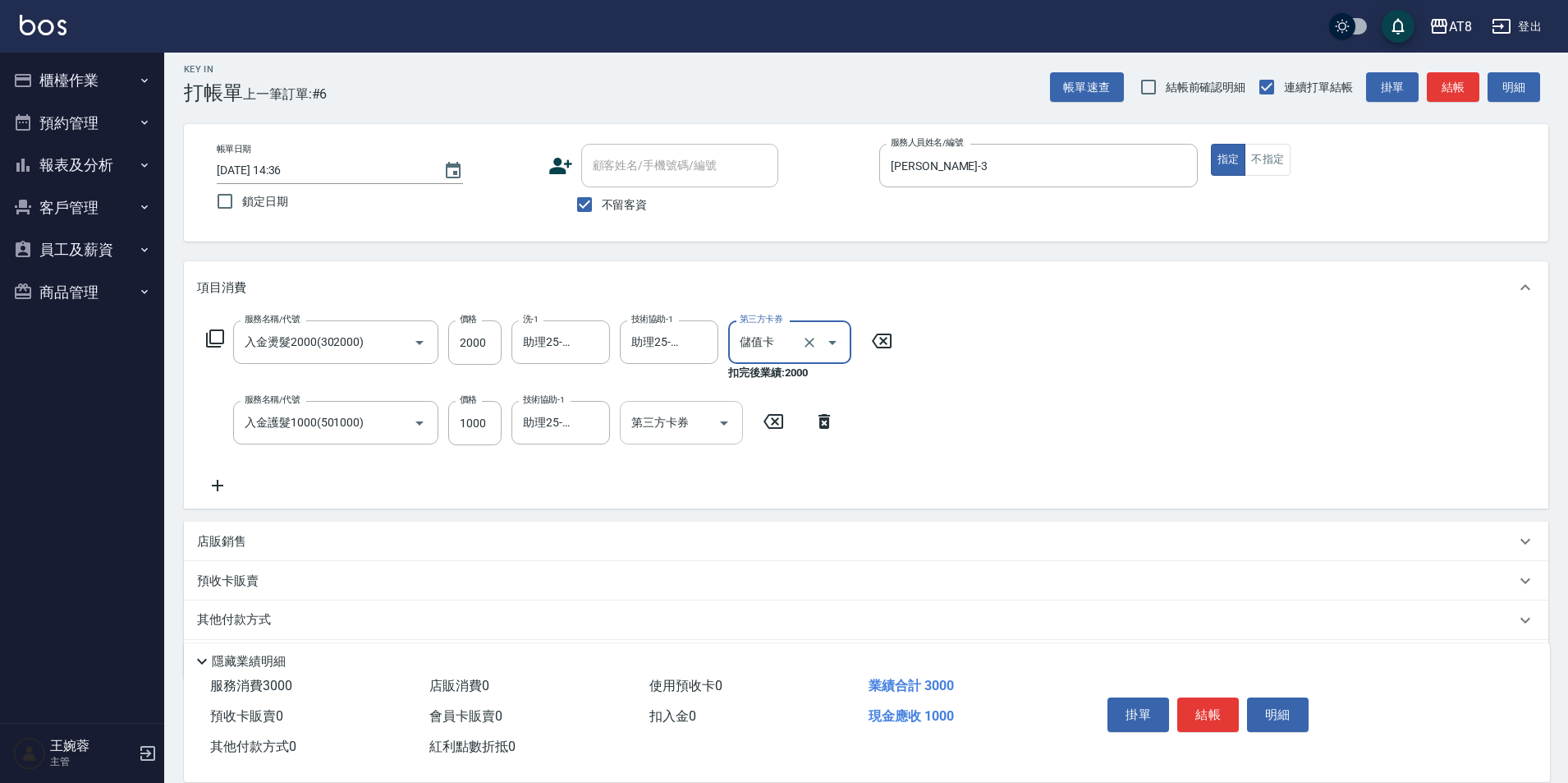
click at [718, 424] on icon "Open" at bounding box center [724, 422] width 20 height 20
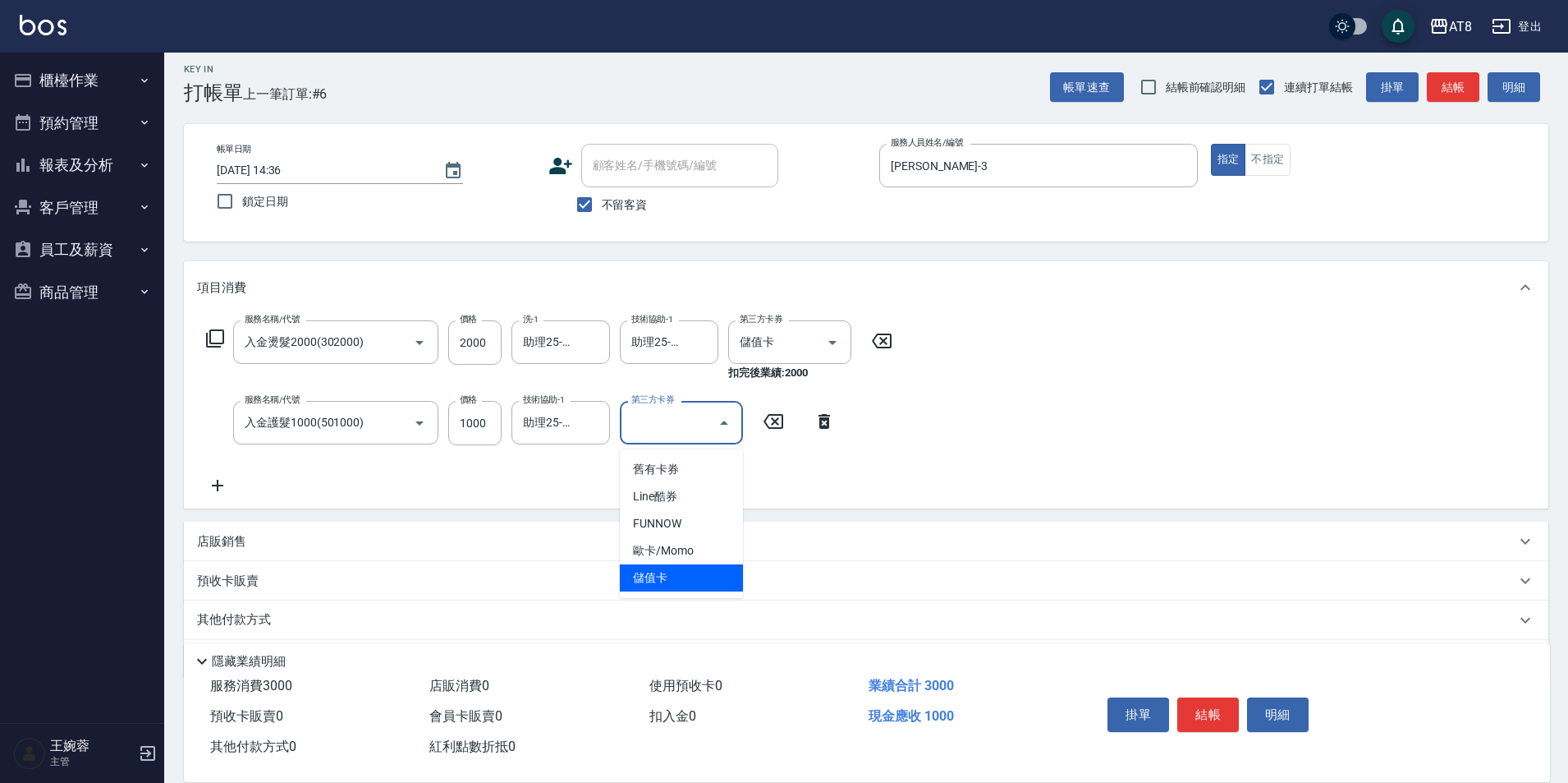
click at [719, 580] on span "儲值卡" at bounding box center [682, 577] width 123 height 27
type input "儲值卡"
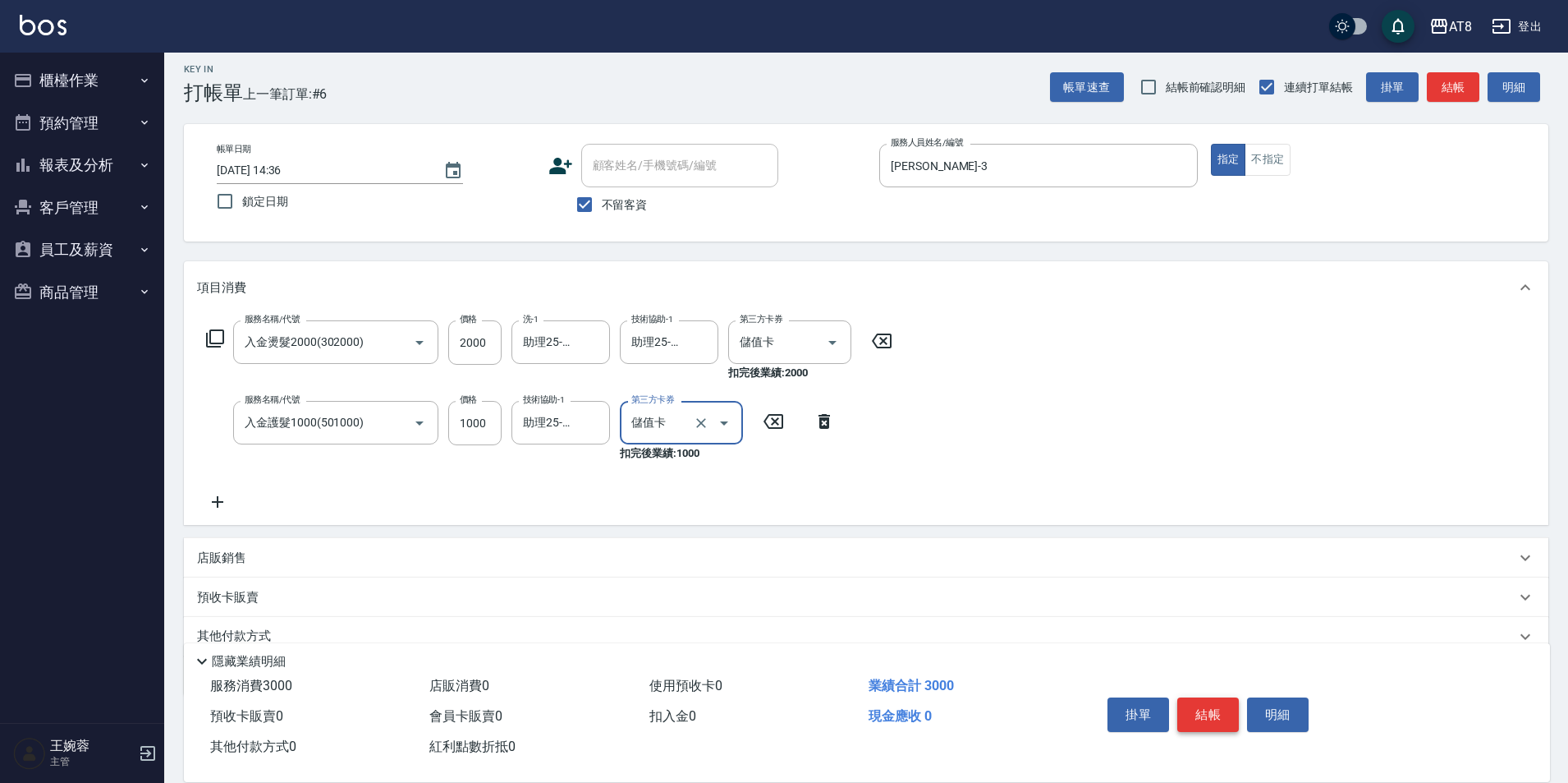
click at [1214, 697] on button "結帳" at bounding box center [1207, 715] width 61 height 35
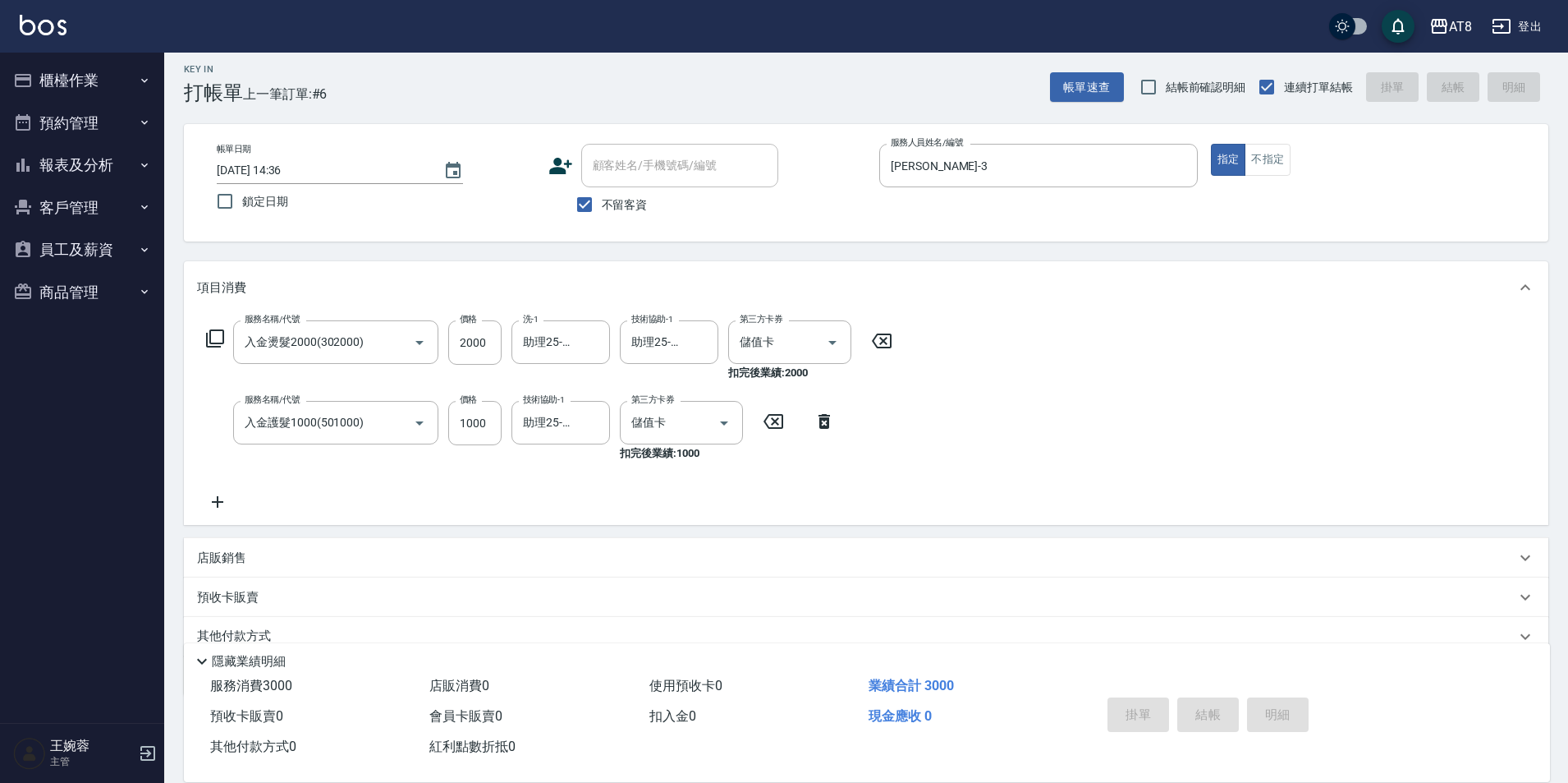
type input "[DATE] 14:37"
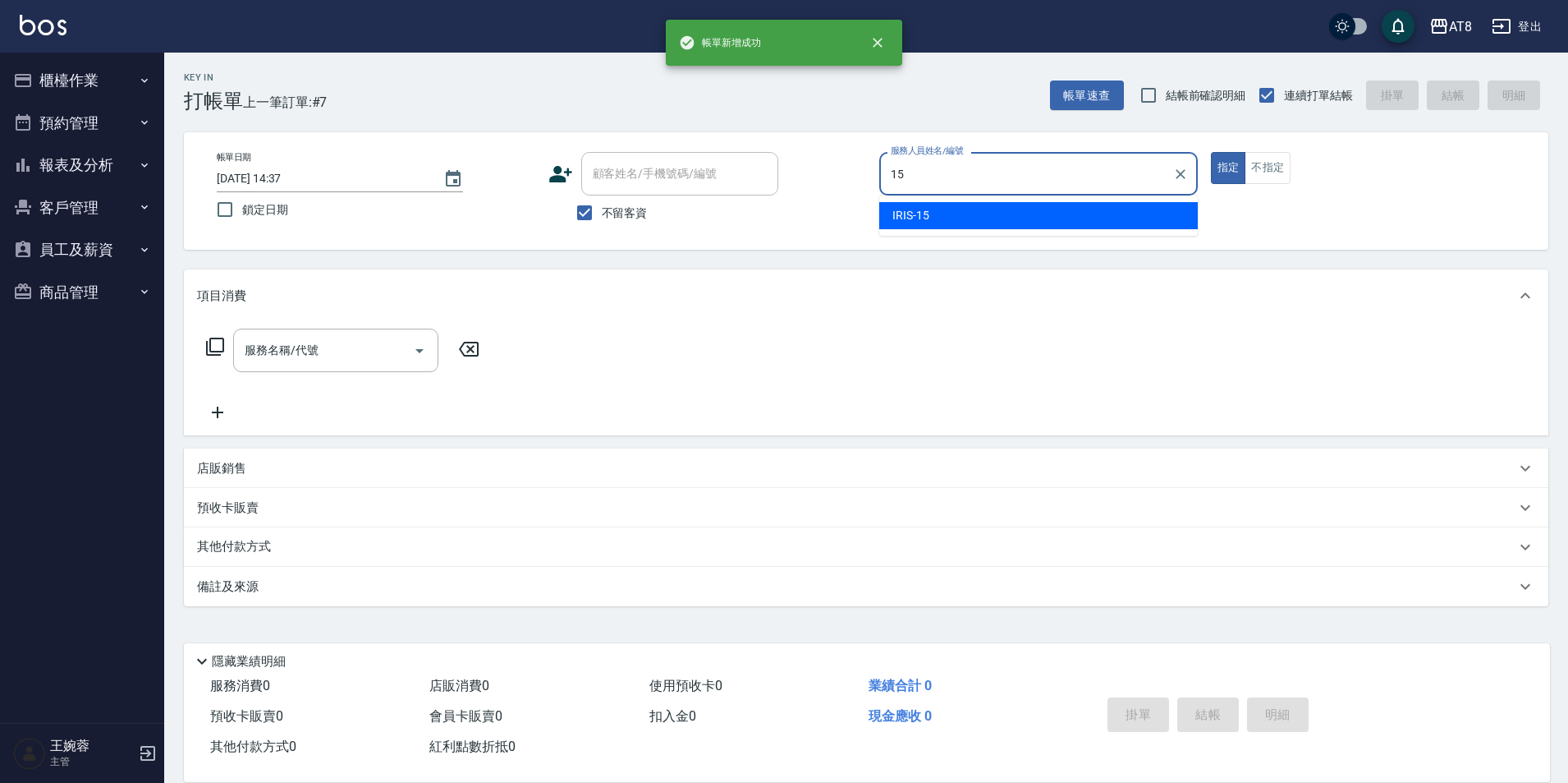
type input "IRIS-15"
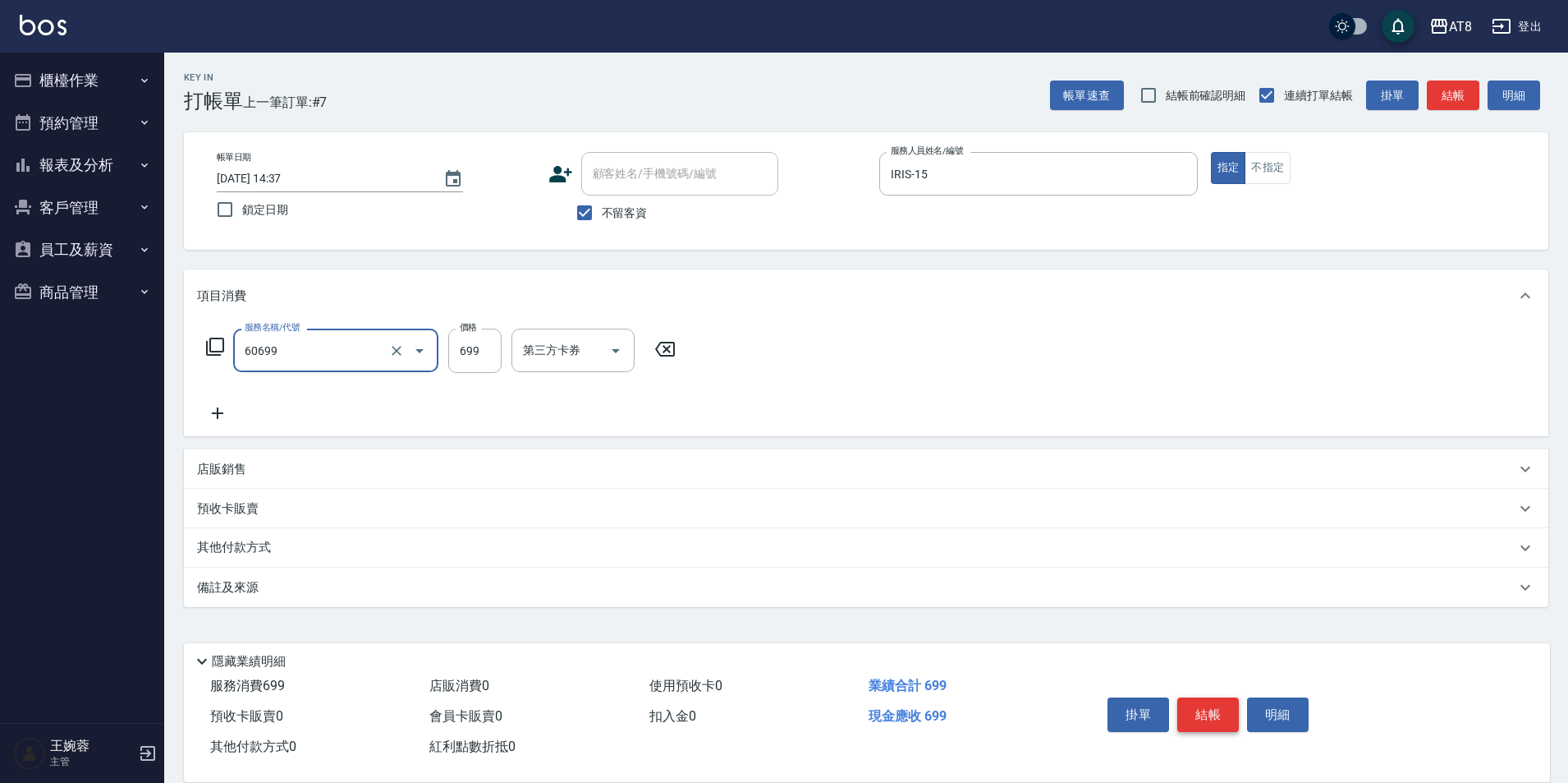
type input "入金SPA699(60699)"
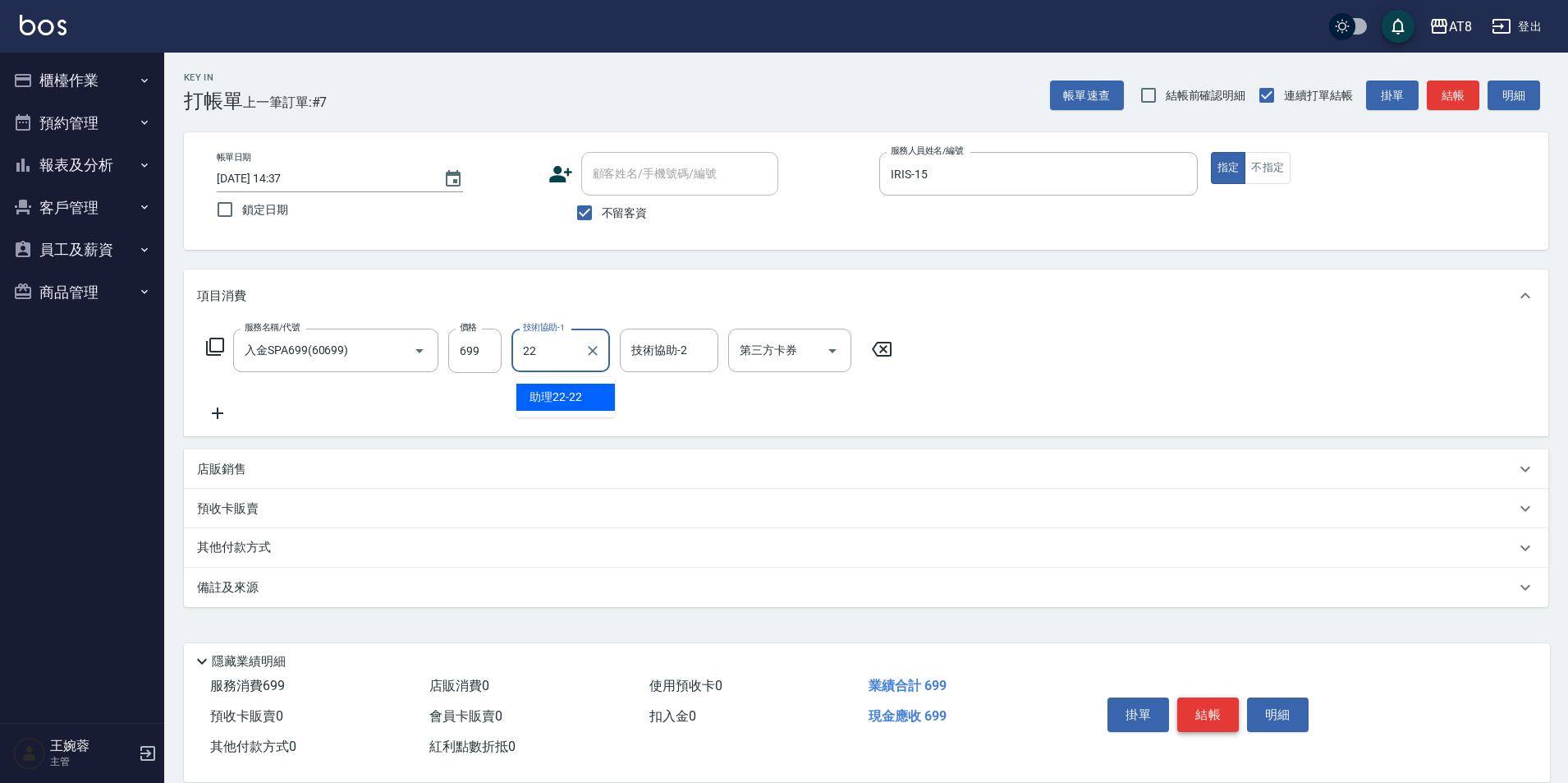
type input "助理22-22"
click at [828, 351] on icon "Open" at bounding box center [832, 350] width 20 height 20
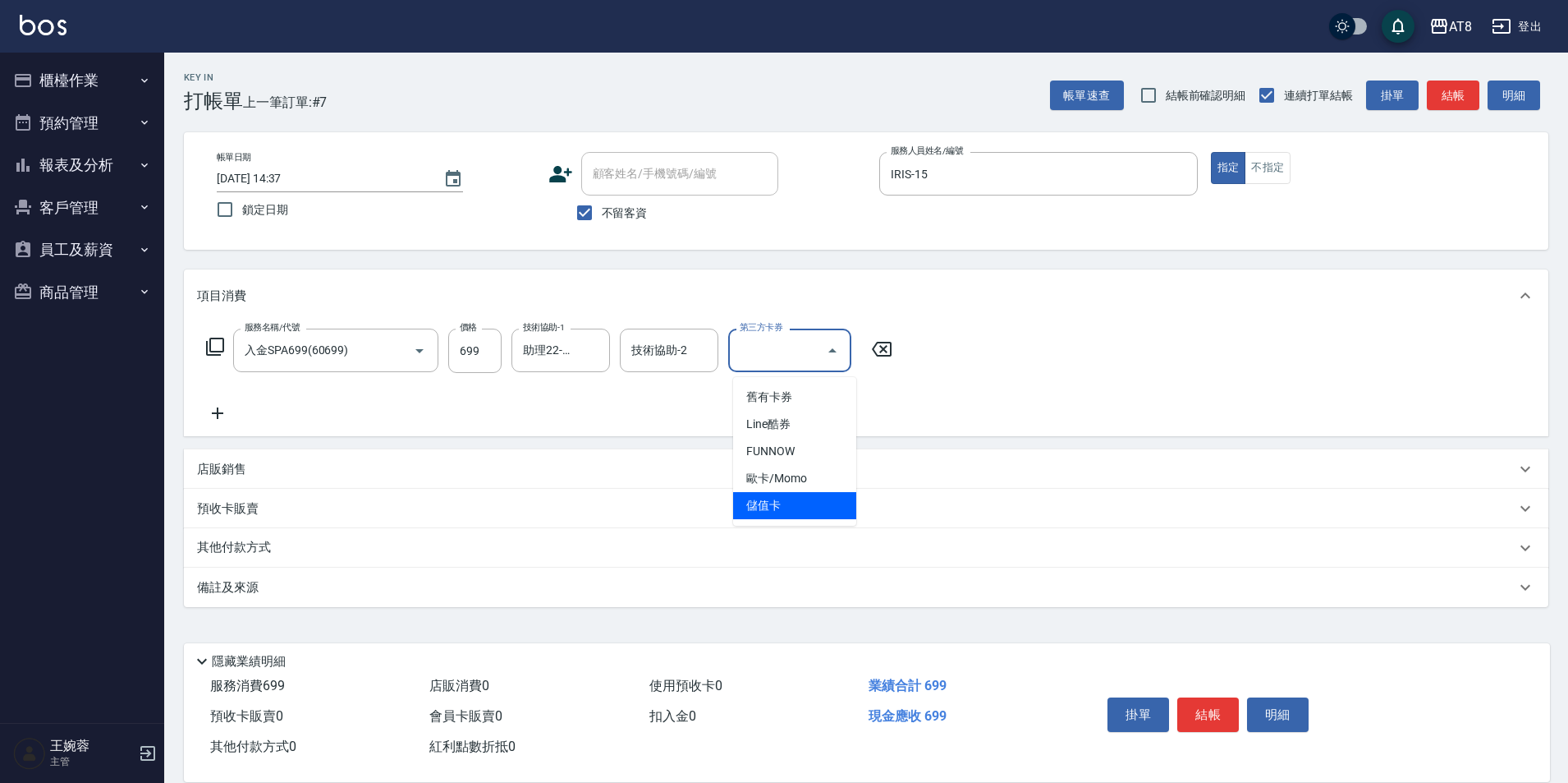
click at [845, 510] on ul "舊有卡券 Line酷券 FUNNOW 歐卡/Momo 儲值卡" at bounding box center [795, 452] width 123 height 149
click at [835, 493] on span "儲值卡" at bounding box center [795, 505] width 123 height 27
type input "儲值卡"
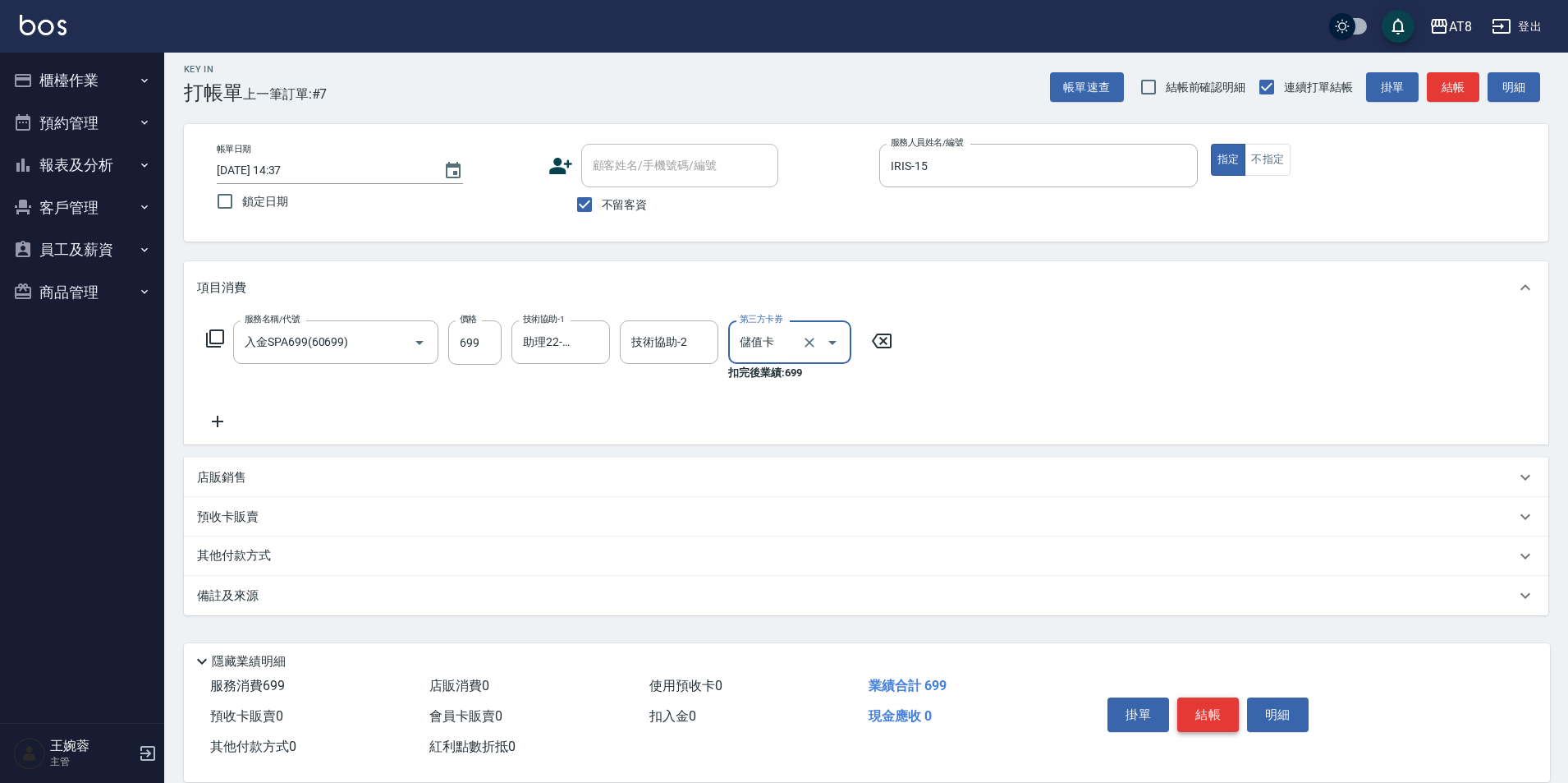
click at [1219, 697] on button "結帳" at bounding box center [1207, 715] width 61 height 35
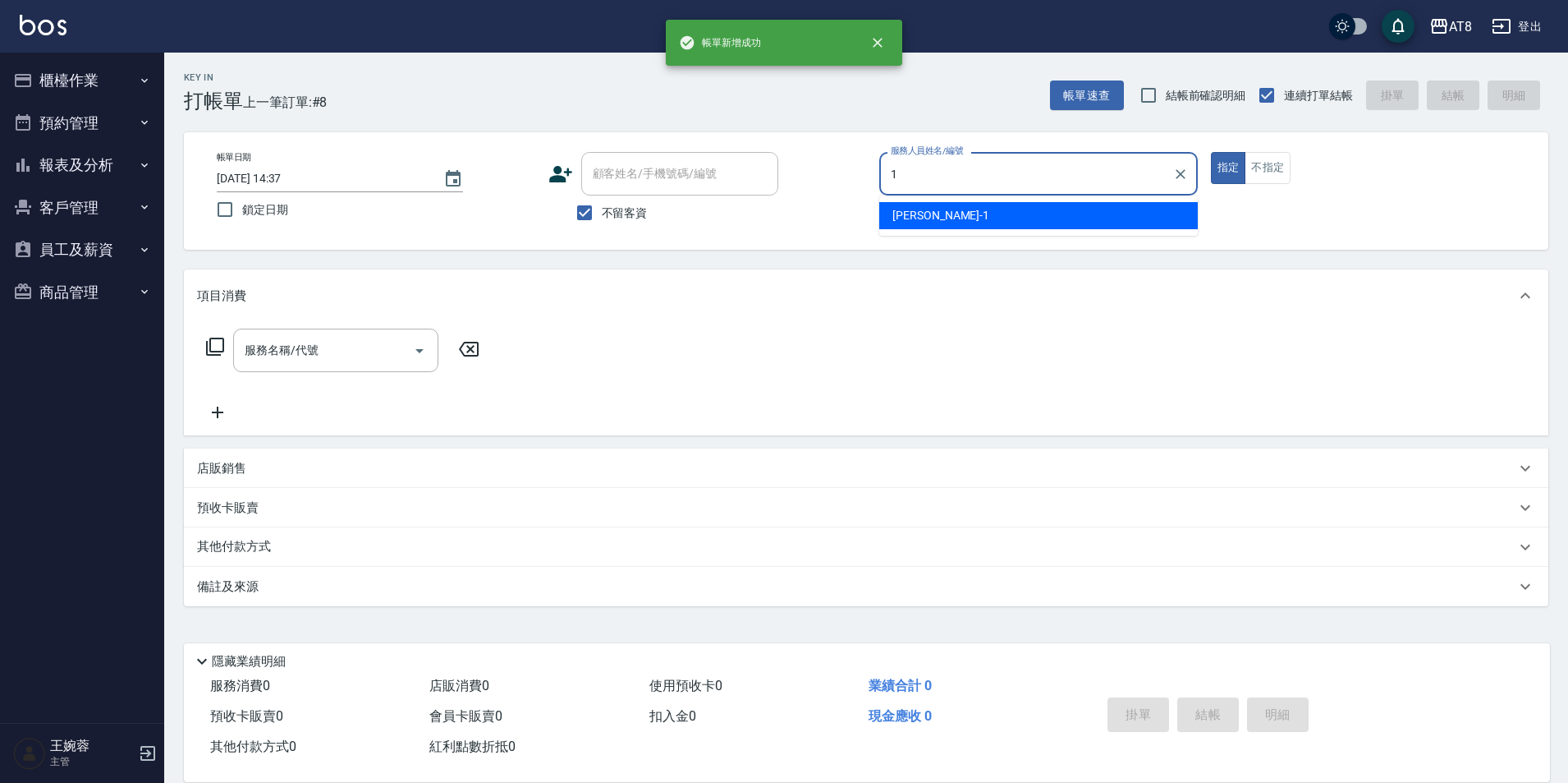
type input "YUKI-1"
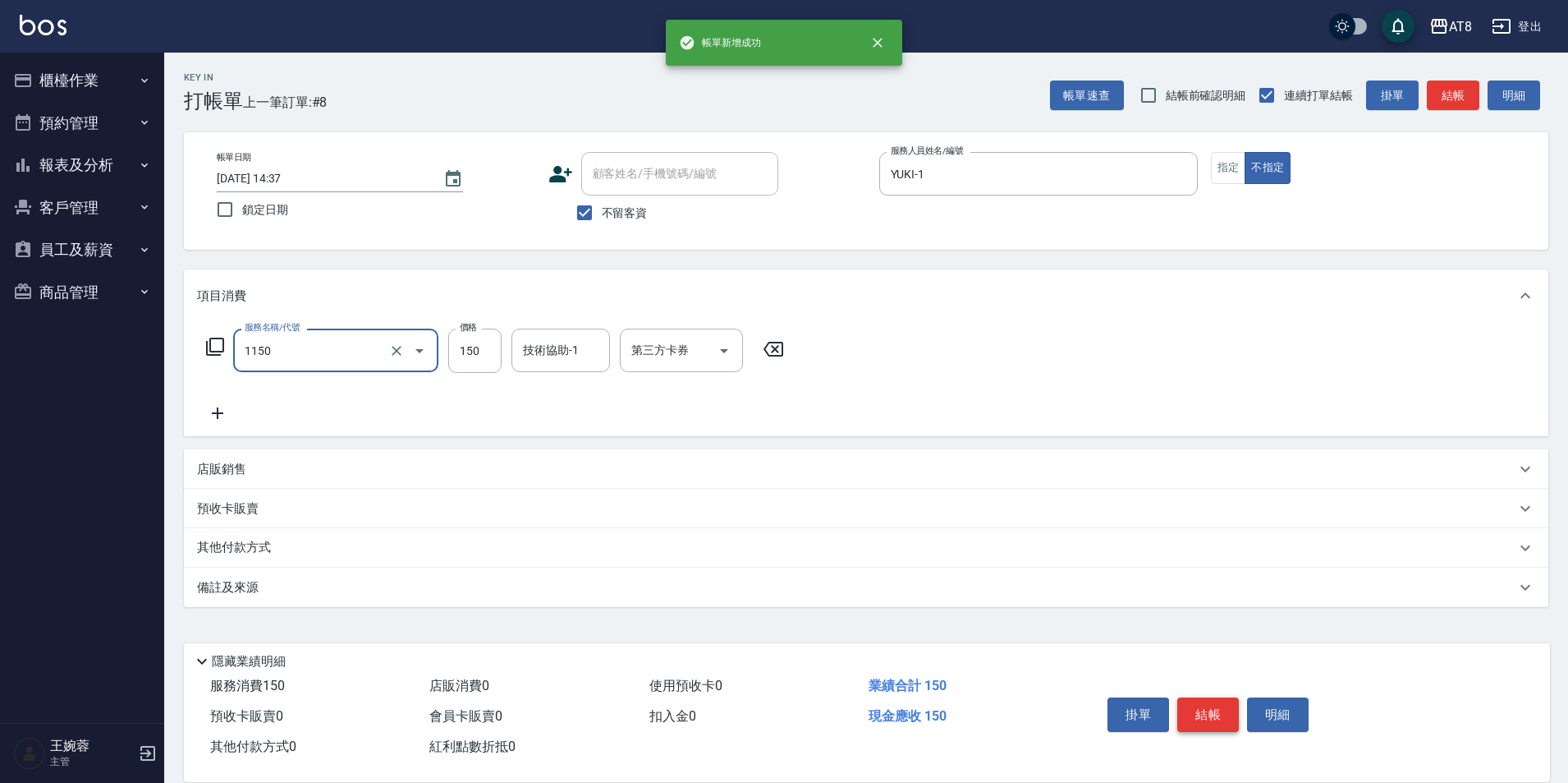
type input "洗髮(1150)"
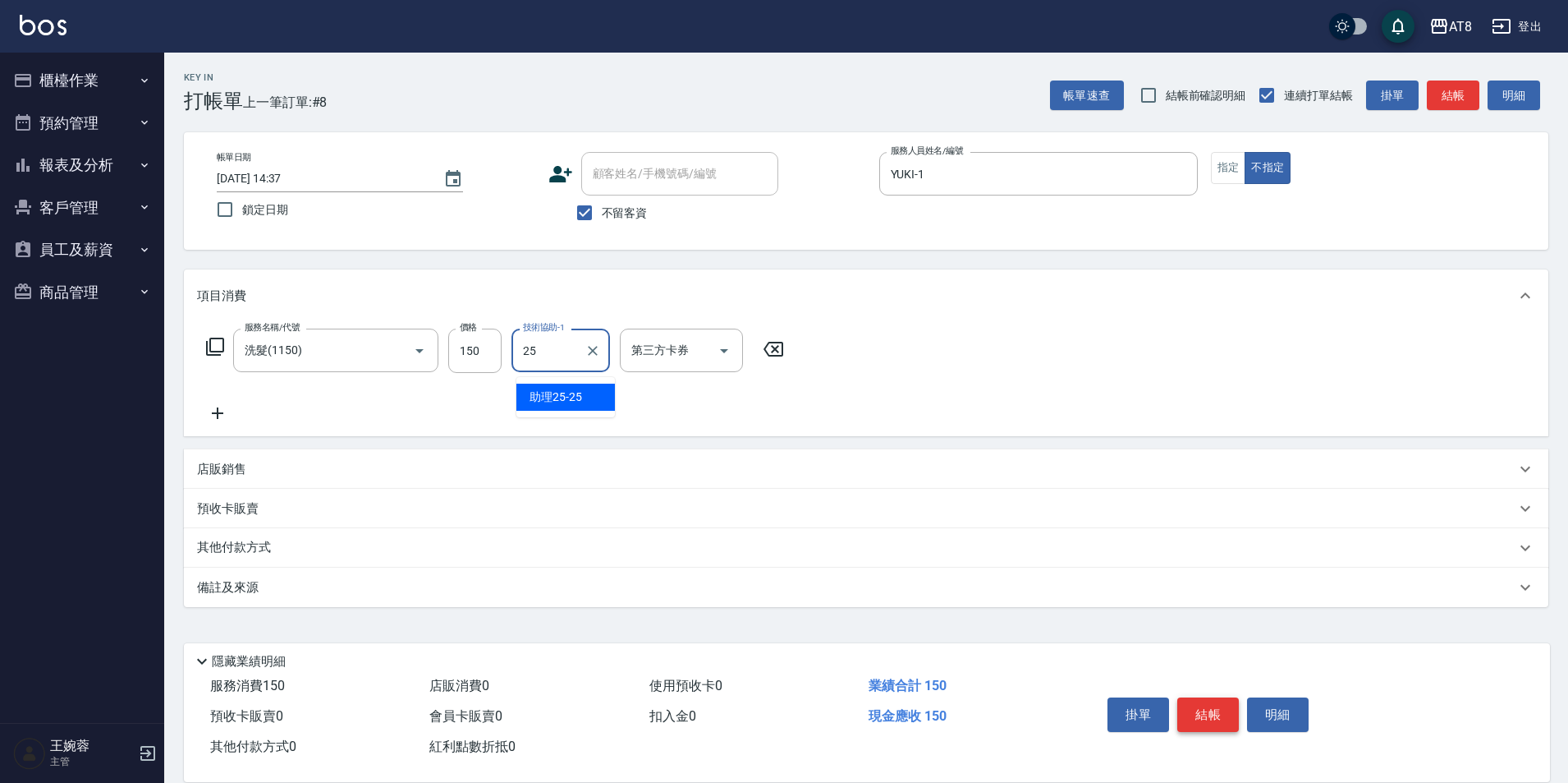
type input "助理25-25"
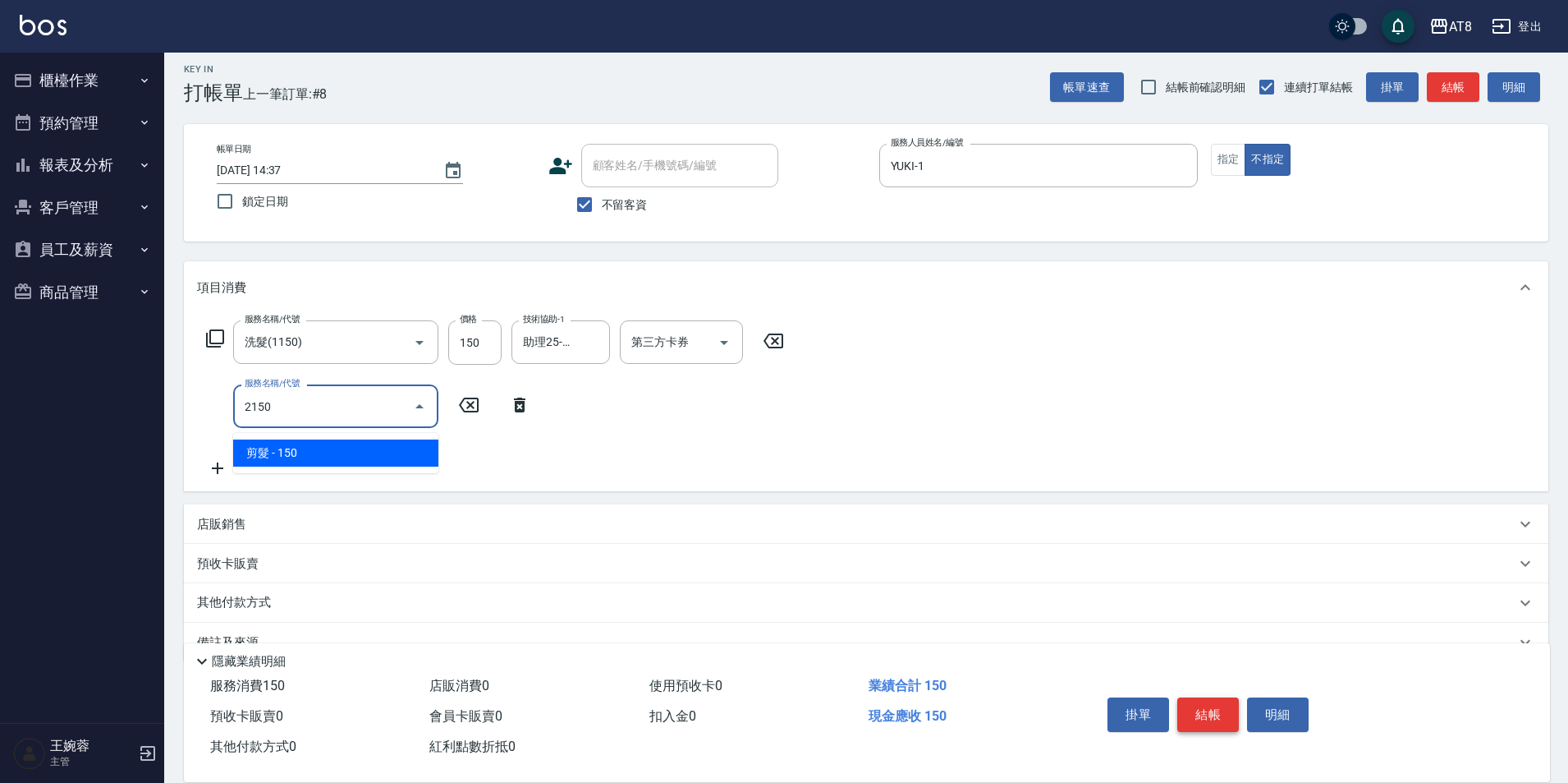
type input "剪髮(2150)"
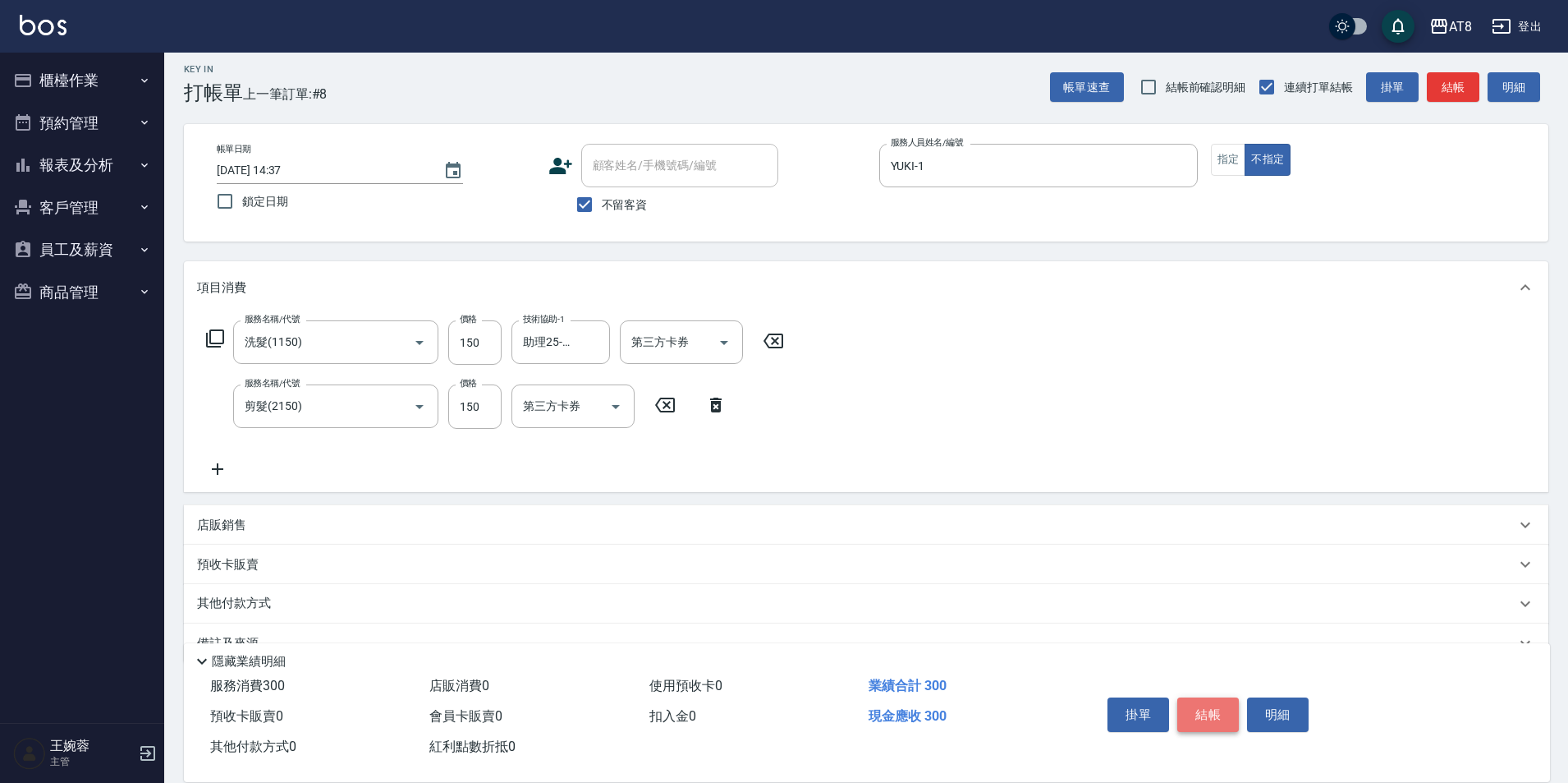
click at [1219, 697] on button "結帳" at bounding box center [1207, 715] width 61 height 35
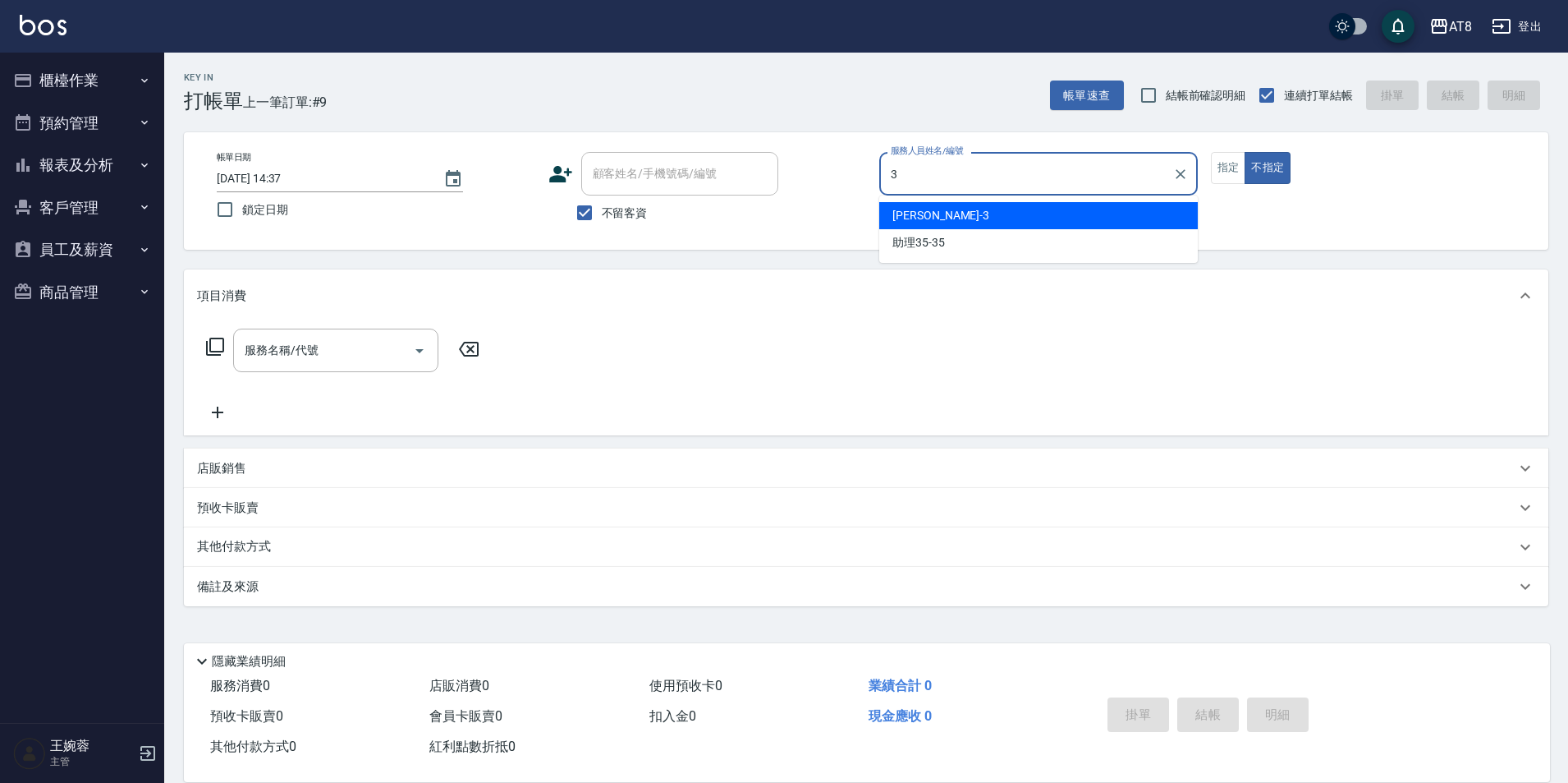
type input "[PERSON_NAME]-3"
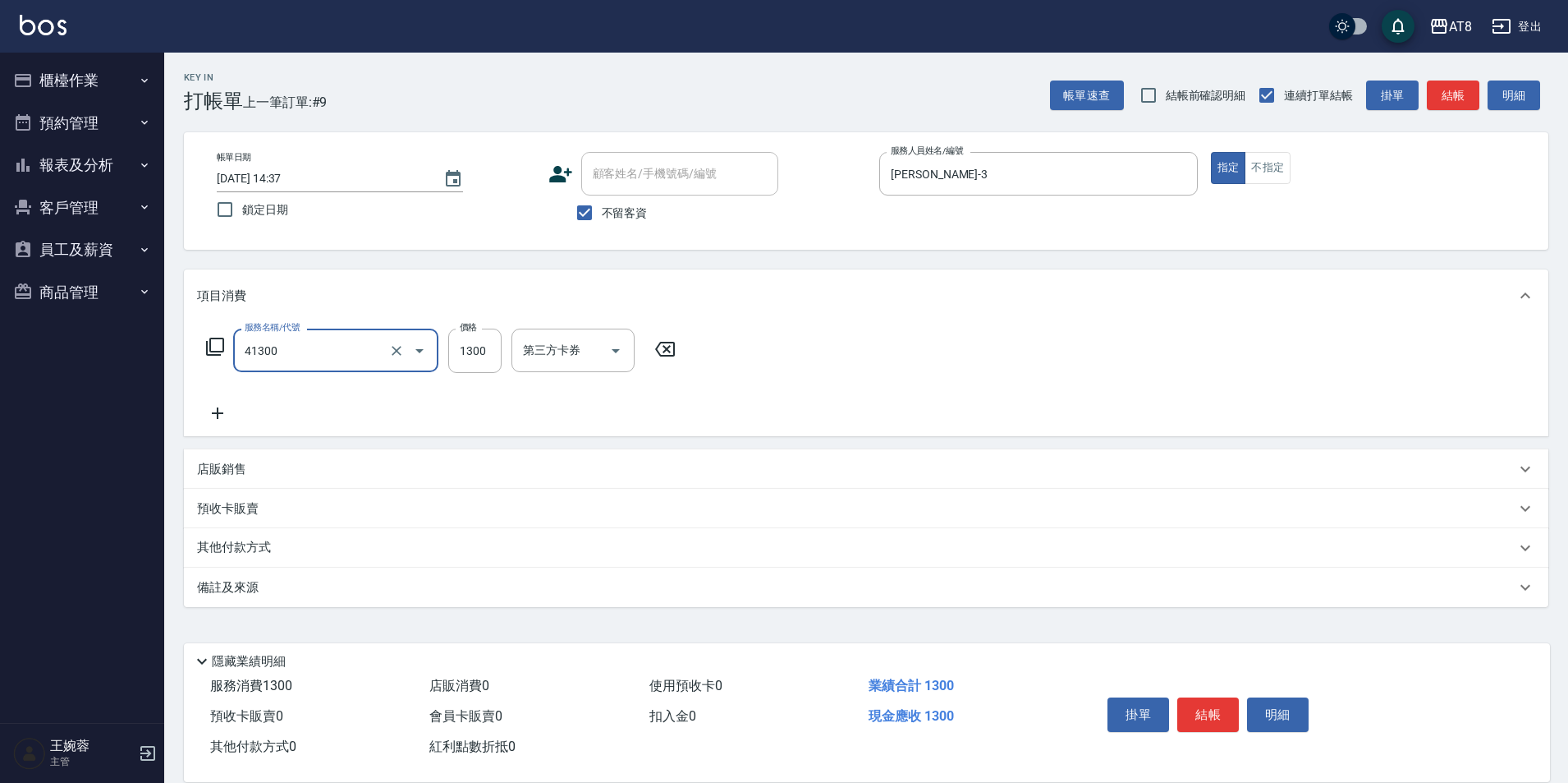
type input "染髮(41300)"
click at [1238, 697] on button "結帳" at bounding box center [1207, 715] width 61 height 35
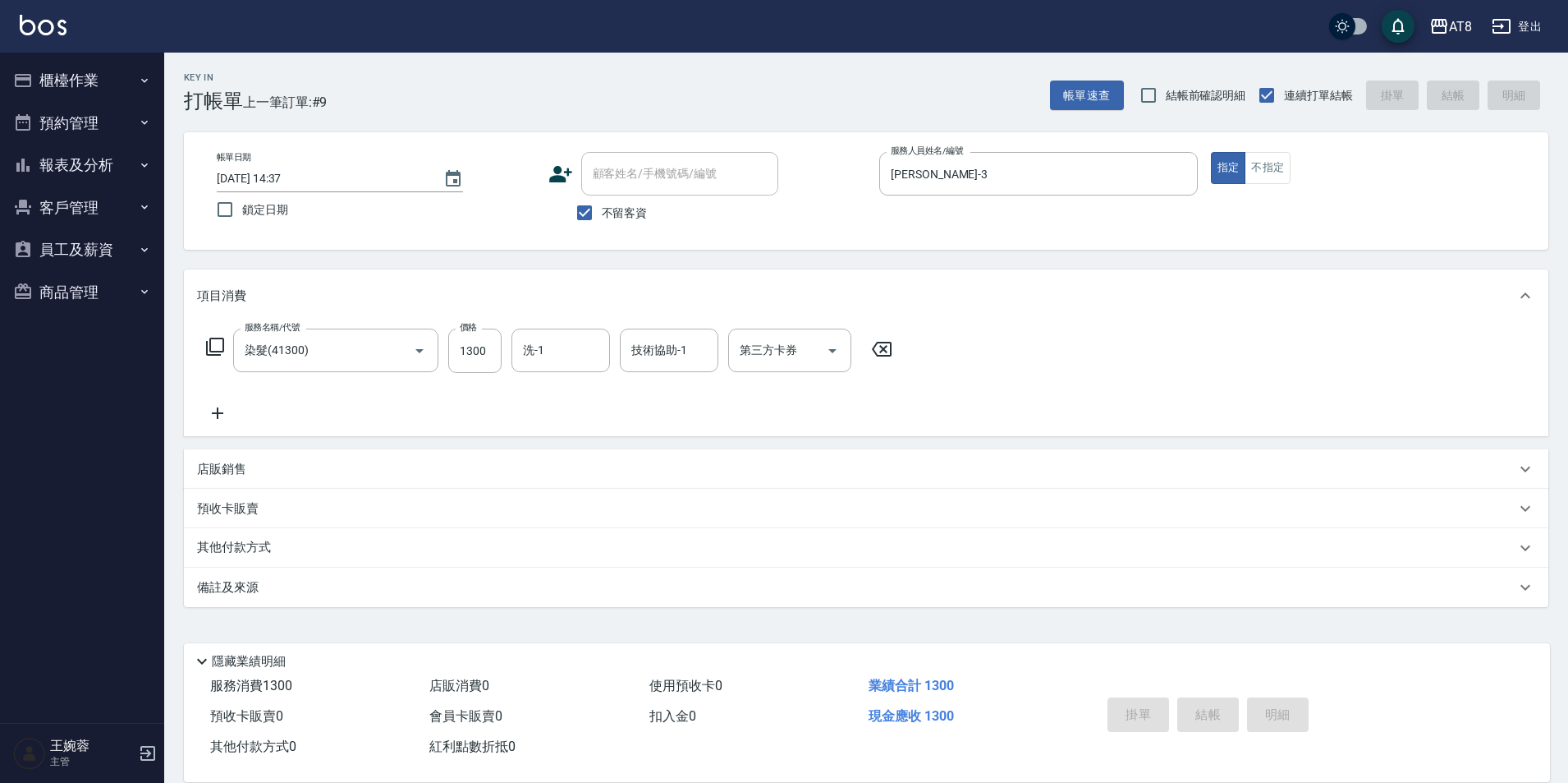
type input "[DATE] 15:30"
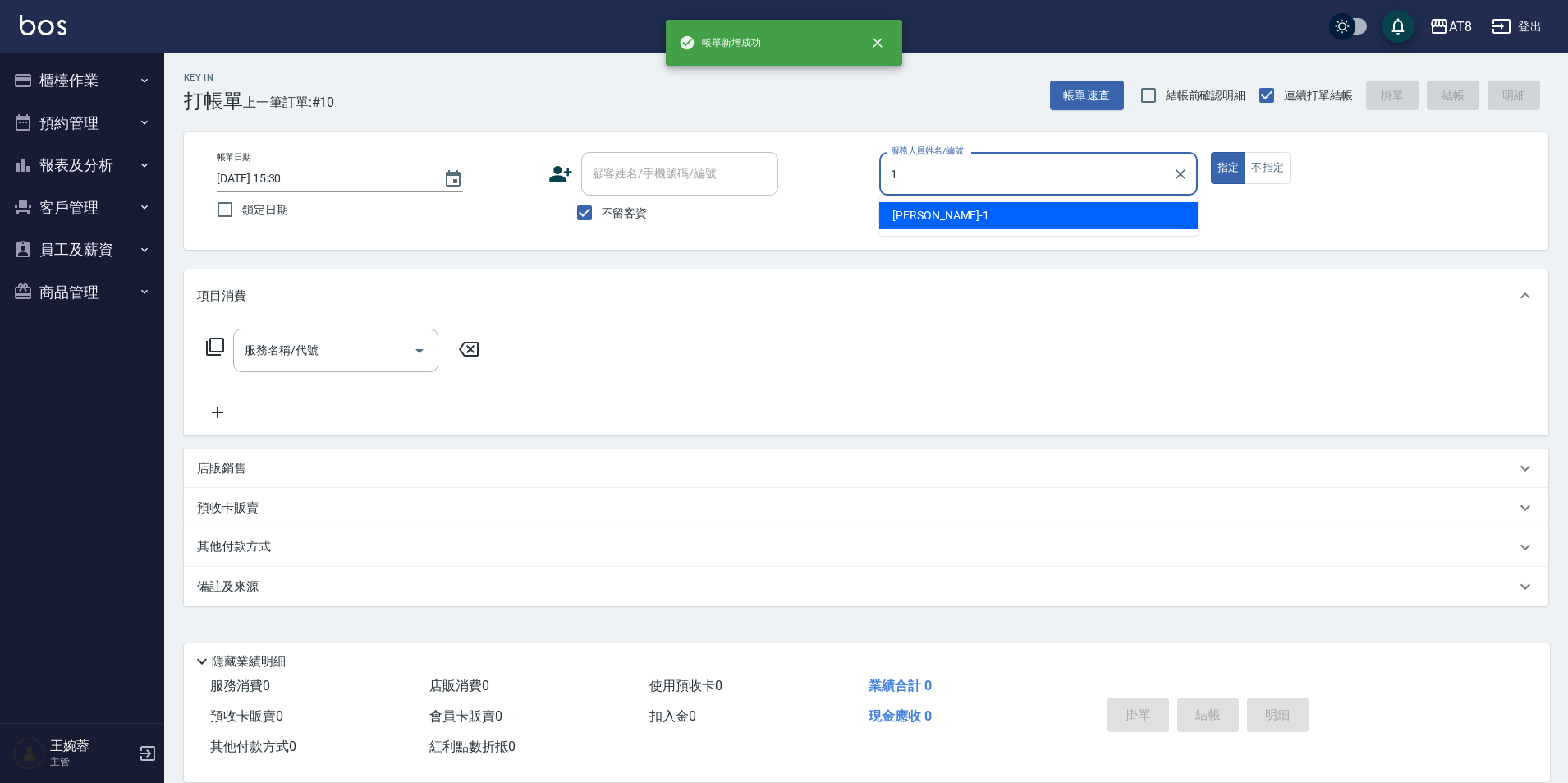
type input "YUKI-1"
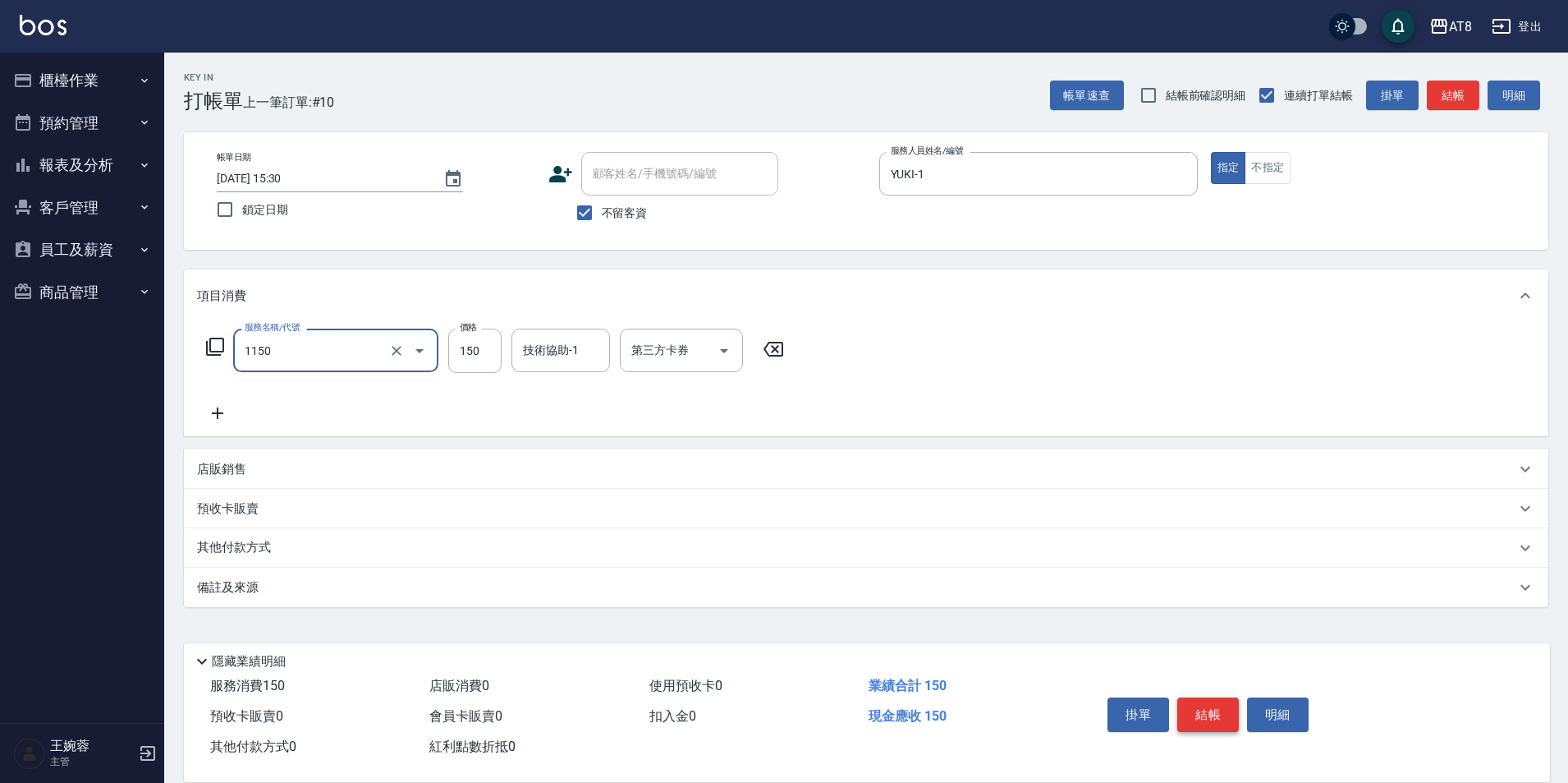
type input "洗髮(1150)"
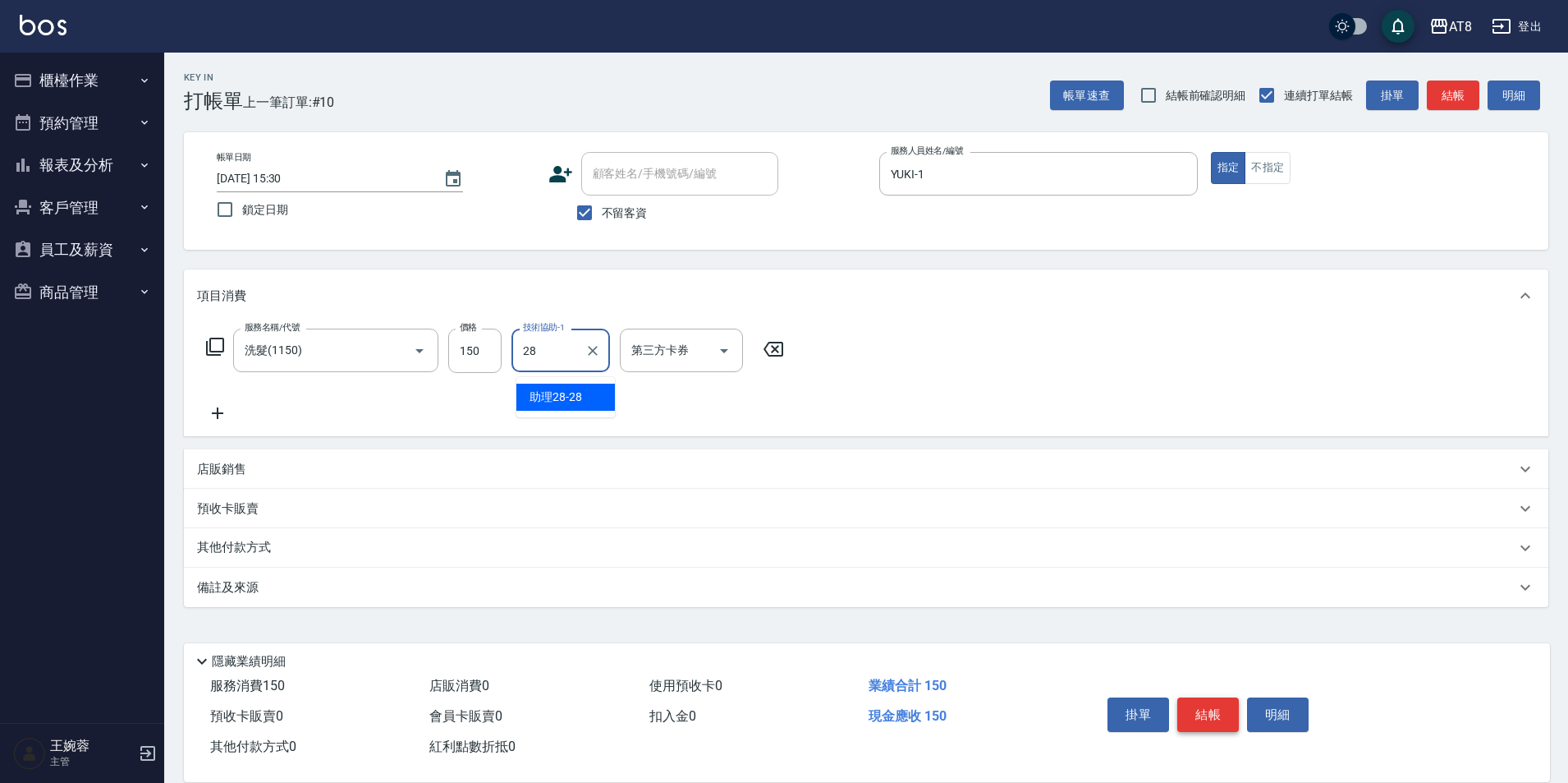
type input "助理28-28"
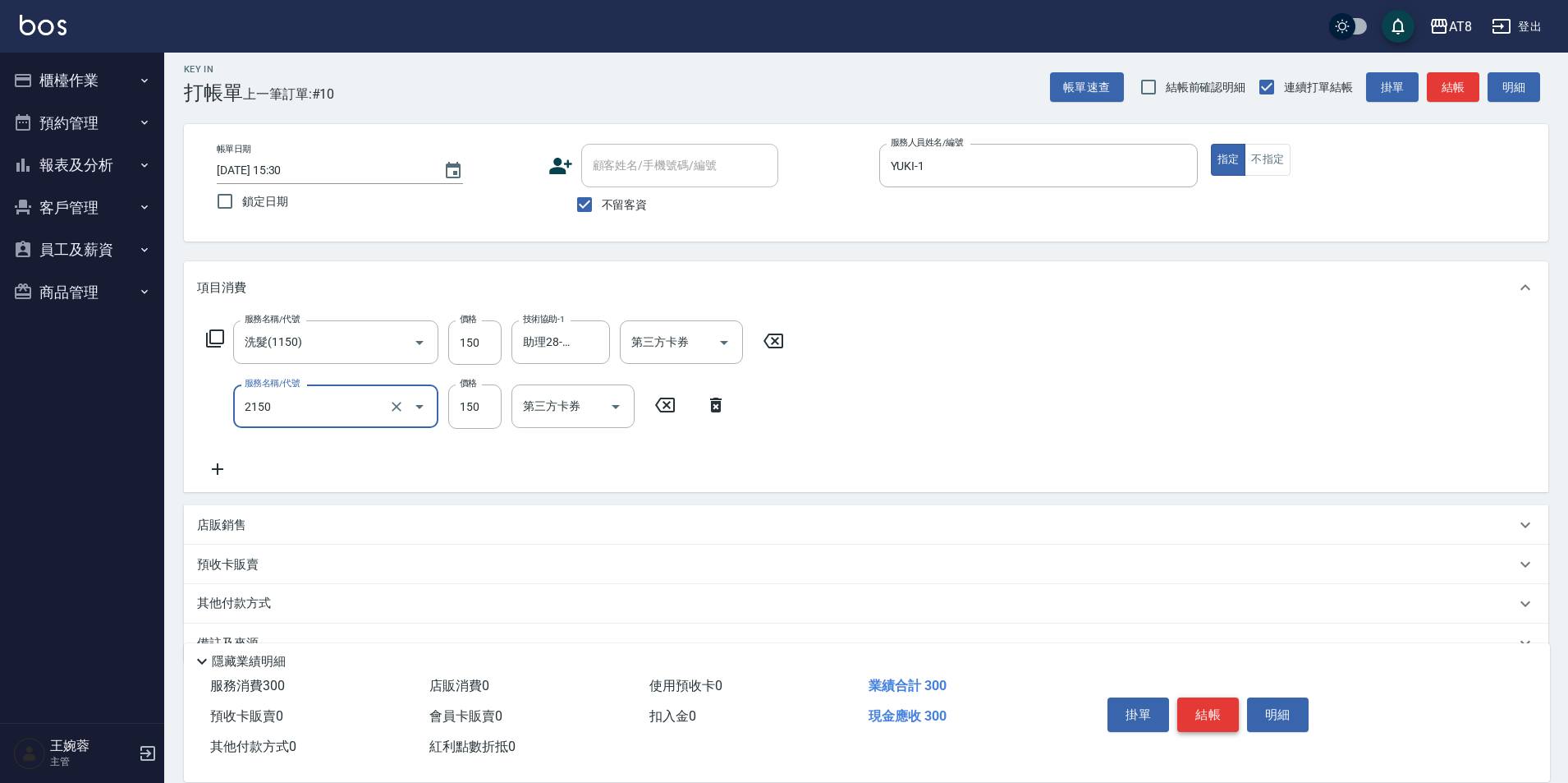
type input "剪髮(2150)"
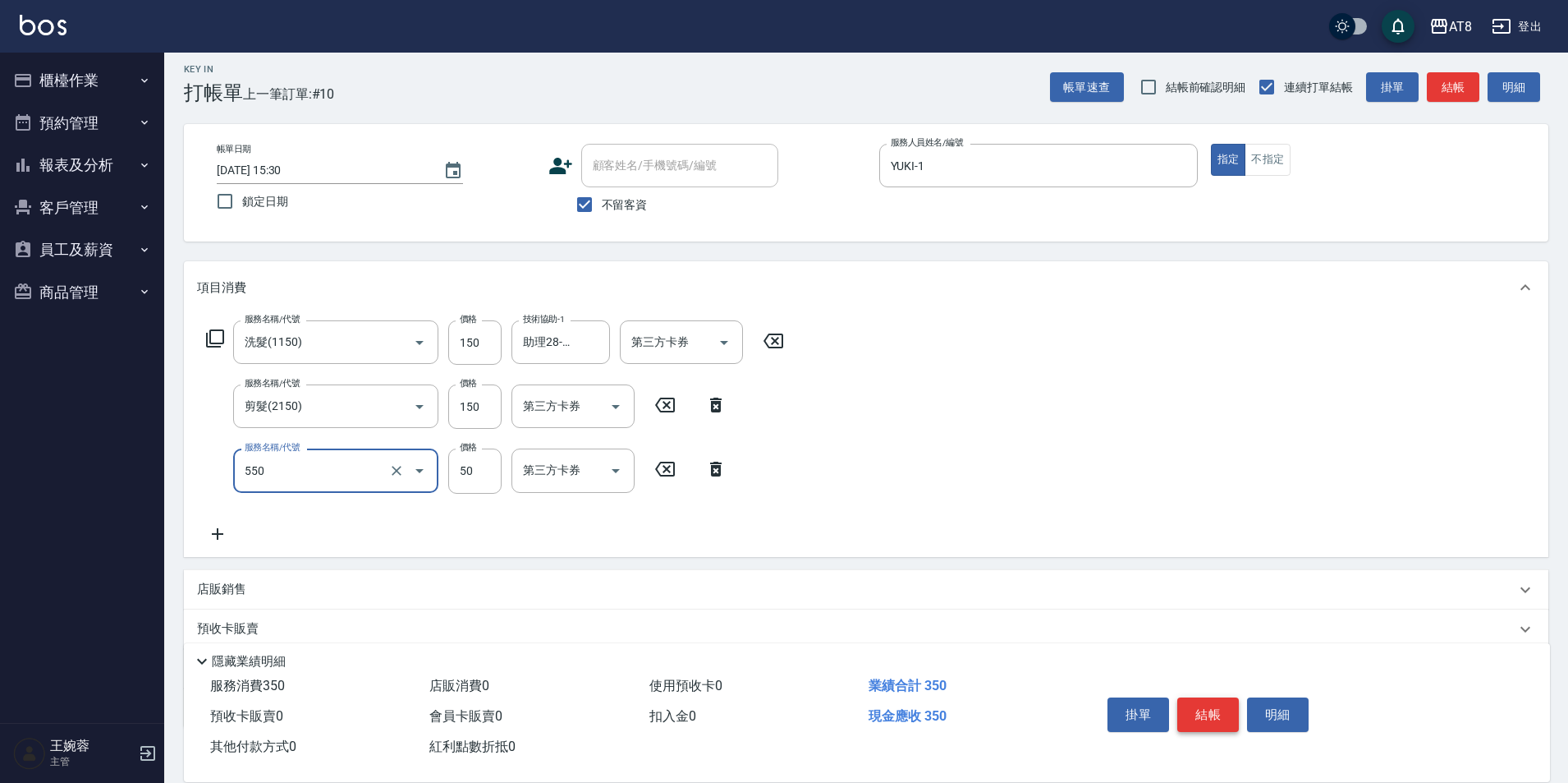
type input "精油或深層(550)"
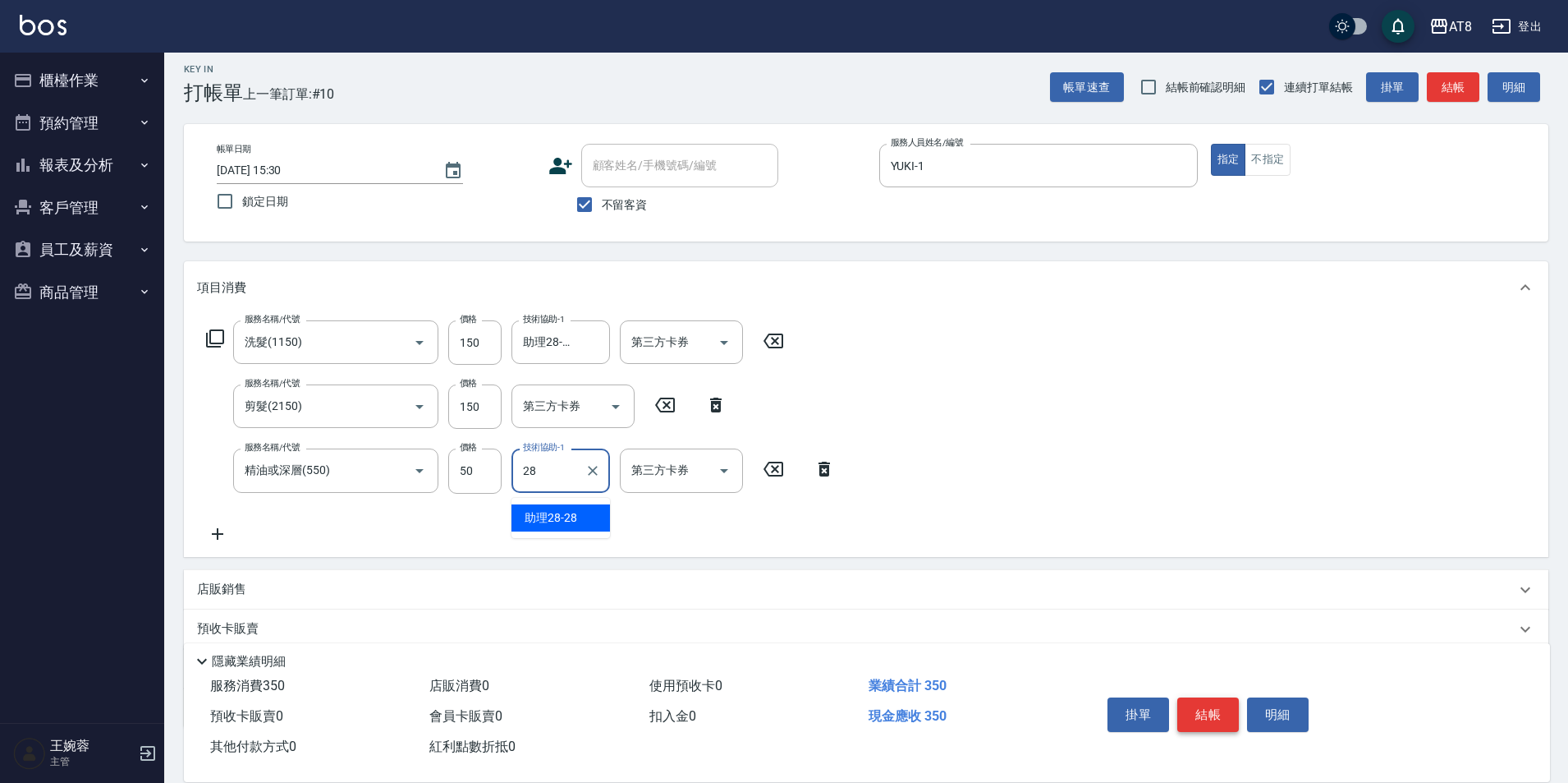
type input "助理28-28"
click at [1238, 697] on button "結帳" at bounding box center [1207, 715] width 61 height 35
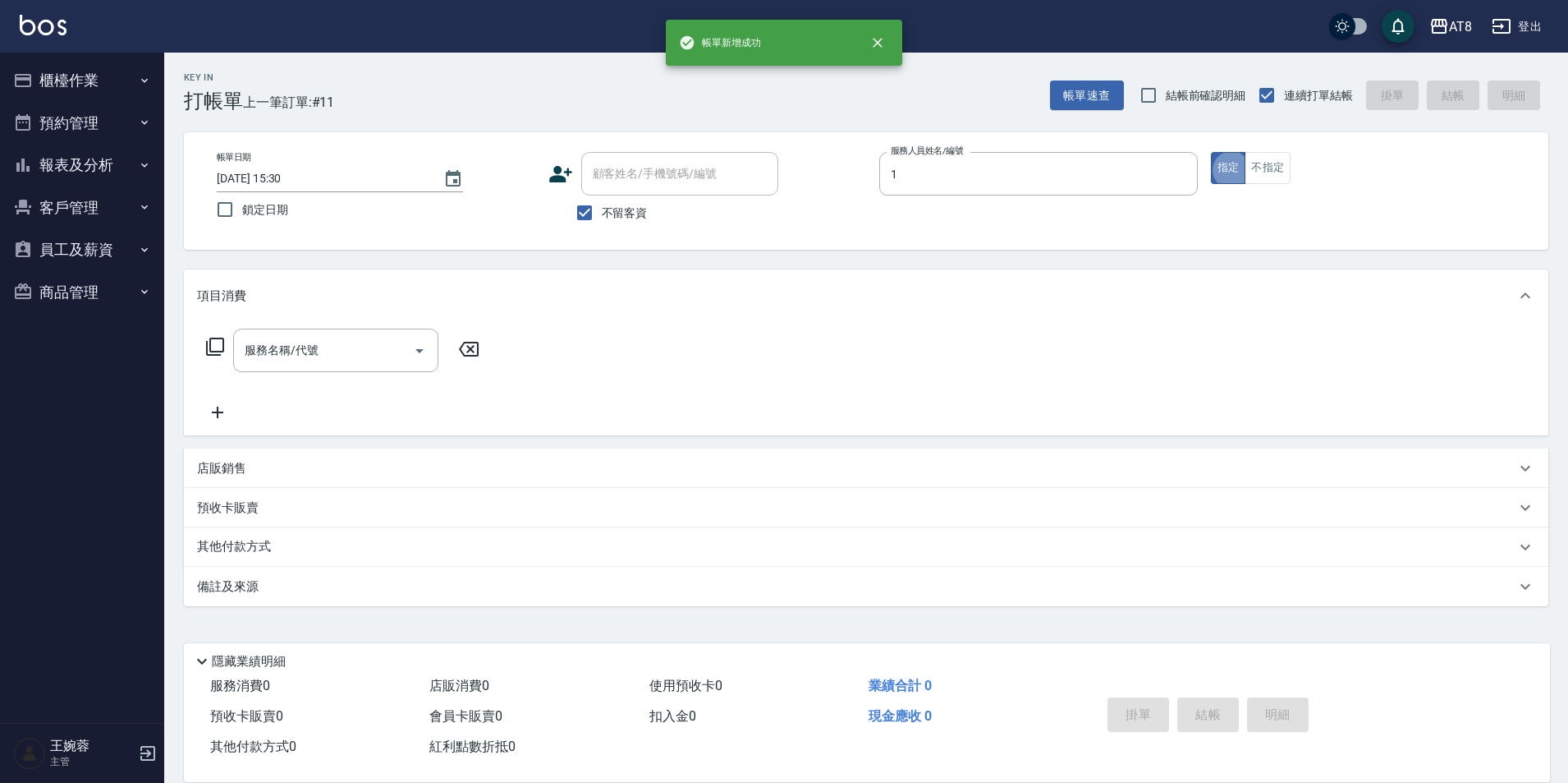
type input "YUKI-1"
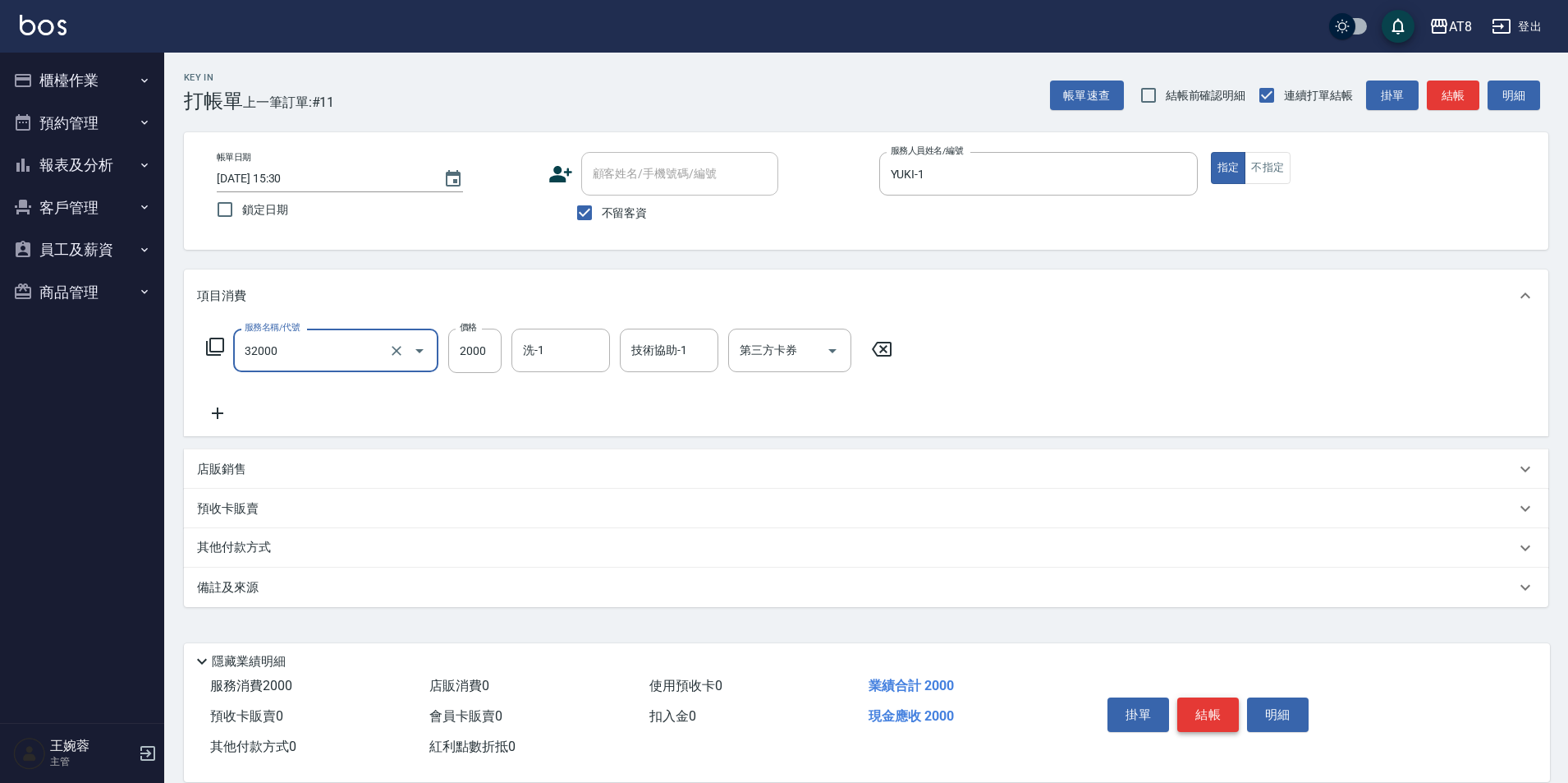
type input "燙髮(32000)"
click at [1238, 697] on button "結帳" at bounding box center [1207, 715] width 61 height 35
